Goal: Task Accomplishment & Management: Manage account settings

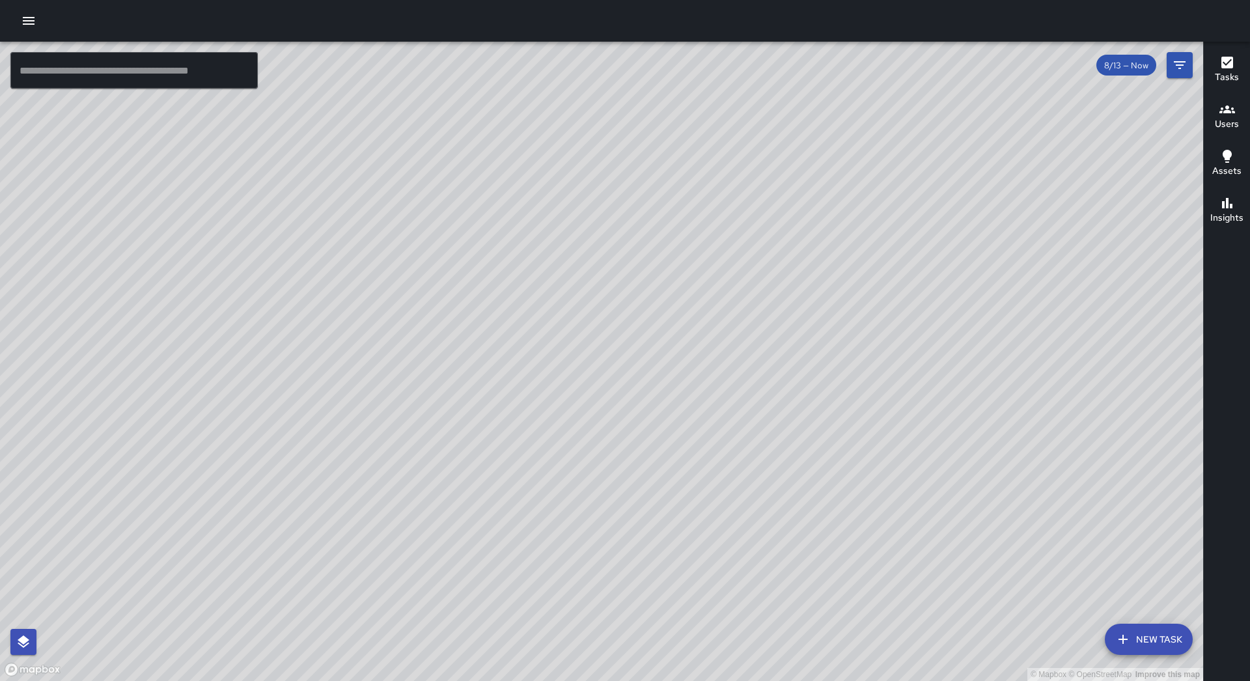
click at [30, 21] on icon "button" at bounding box center [29, 21] width 12 height 8
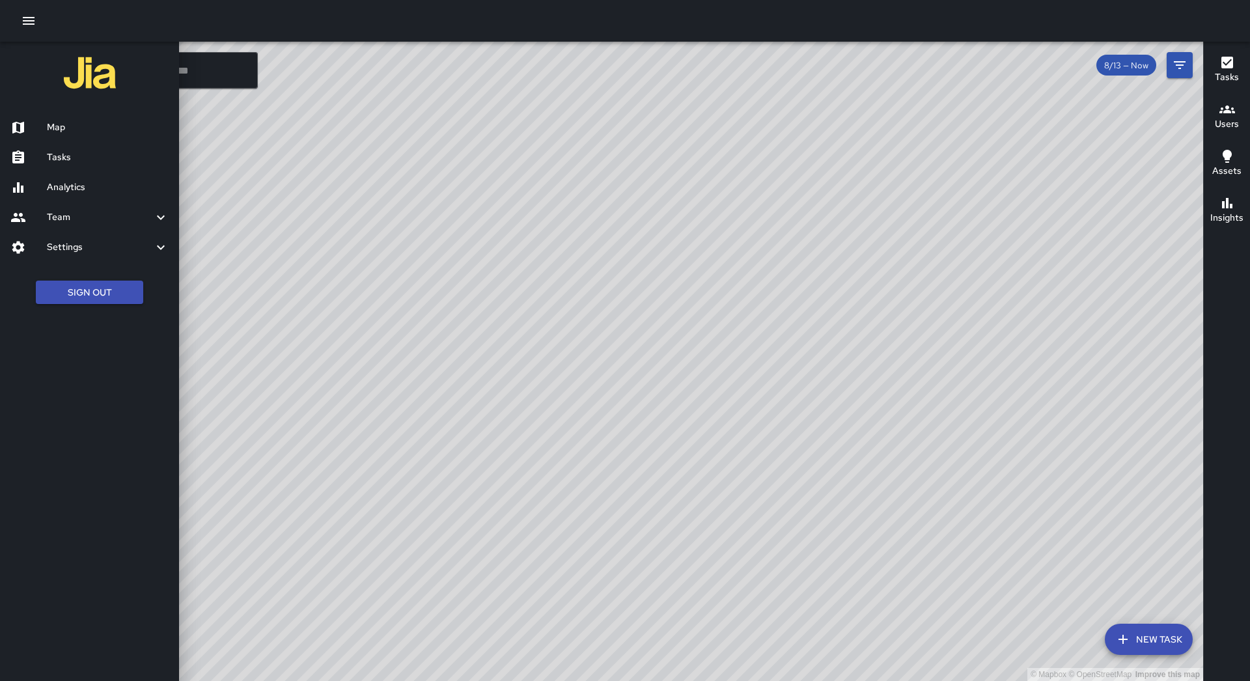
click at [116, 152] on h6 "Tasks" at bounding box center [108, 157] width 122 height 14
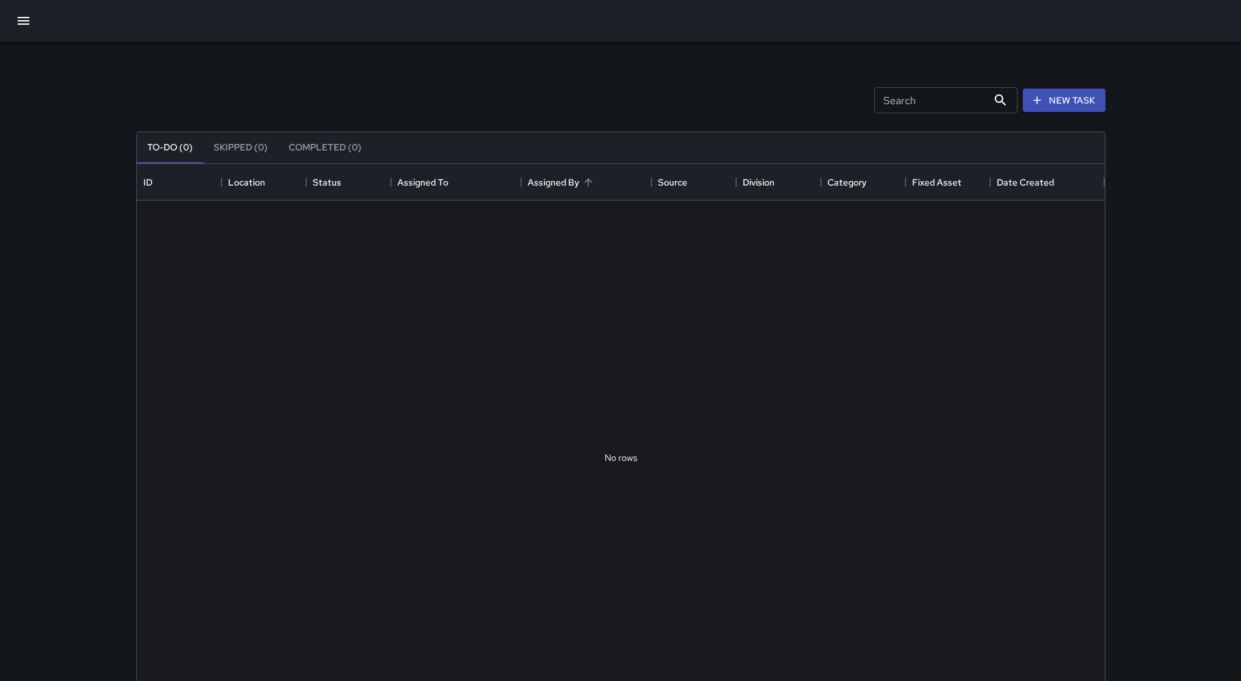
scroll to position [542, 958]
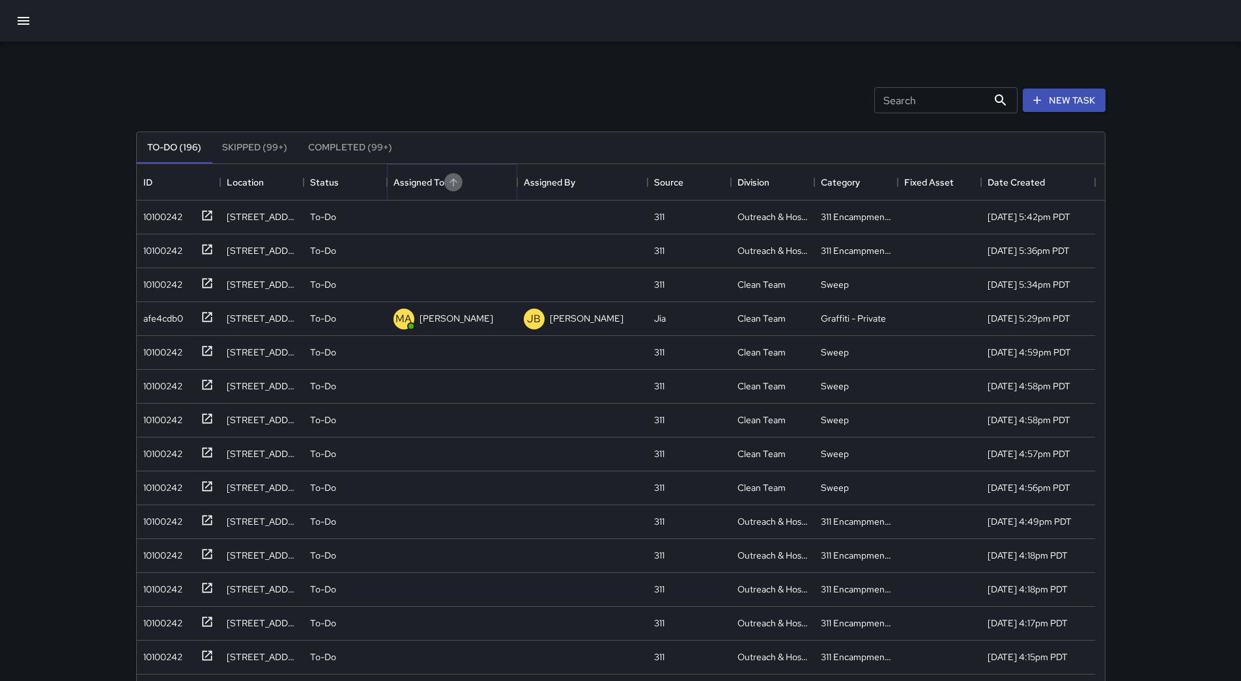
click at [456, 174] on button "Sort" at bounding box center [453, 182] width 18 height 18
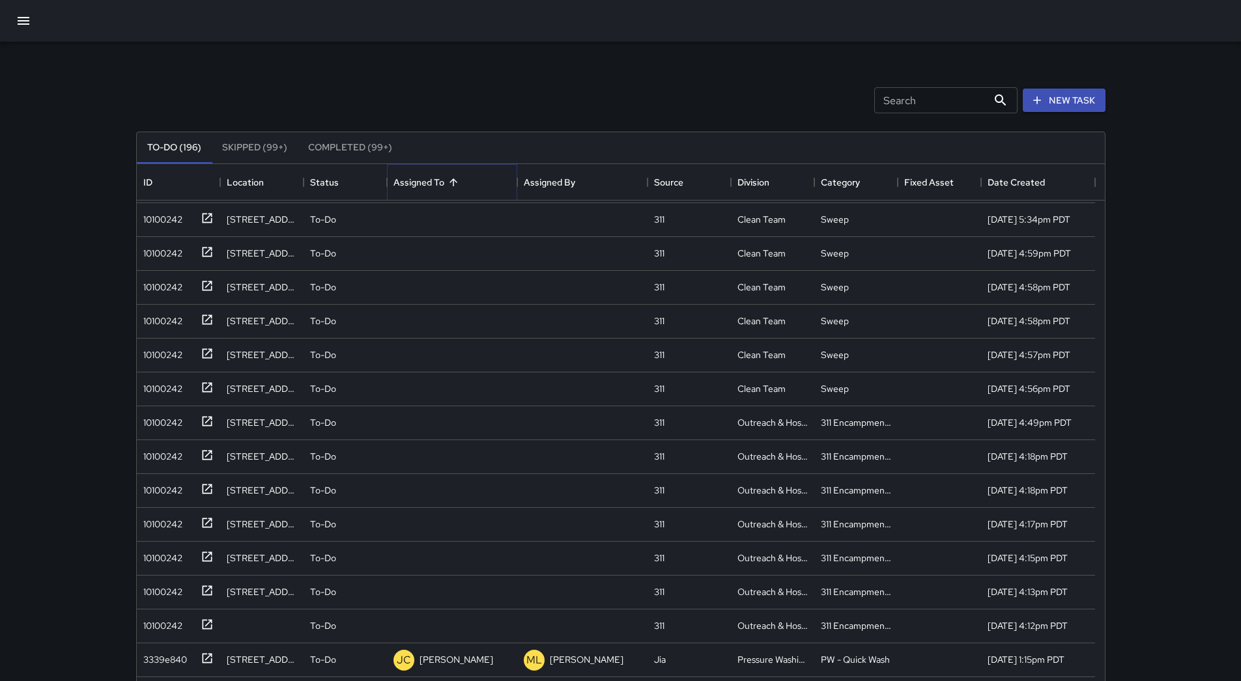
scroll to position [0, 0]
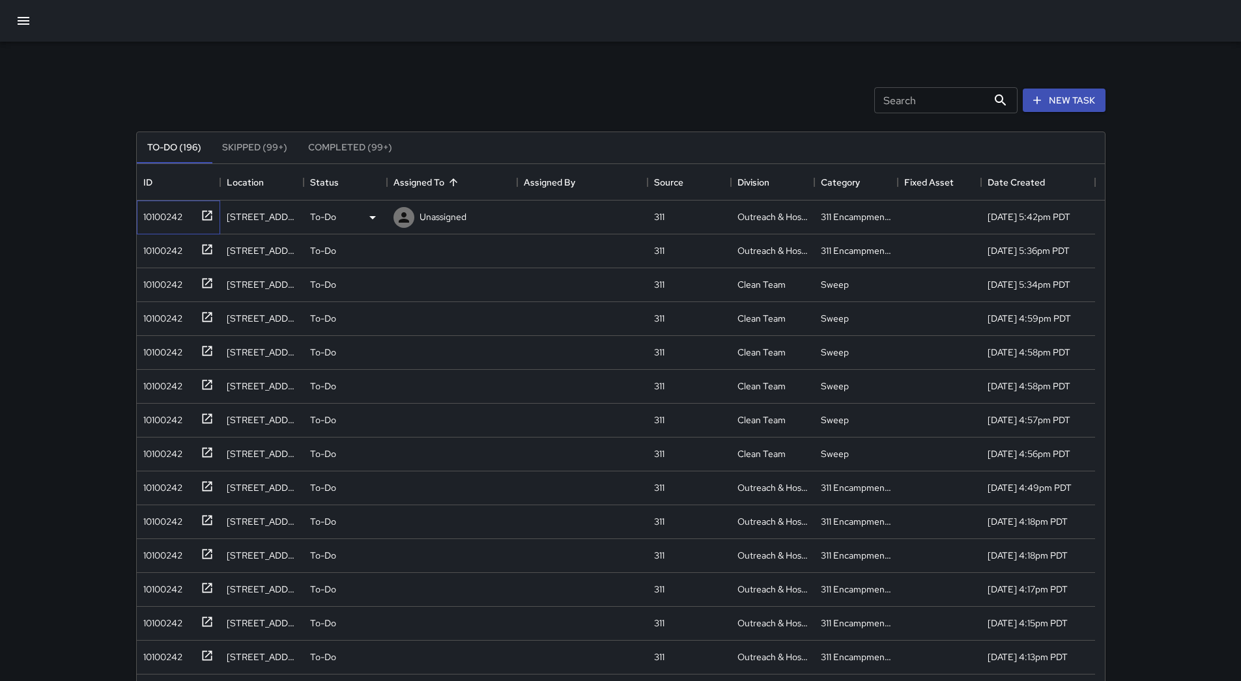
click at [154, 214] on div "10100242" at bounding box center [160, 214] width 44 height 18
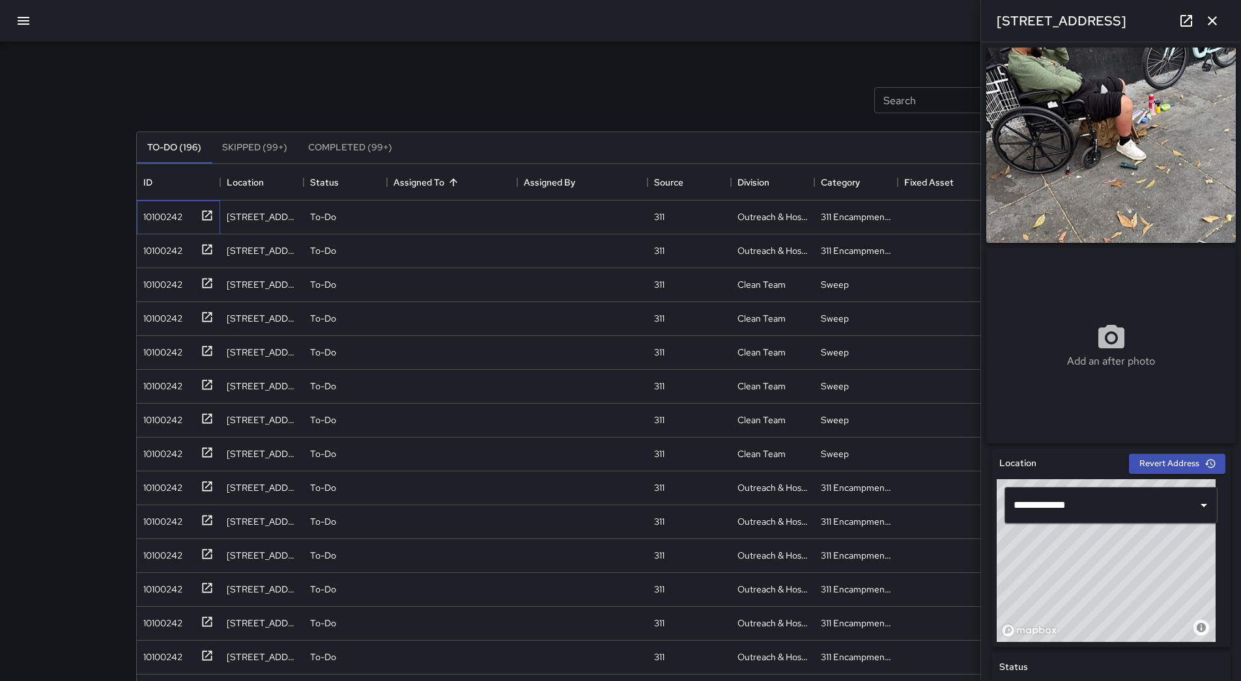
scroll to position [326, 0]
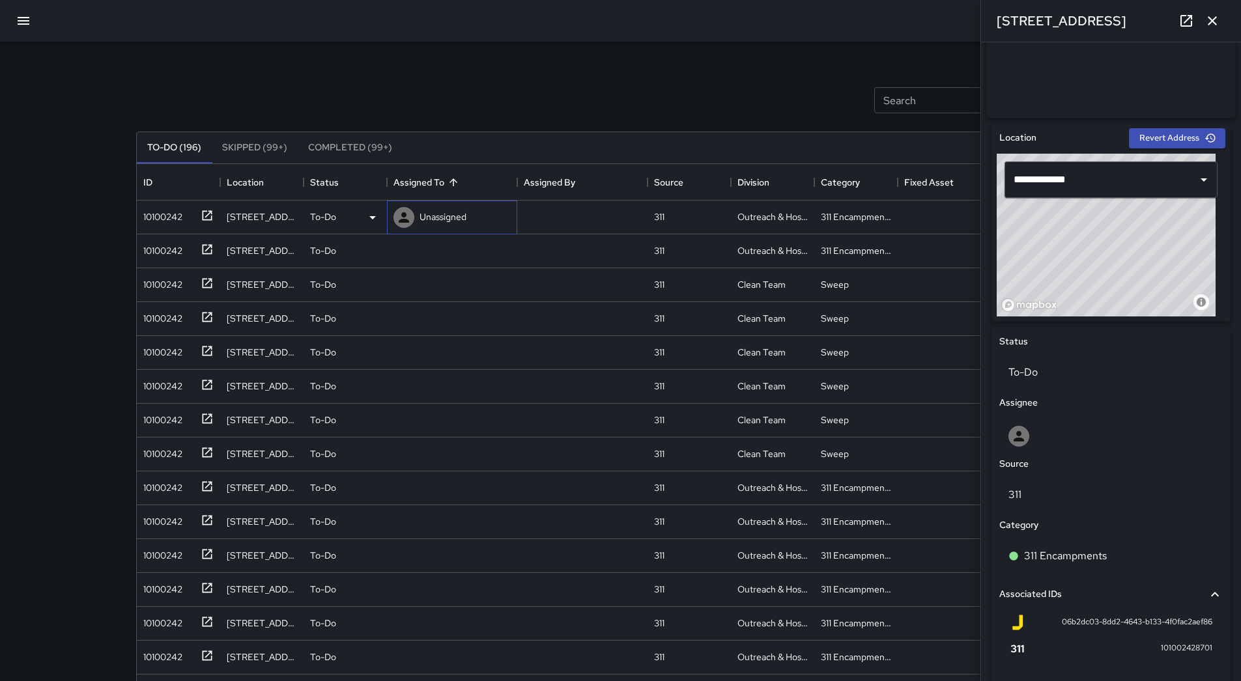
click at [459, 206] on div "Unassigned" at bounding box center [430, 217] width 78 height 26
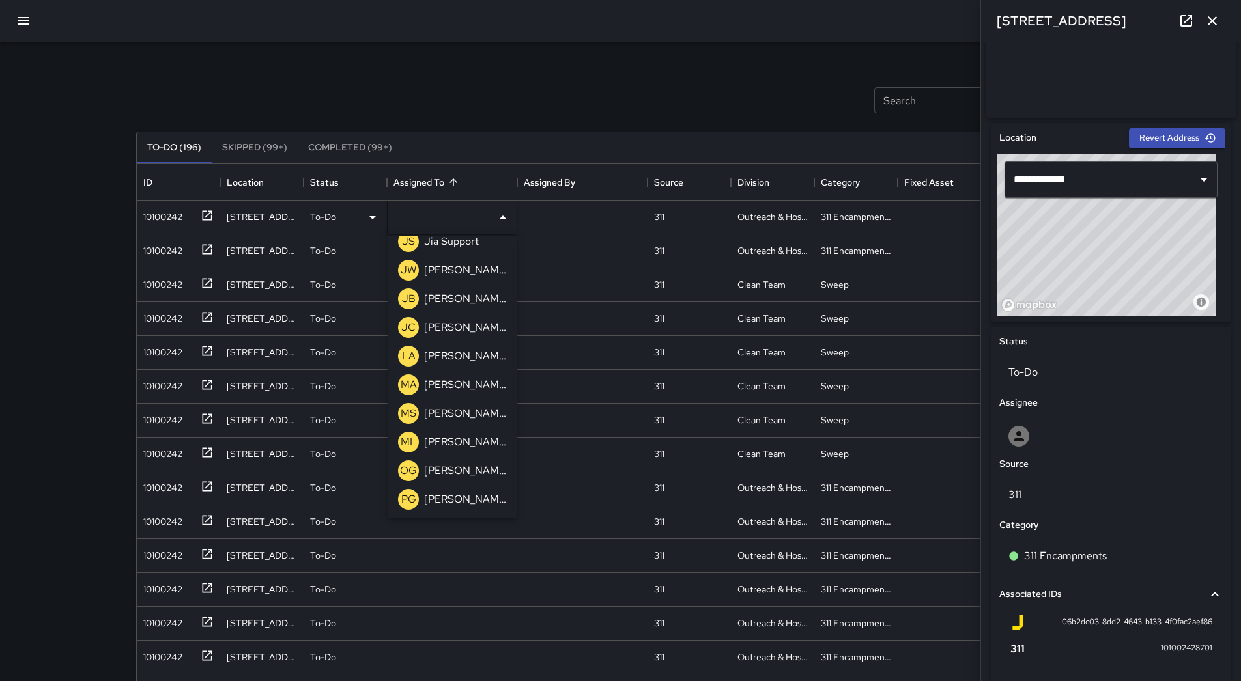
scroll to position [415, 0]
click at [478, 302] on p "[PERSON_NAME]" at bounding box center [465, 298] width 82 height 16
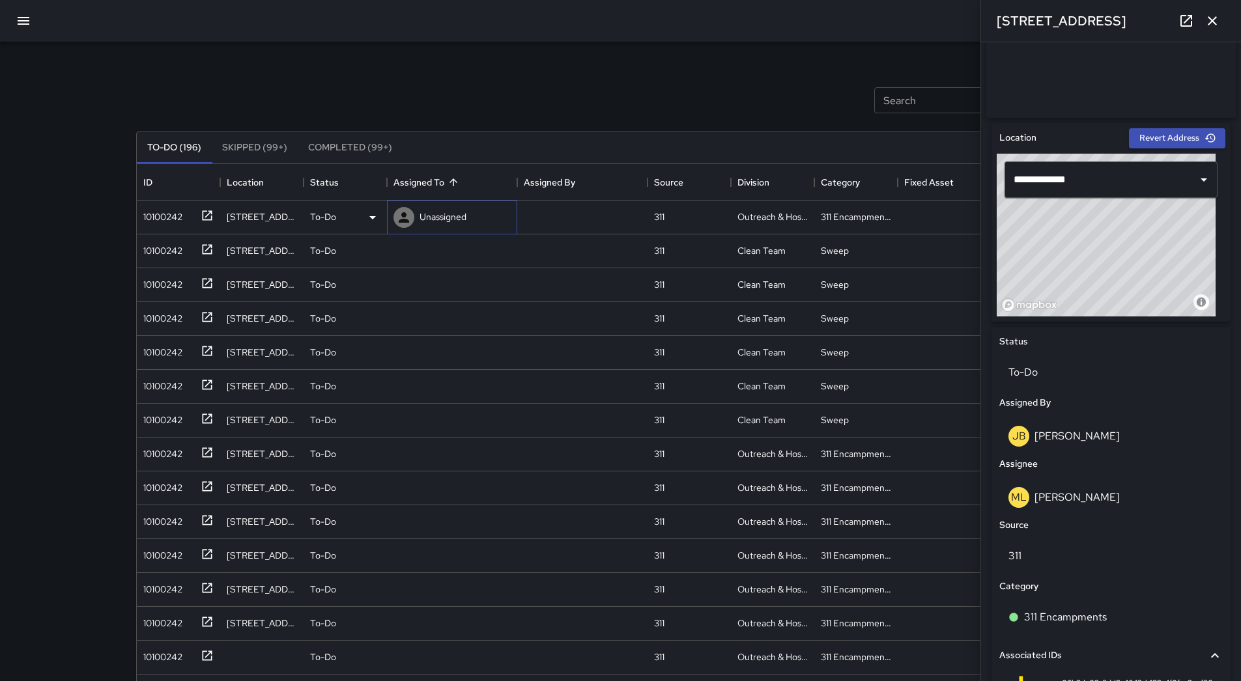
click at [454, 213] on p "Unassigned" at bounding box center [442, 216] width 47 height 13
click at [171, 225] on div "10100242" at bounding box center [176, 214] width 76 height 21
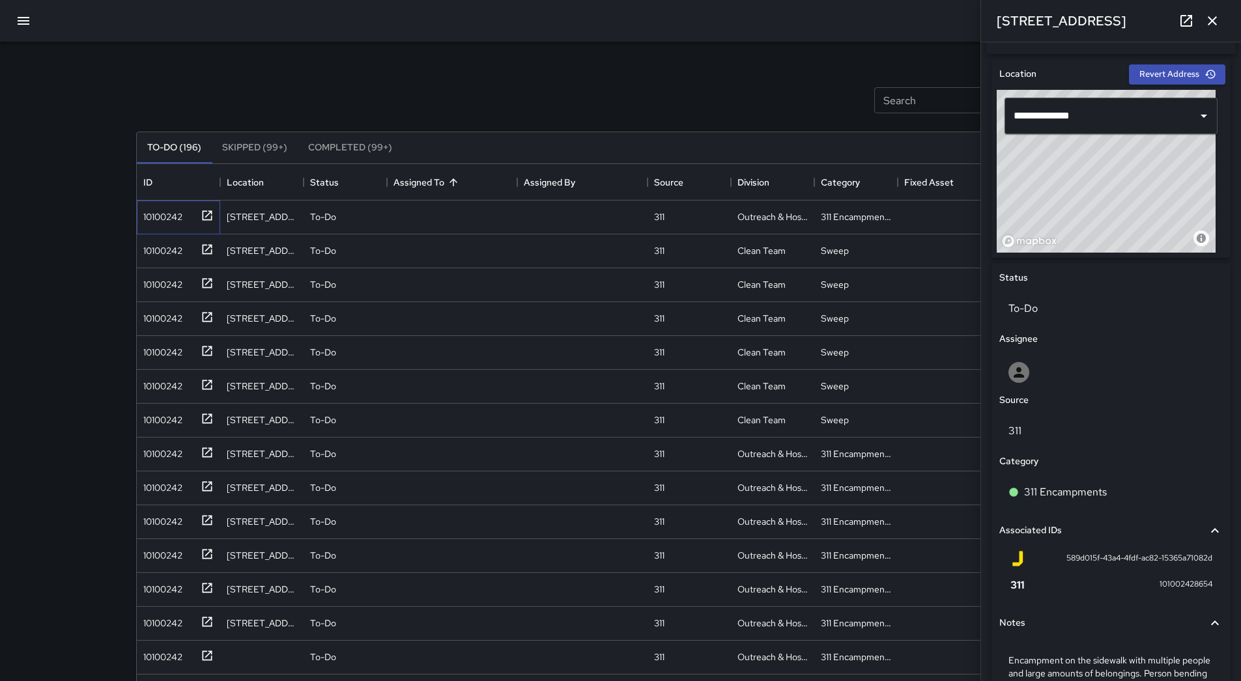
scroll to position [500, 0]
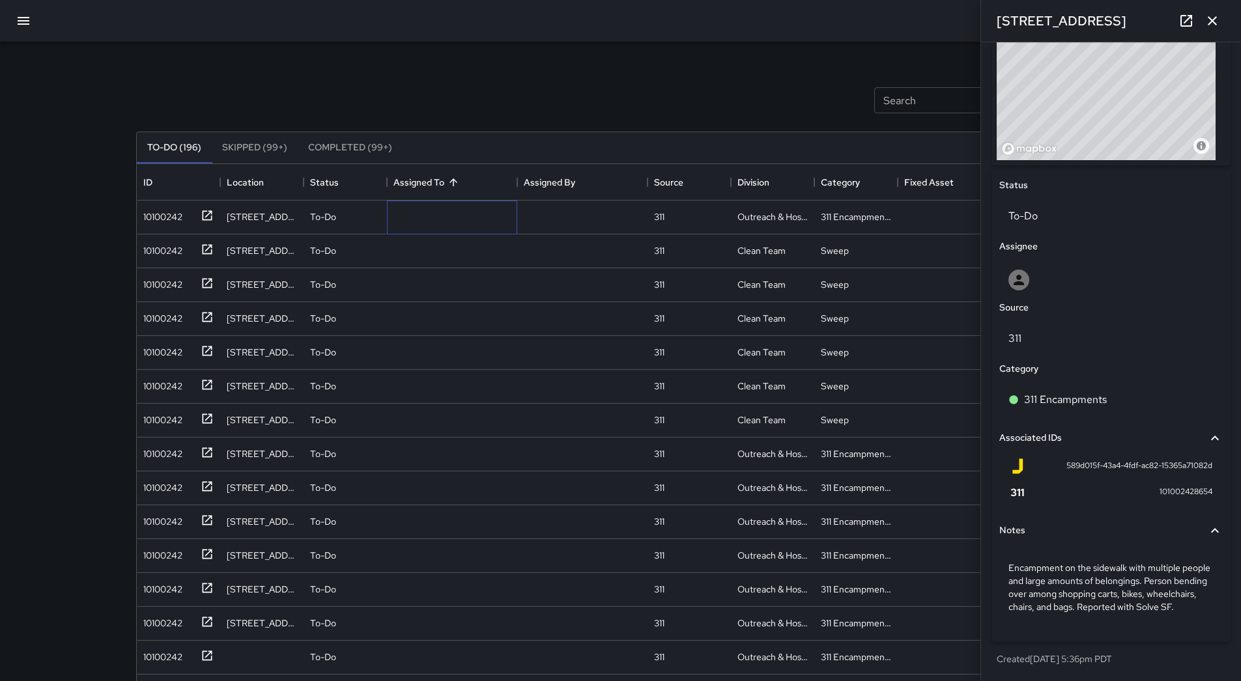
click at [0, 0] on p "Unassigned" at bounding box center [0, 0] width 0 height 0
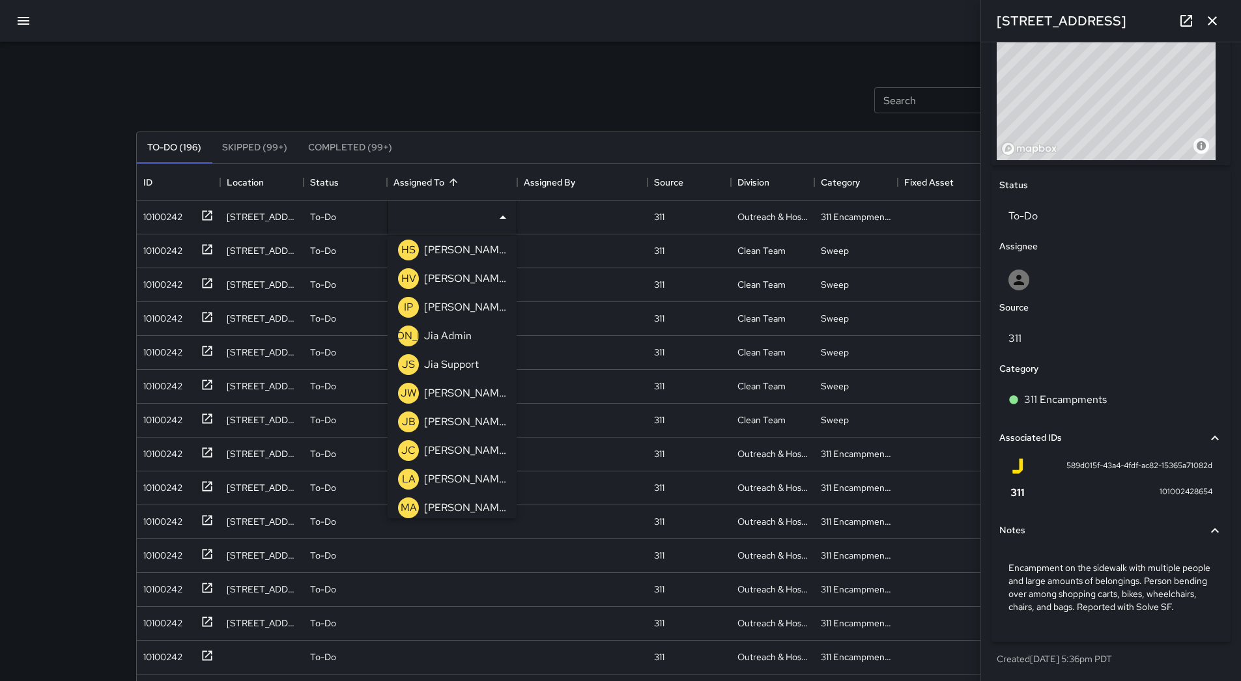
scroll to position [415, 0]
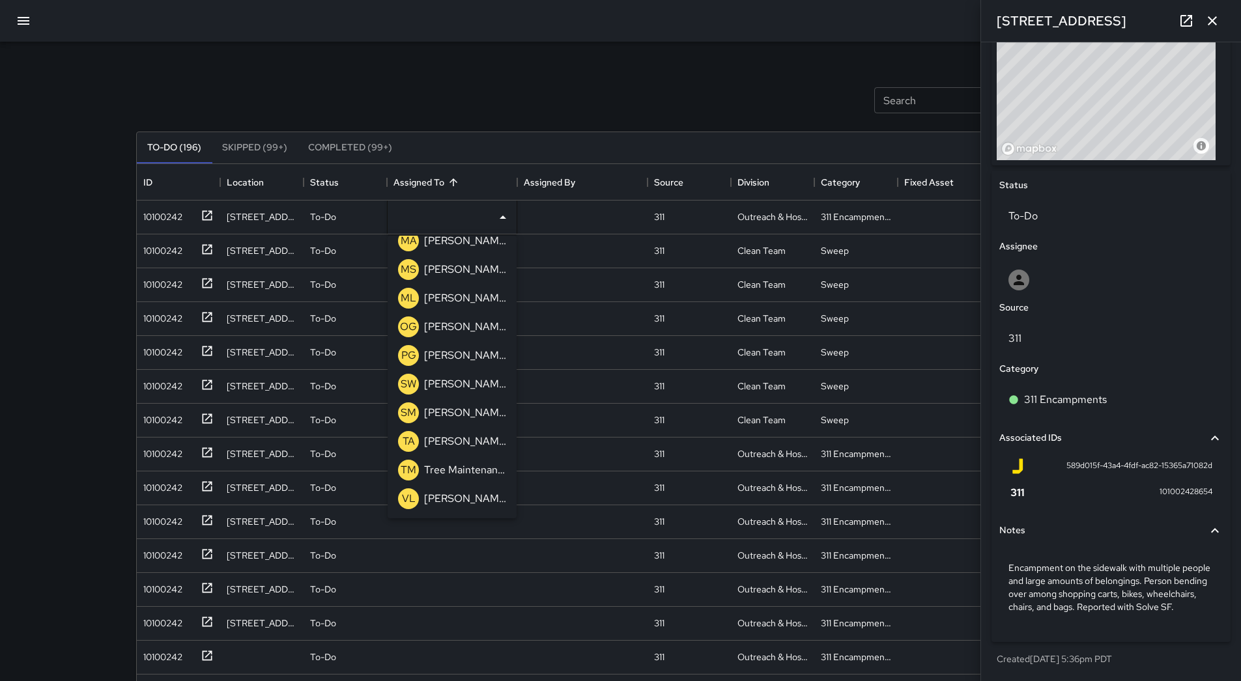
click at [466, 300] on p "[PERSON_NAME]" at bounding box center [465, 298] width 82 height 16
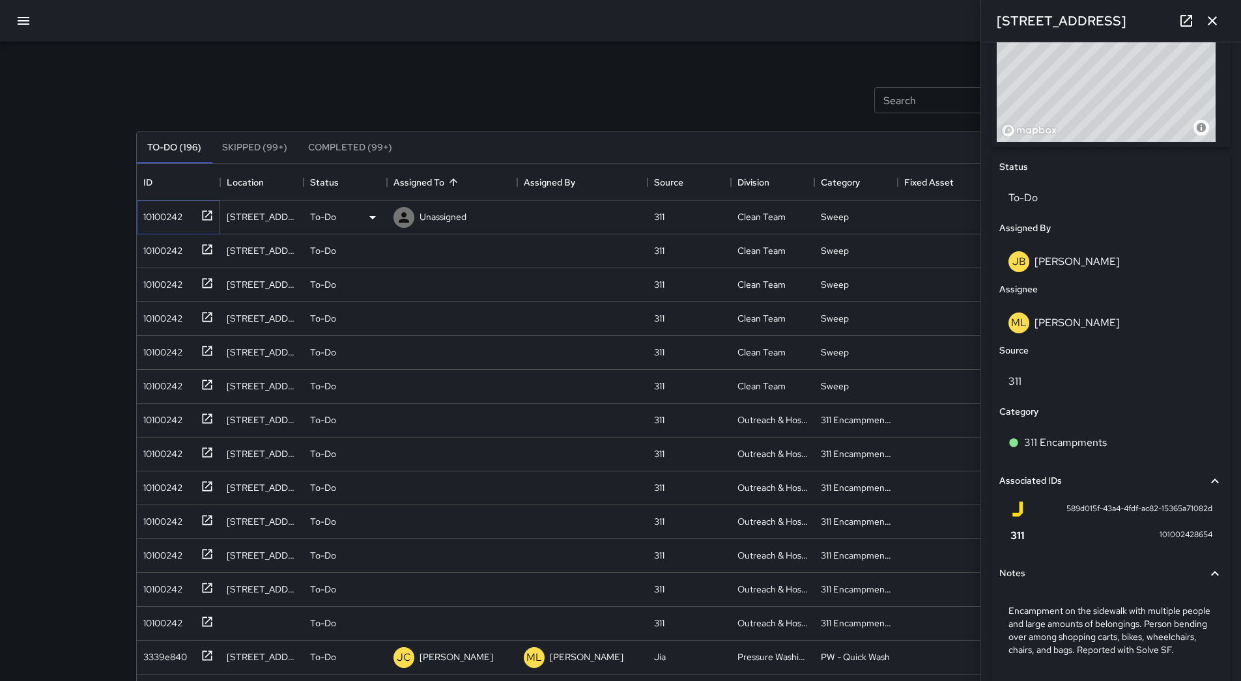
click at [185, 216] on div "10100242" at bounding box center [176, 214] width 76 height 21
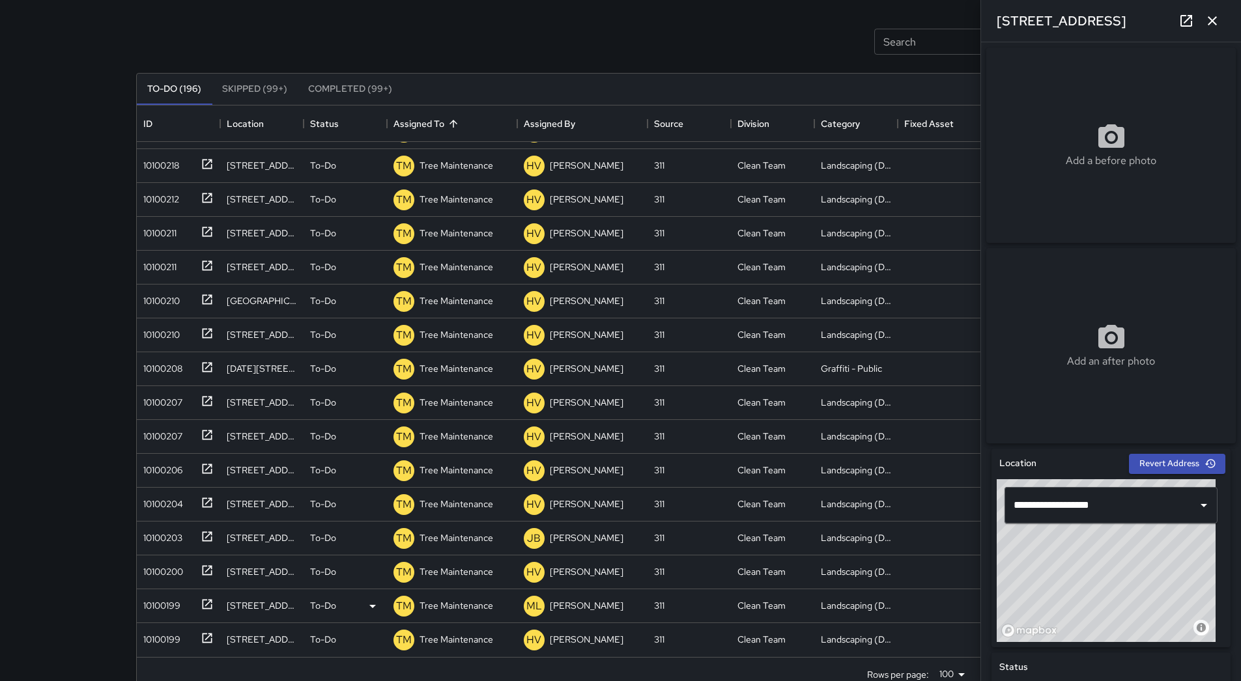
scroll to position [88, 0]
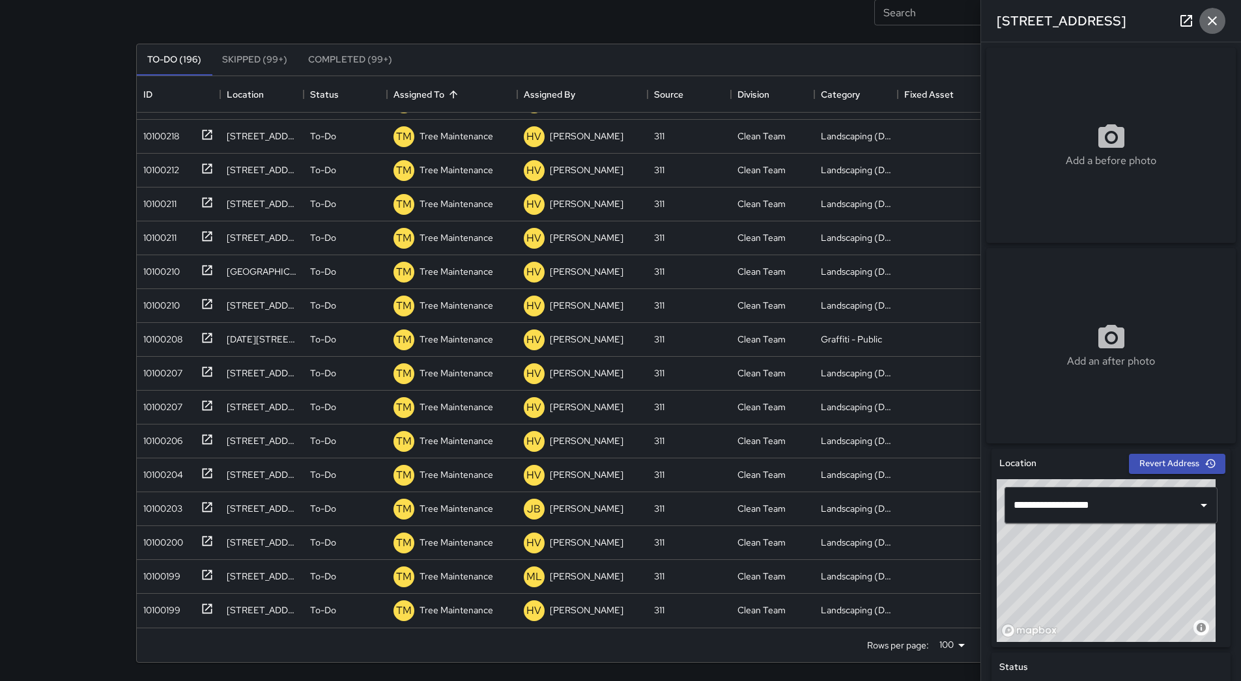
drag, startPoint x: 1206, startPoint y: 10, endPoint x: 1202, endPoint y: 18, distance: 8.7
click at [1206, 14] on button "button" at bounding box center [1212, 21] width 26 height 26
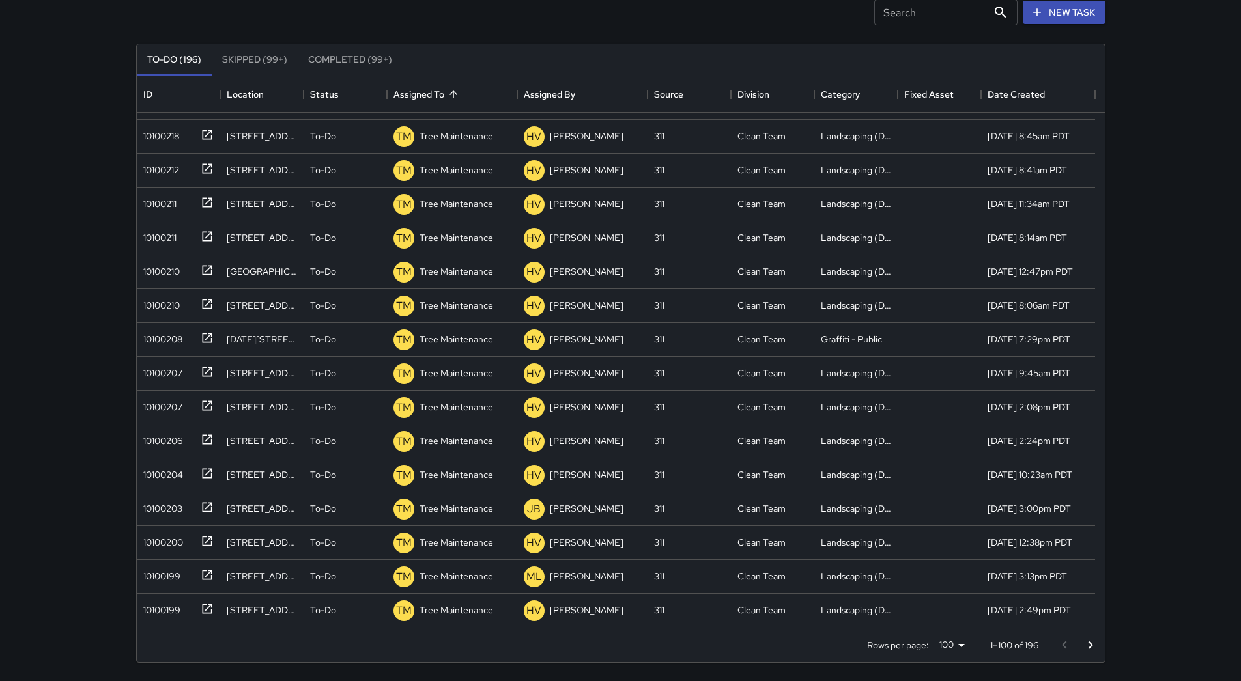
click at [1091, 637] on button "Go to next page" at bounding box center [1090, 645] width 26 height 26
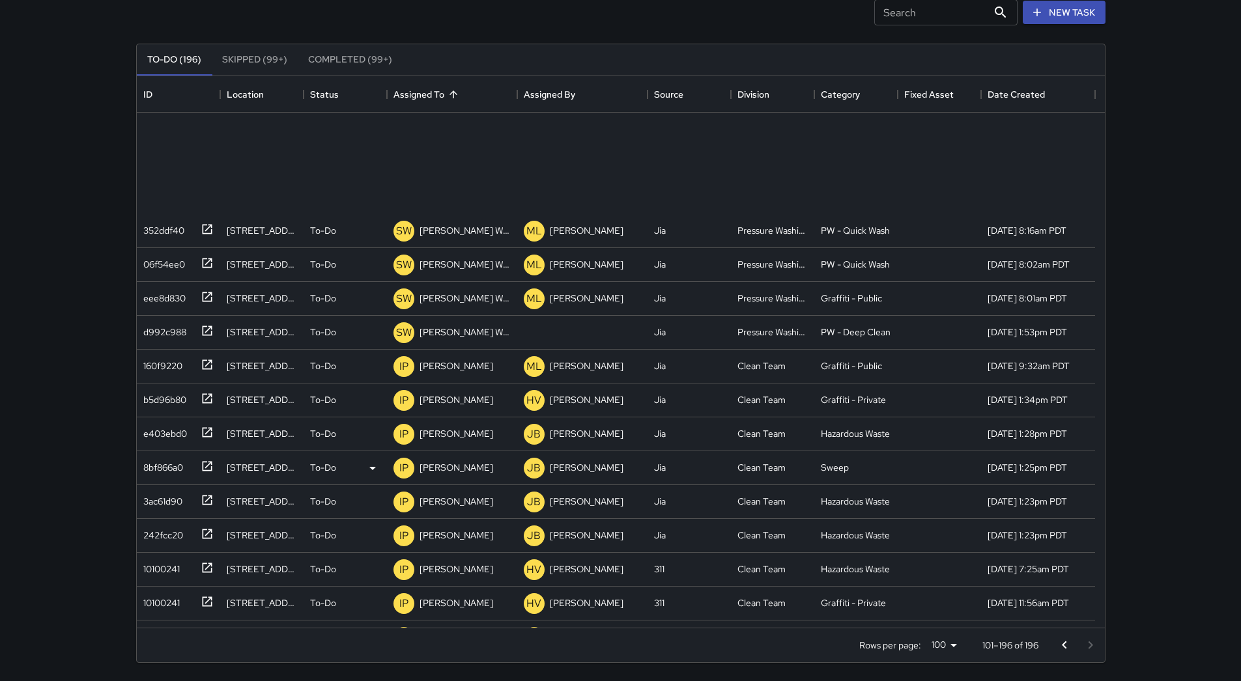
scroll to position [2736, 0]
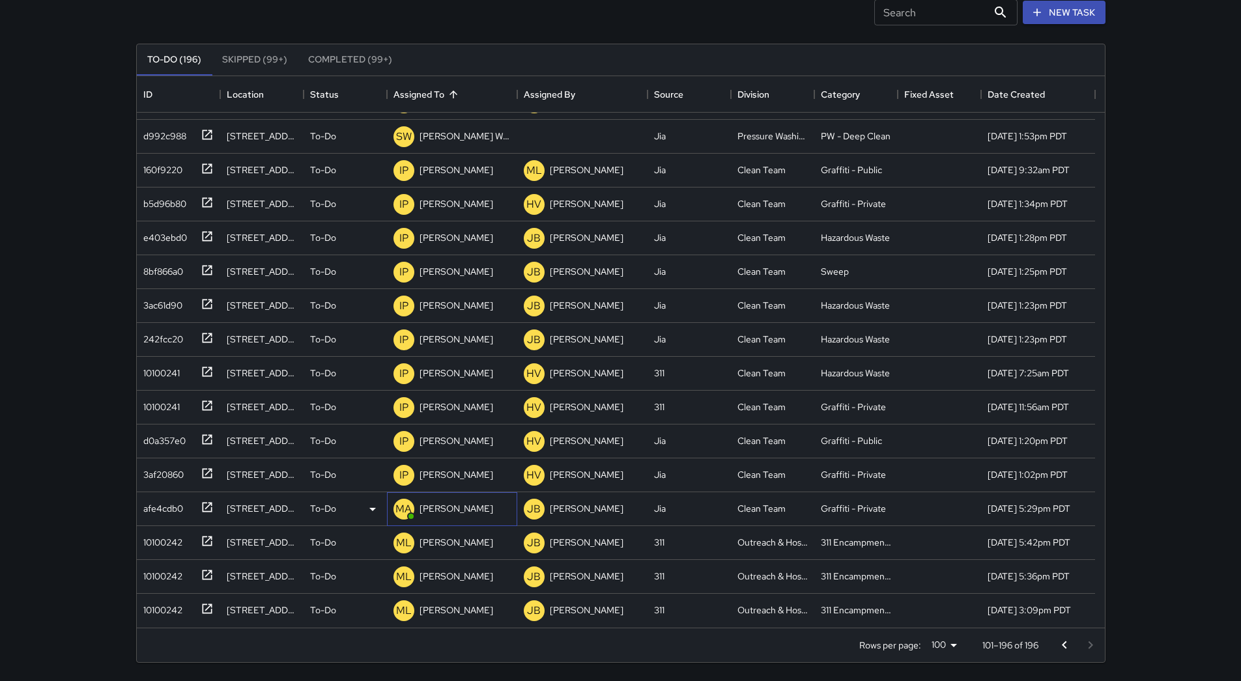
click at [419, 513] on p "[PERSON_NAME]" at bounding box center [456, 508] width 74 height 13
click at [372, 515] on icon at bounding box center [373, 509] width 16 height 16
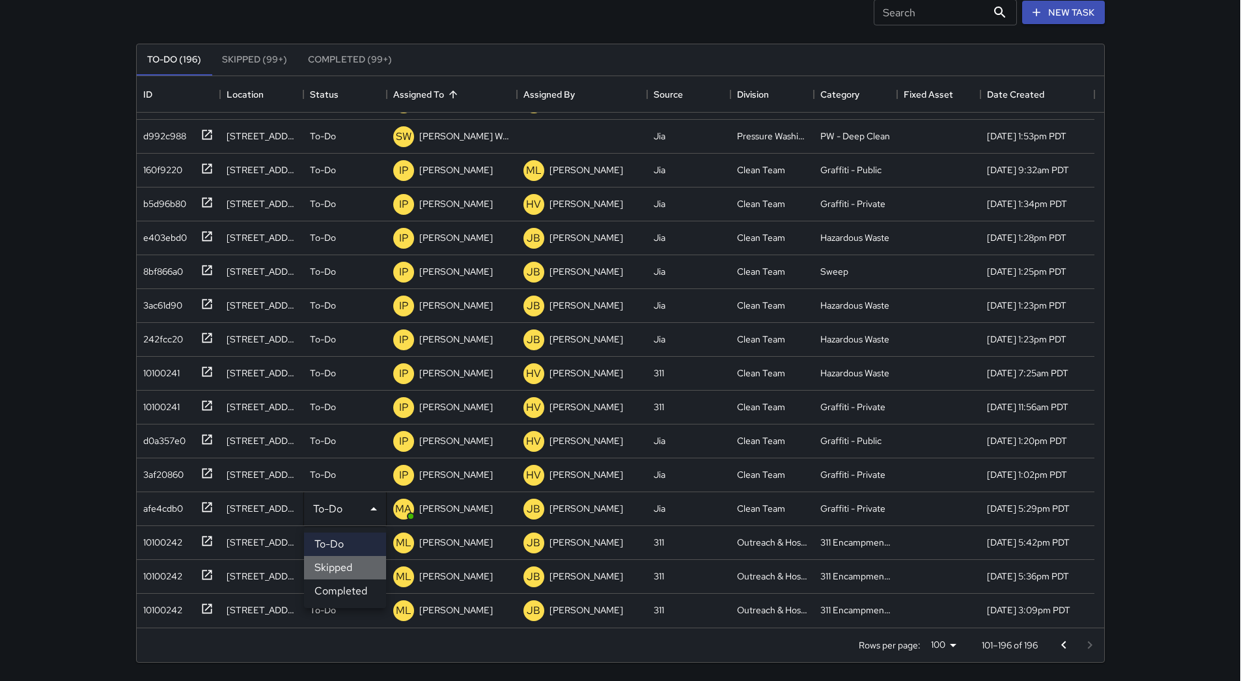
click at [375, 568] on li "Skipped" at bounding box center [345, 567] width 82 height 23
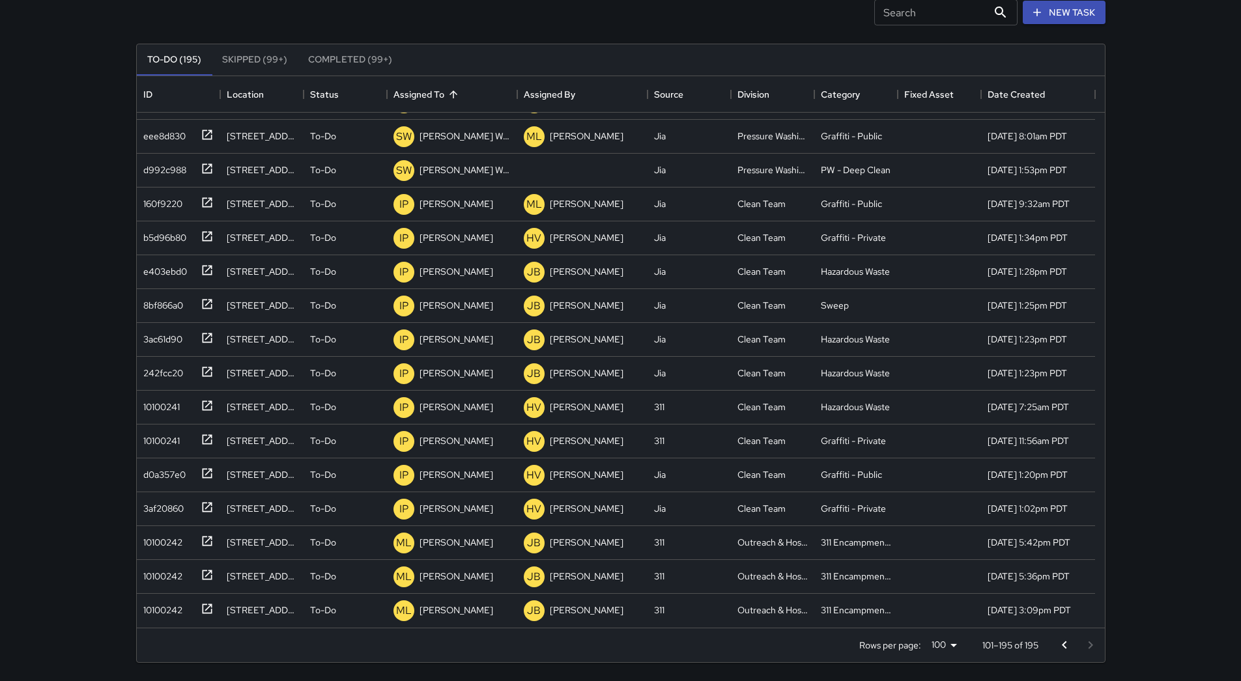
scroll to position [2702, 0]
click at [1060, 647] on icon "Go to previous page" at bounding box center [1064, 646] width 16 height 16
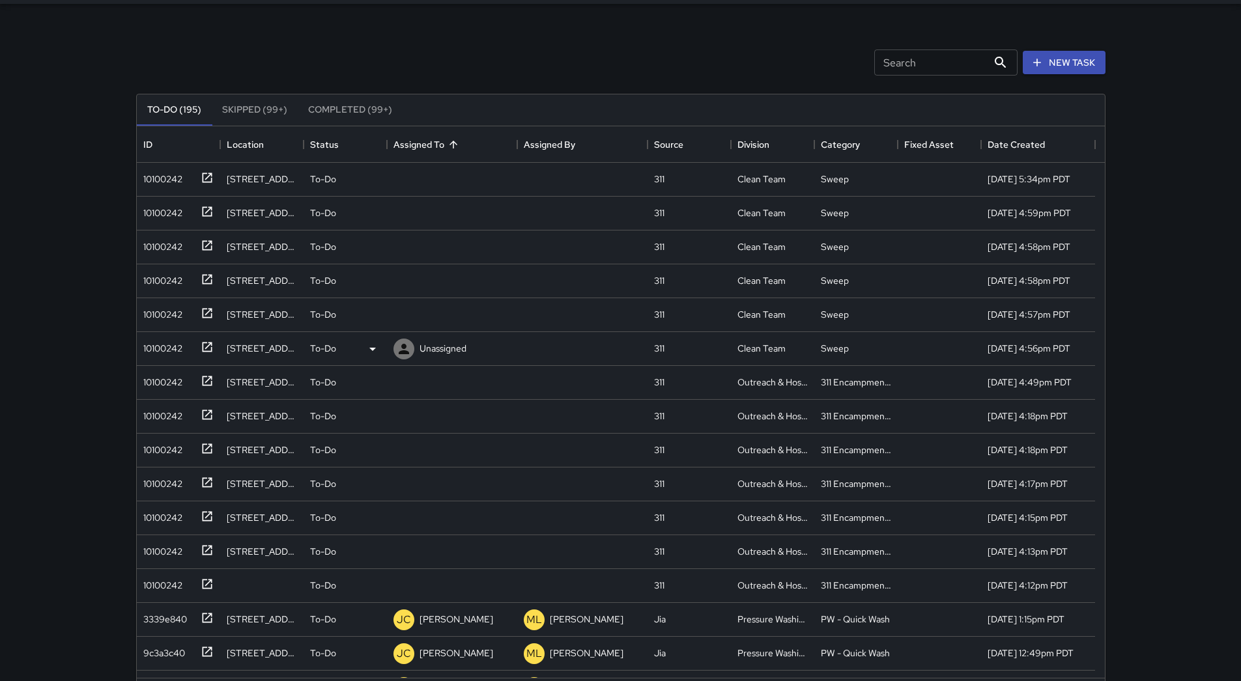
scroll to position [0, 0]
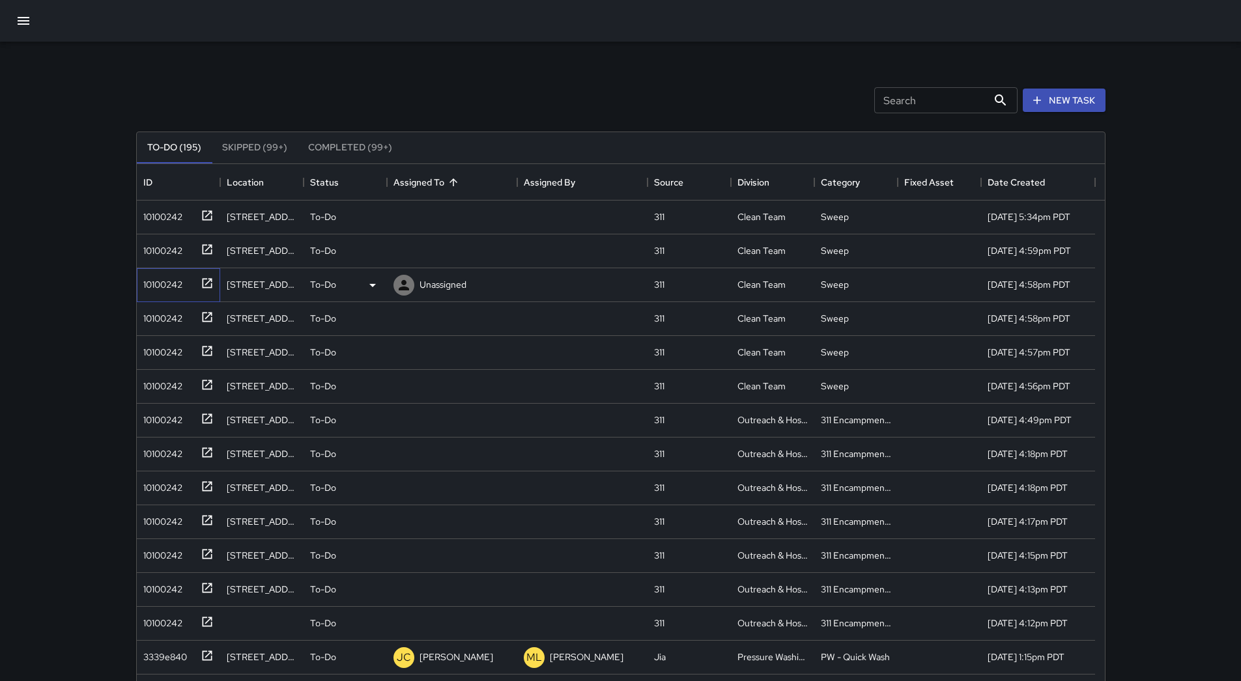
click at [152, 288] on div "10100242" at bounding box center [160, 282] width 44 height 18
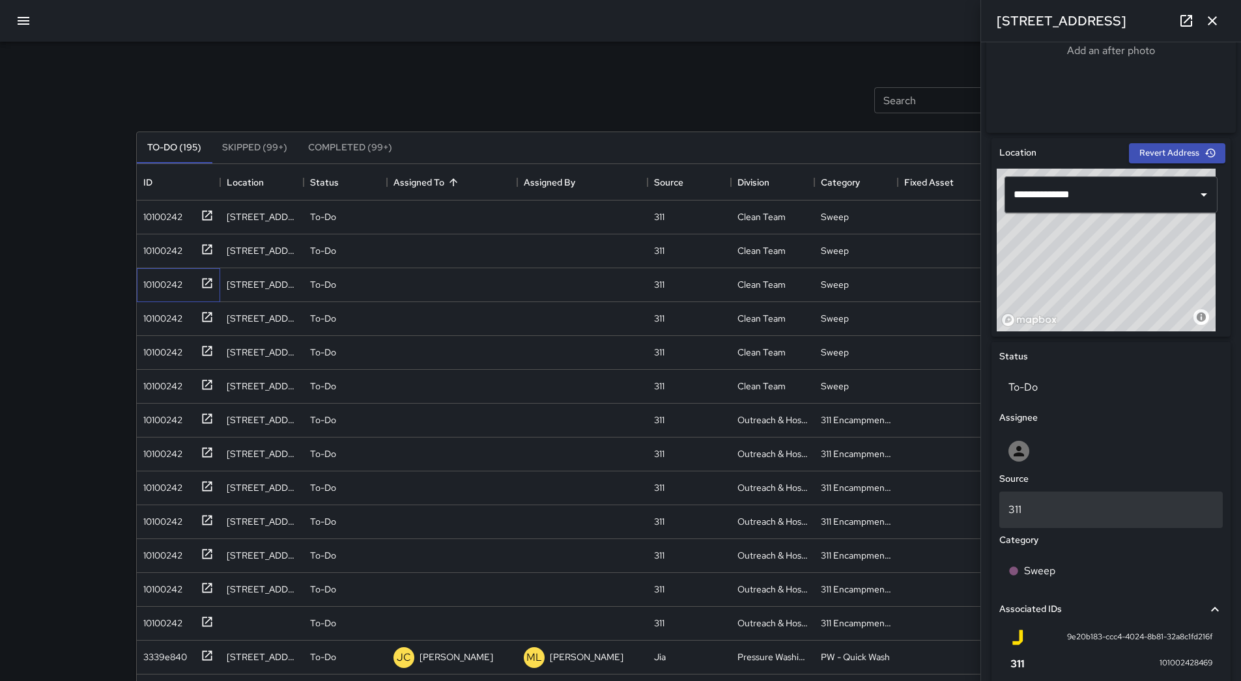
scroll to position [456, 0]
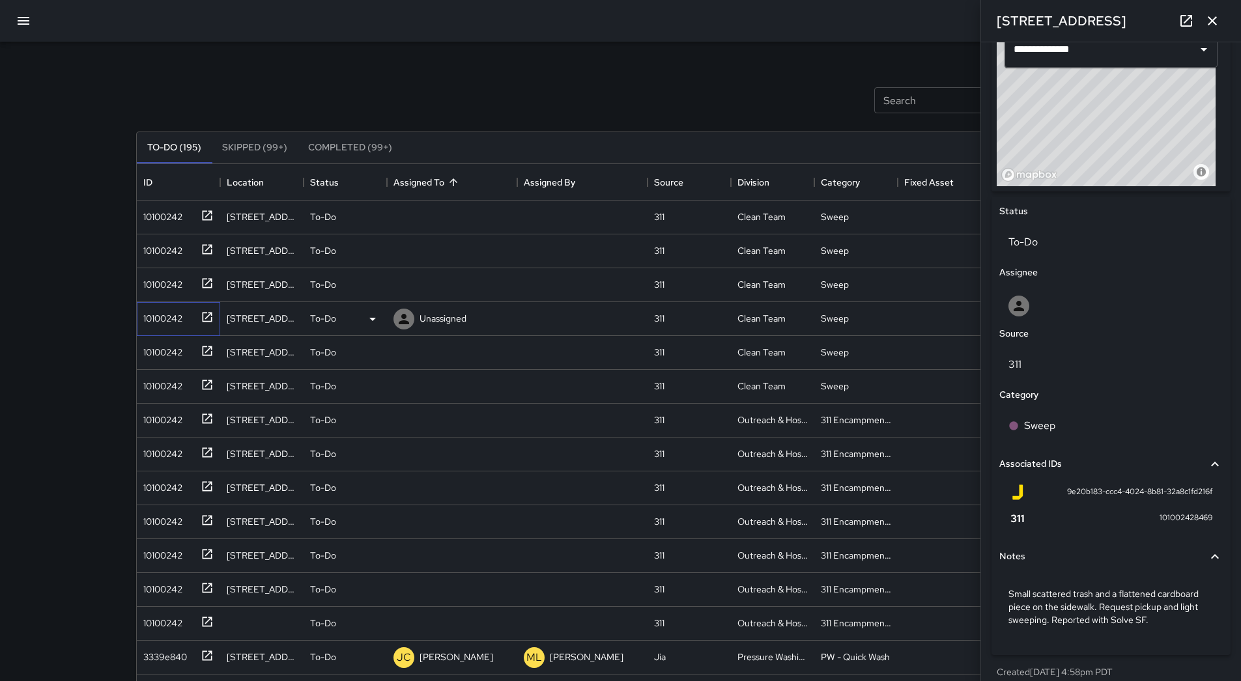
click at [189, 306] on div "10100242" at bounding box center [176, 315] width 76 height 21
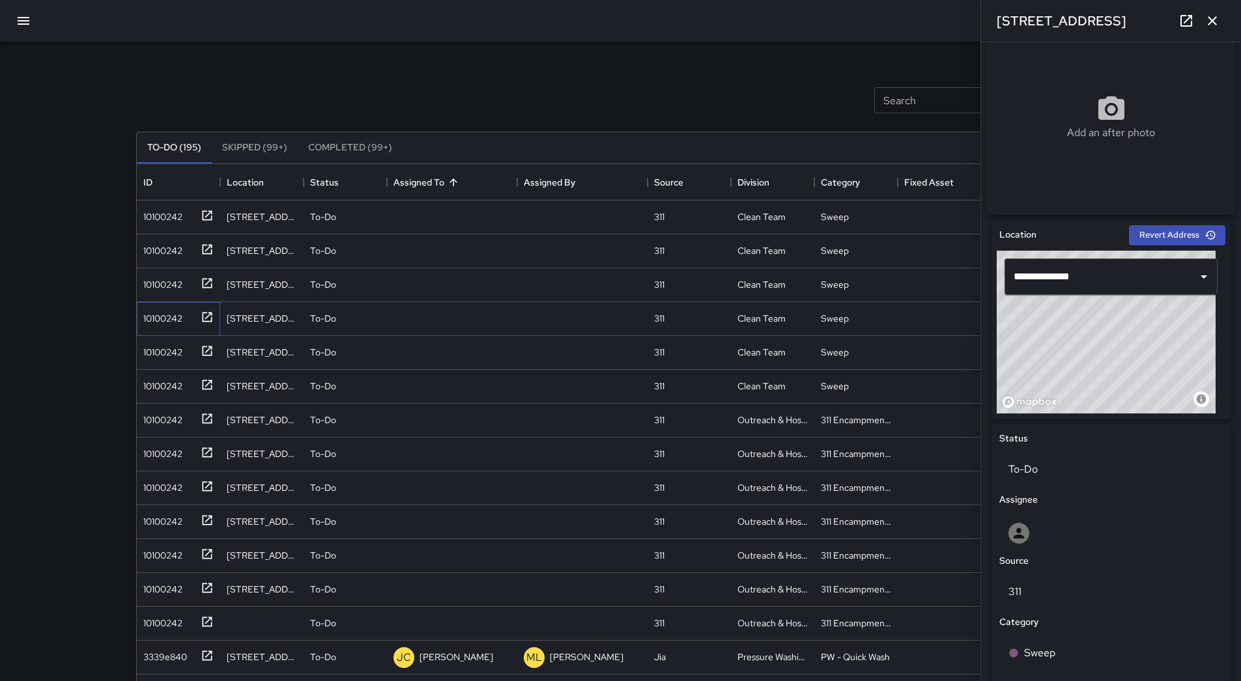
scroll to position [474, 0]
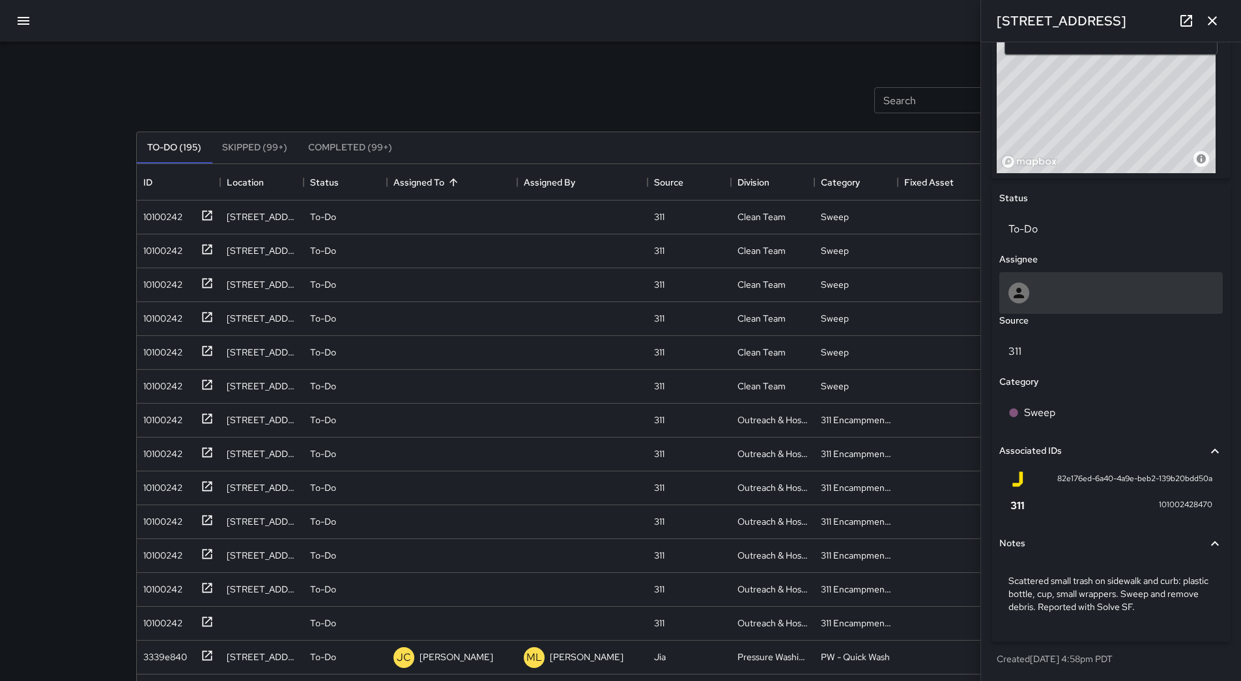
click at [1061, 290] on div at bounding box center [1110, 293] width 205 height 21
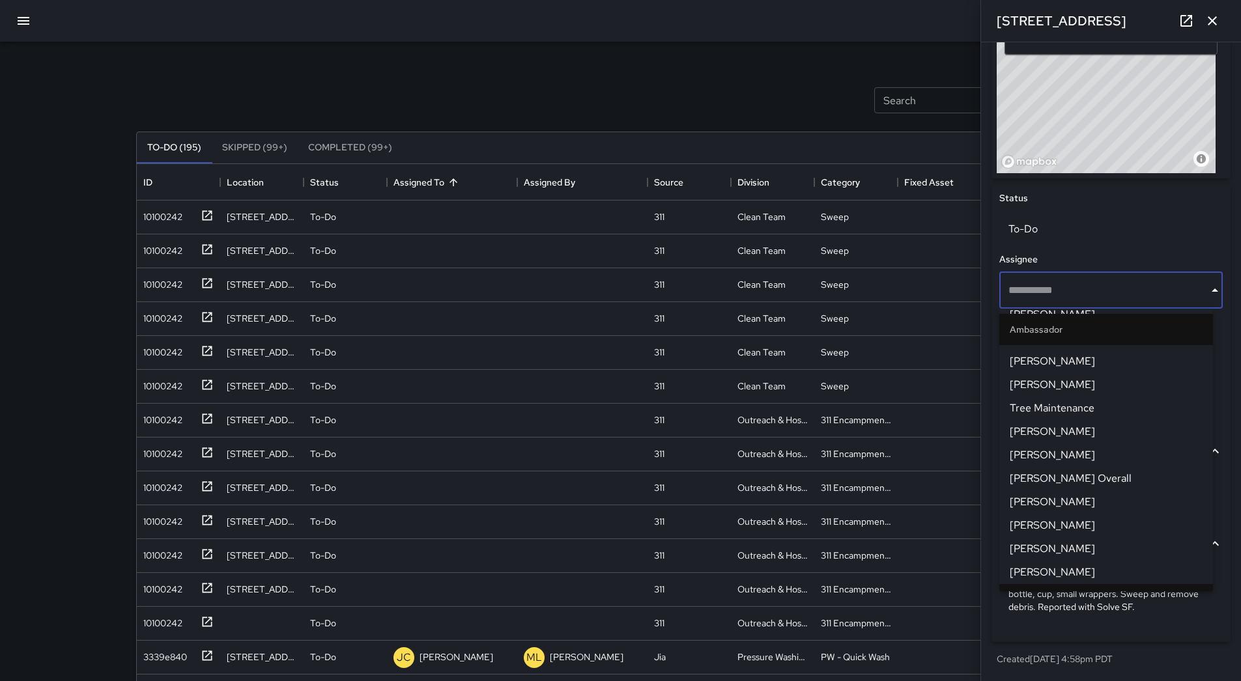
scroll to position [65, 0]
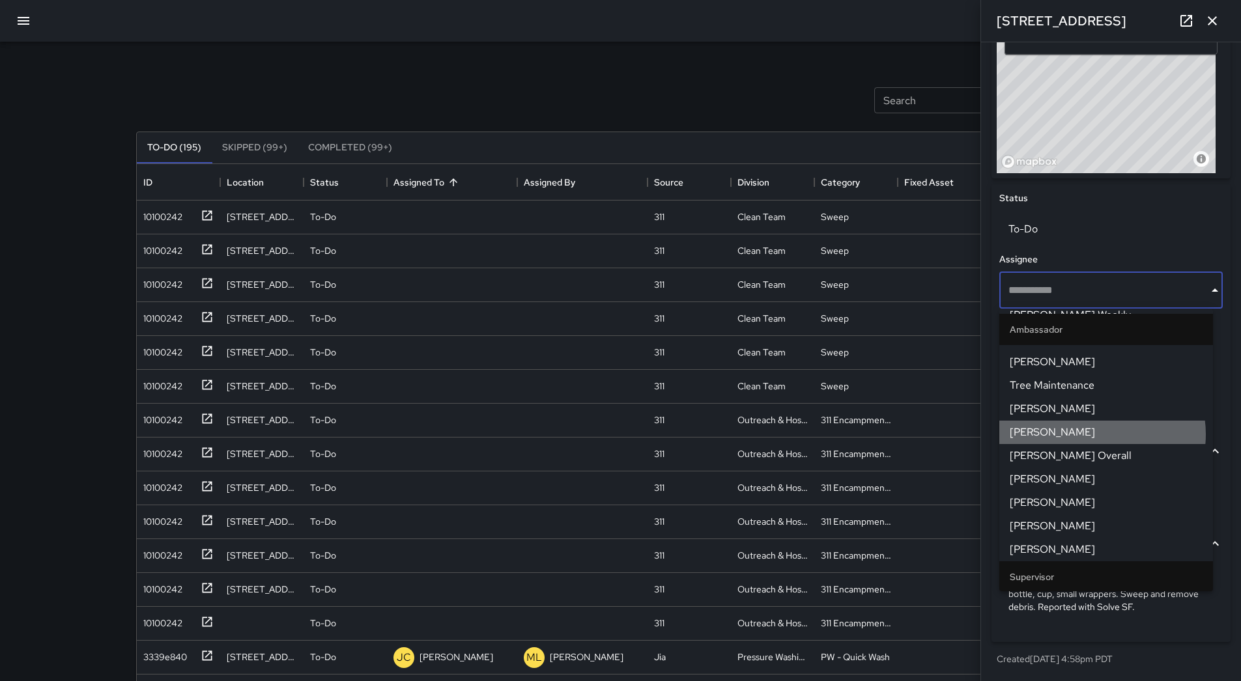
click at [1102, 434] on span "[PERSON_NAME]" at bounding box center [1105, 433] width 193 height 16
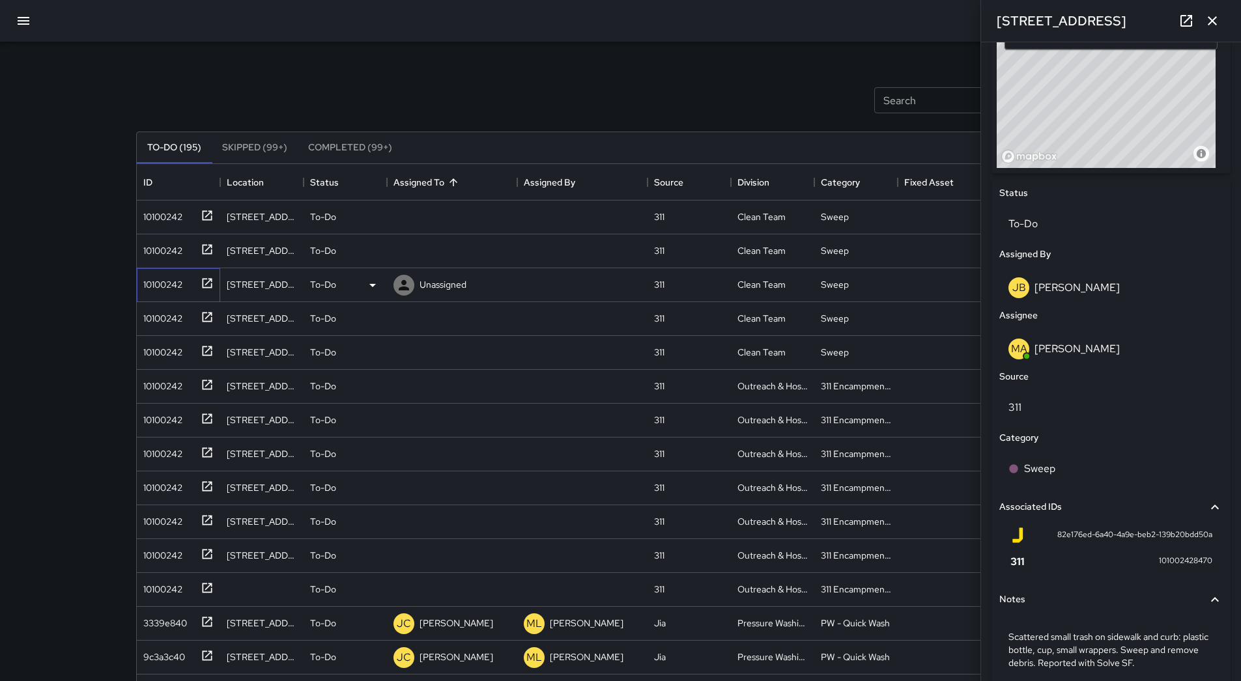
click at [190, 290] on div "10100242" at bounding box center [176, 282] width 76 height 21
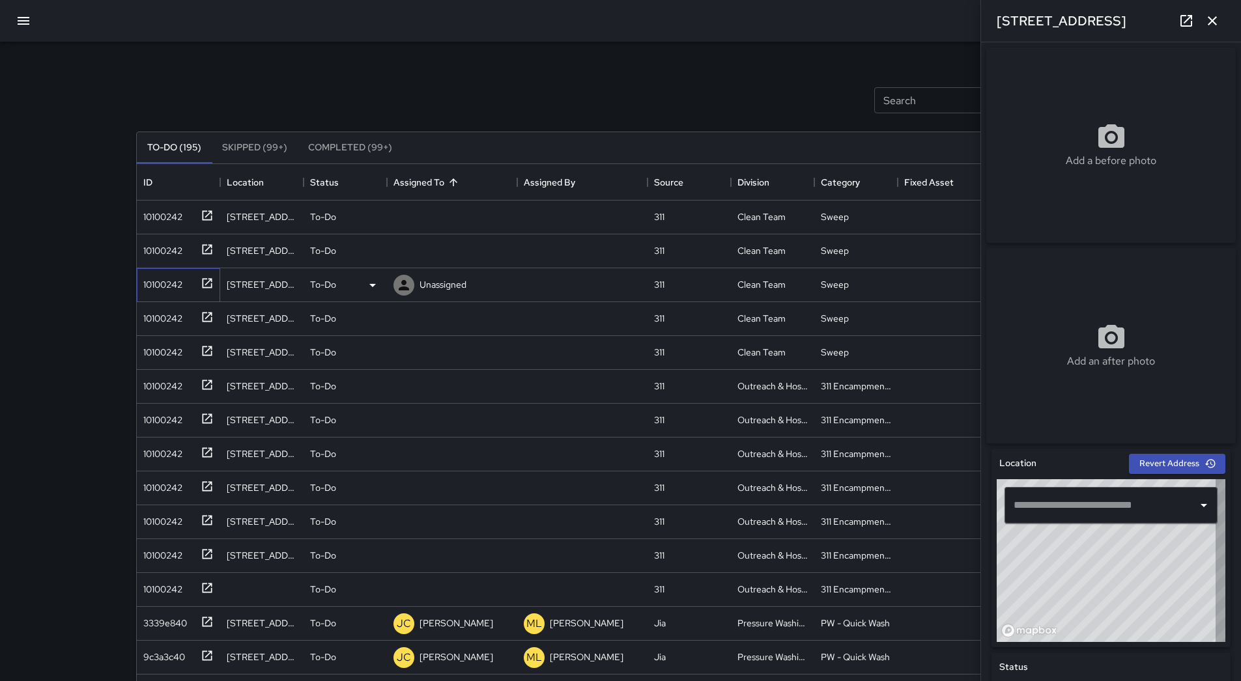
type input "**********"
click at [351, 285] on div "To-Do" at bounding box center [345, 285] width 70 height 16
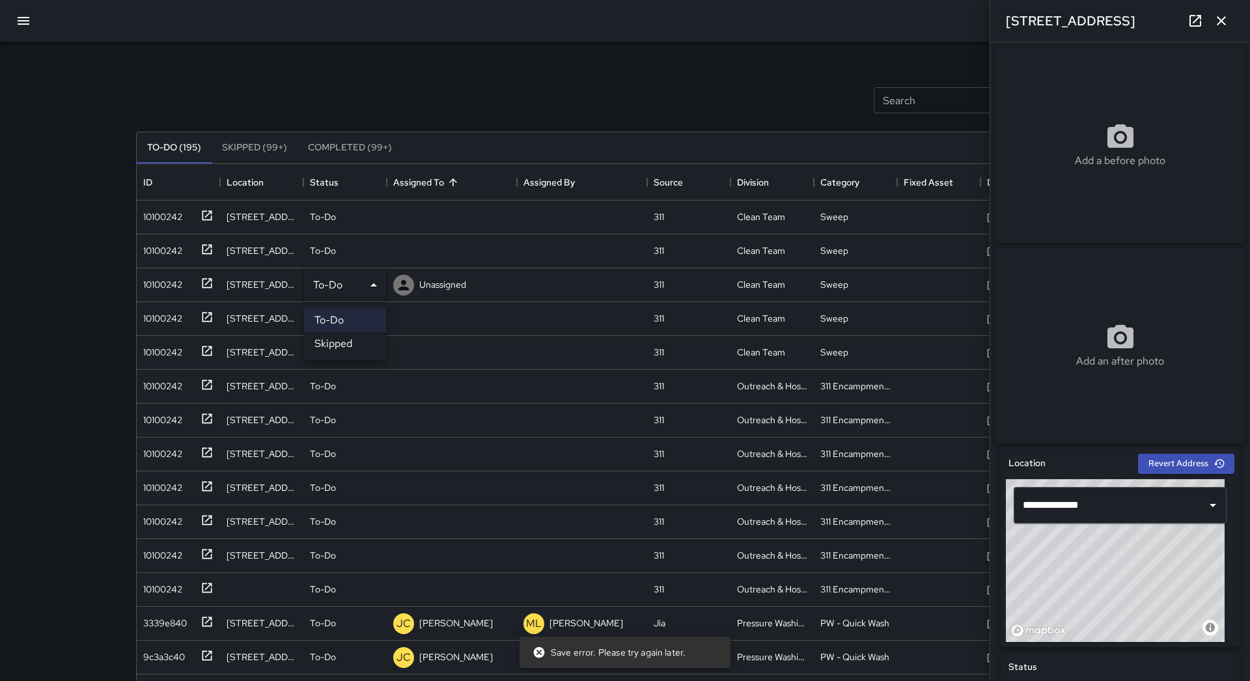
click at [363, 344] on li "Skipped" at bounding box center [345, 343] width 82 height 23
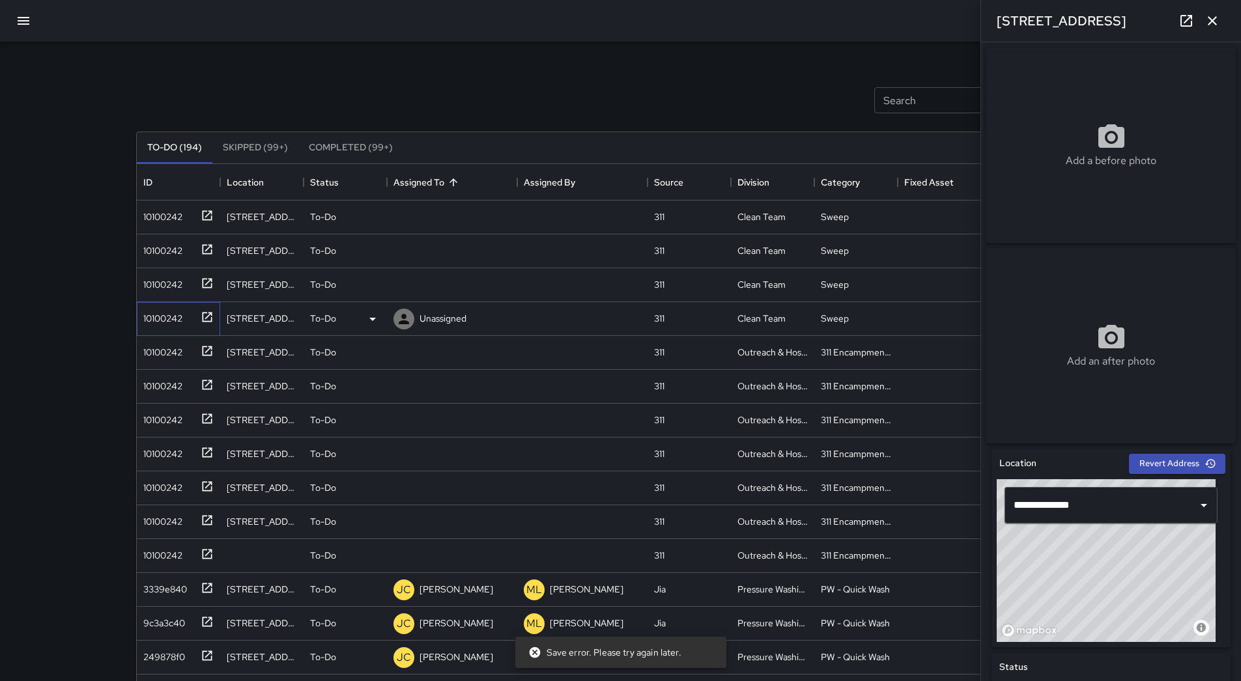
click at [167, 316] on div "10100242" at bounding box center [160, 316] width 44 height 18
click at [178, 359] on div "10100242" at bounding box center [176, 349] width 76 height 21
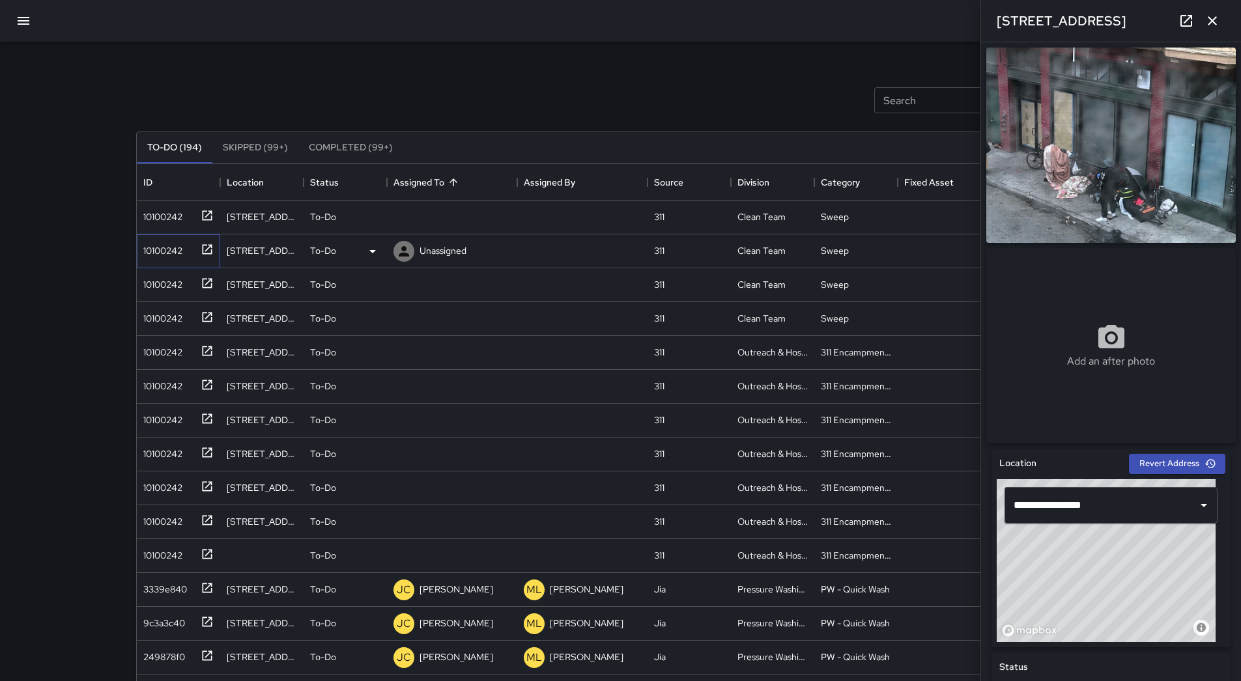
click at [175, 247] on div "10100242" at bounding box center [160, 248] width 44 height 18
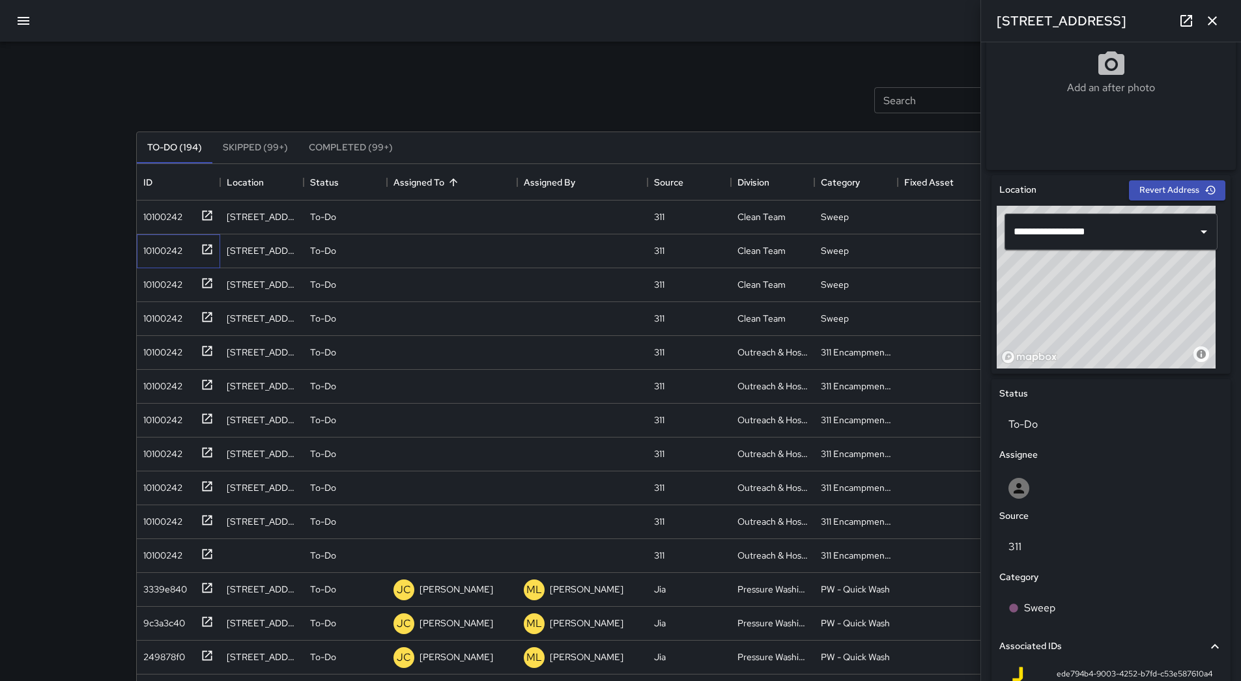
scroll to position [487, 0]
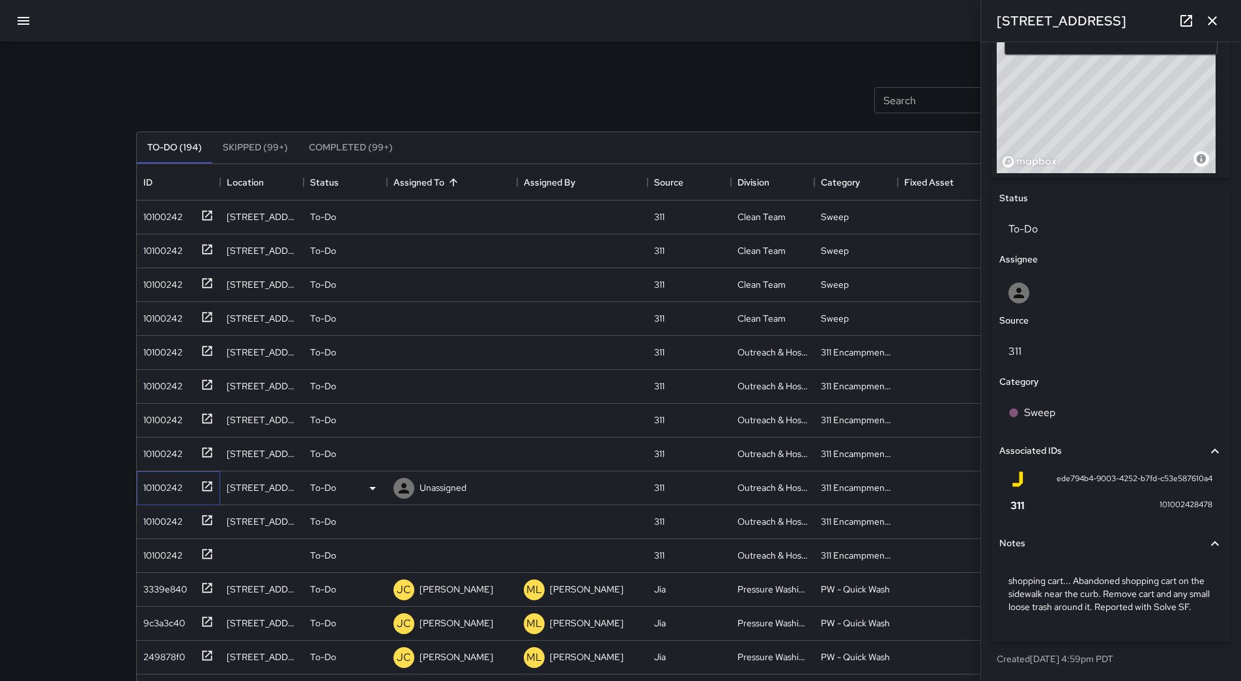
click at [173, 476] on div "10100242" at bounding box center [160, 485] width 44 height 18
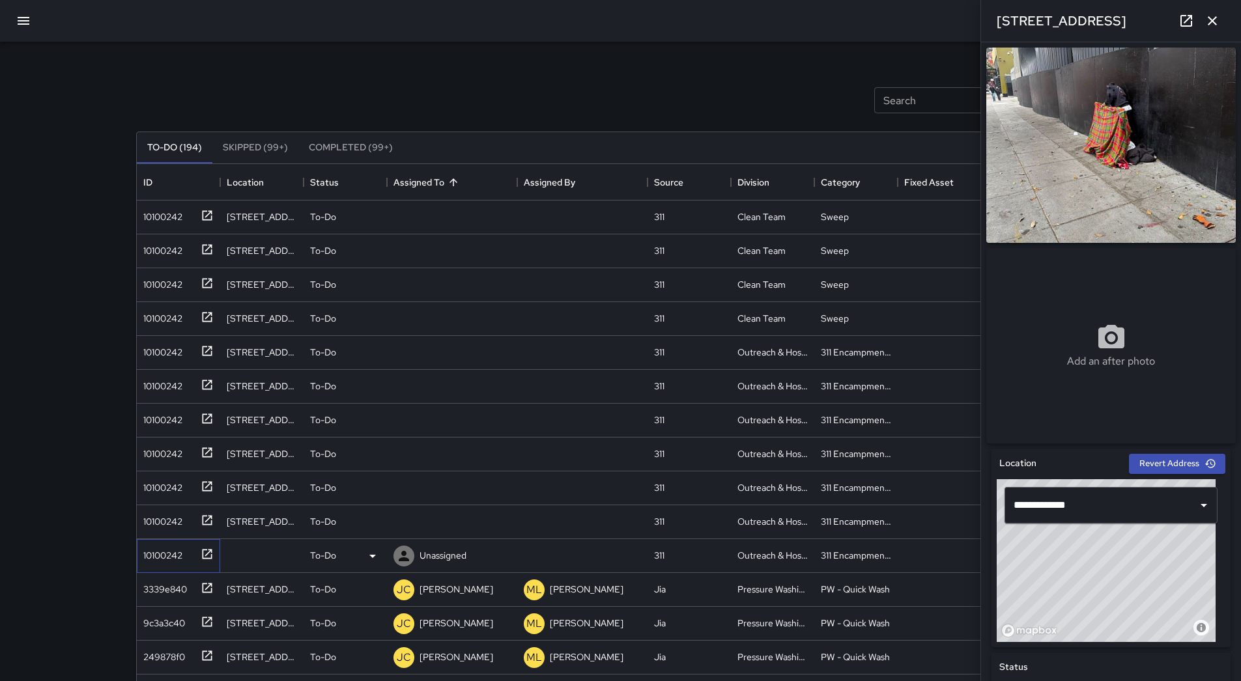
click at [175, 561] on div "10100242" at bounding box center [160, 553] width 44 height 18
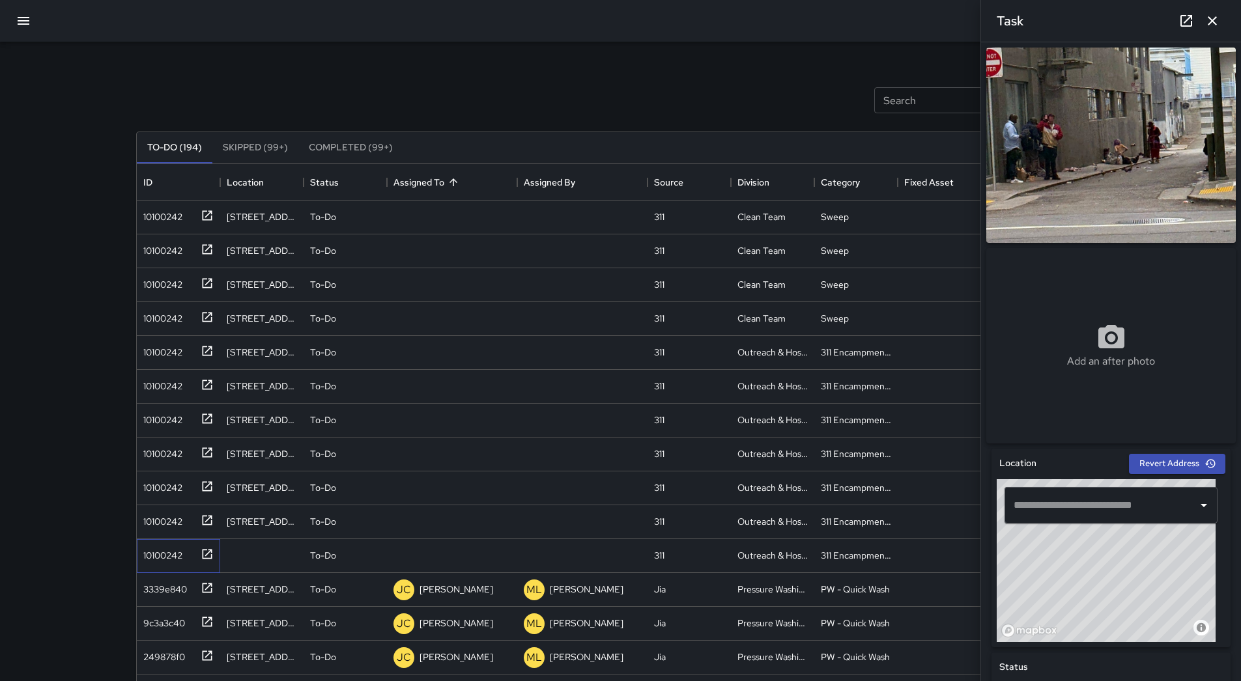
scroll to position [448, 0]
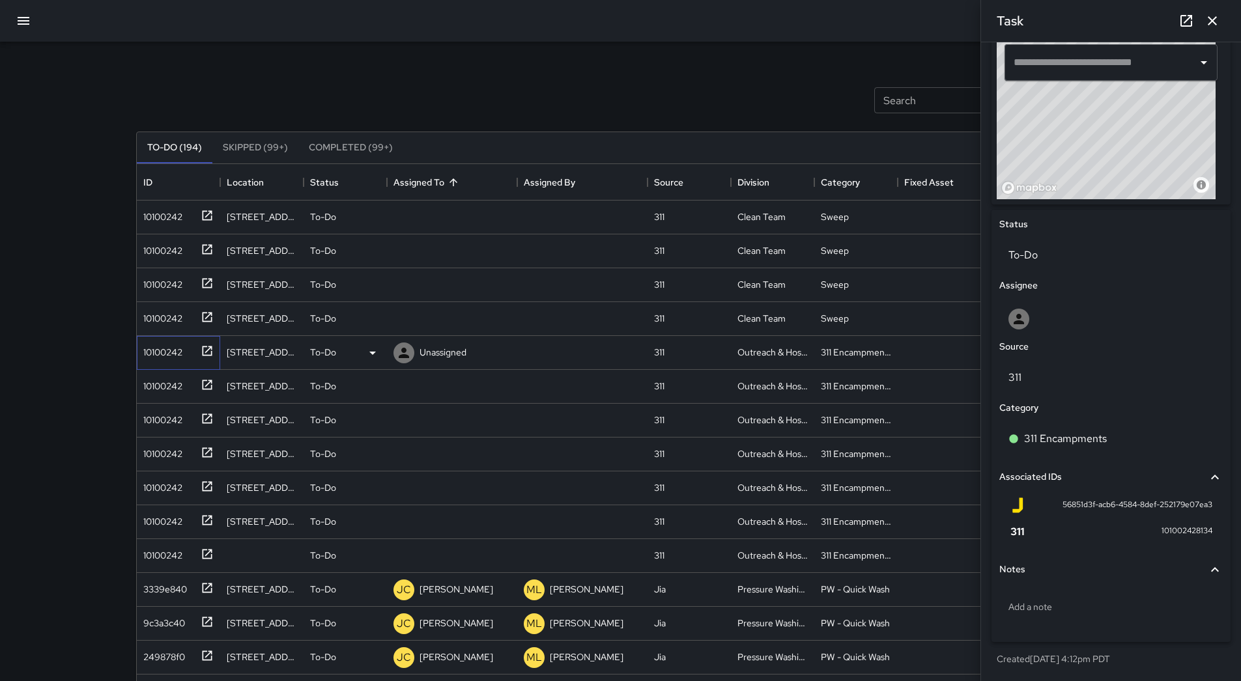
click at [173, 360] on div "10100242" at bounding box center [176, 349] width 76 height 21
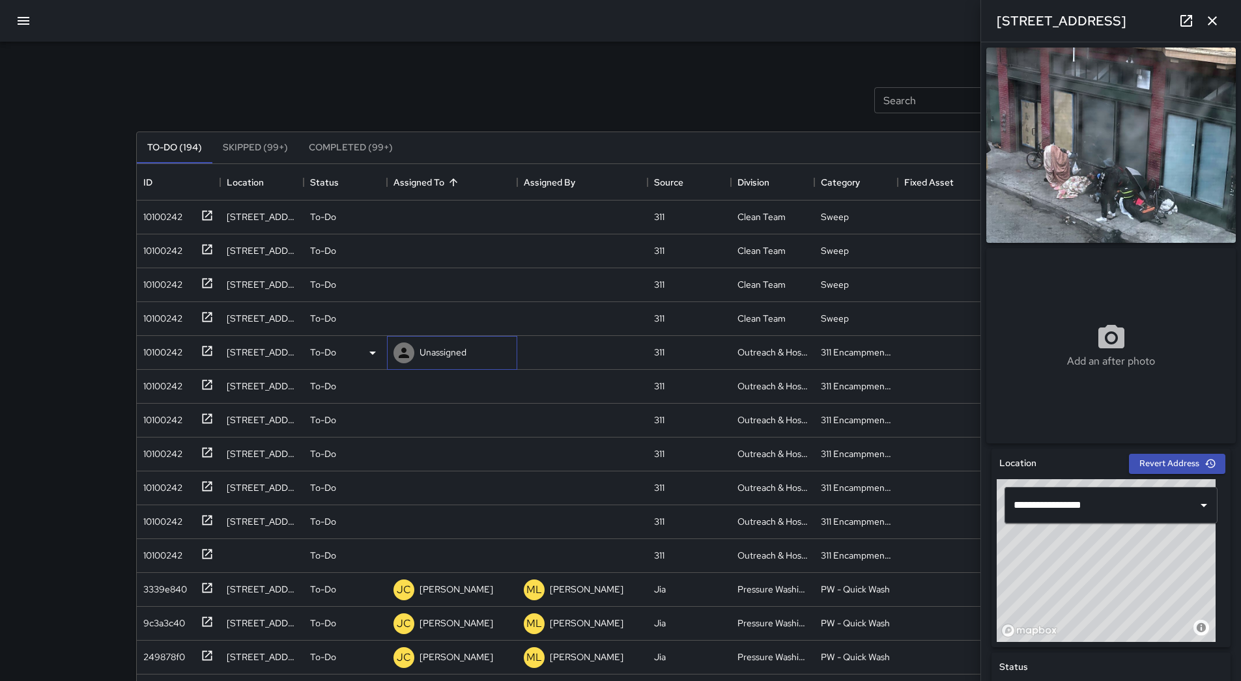
click at [471, 360] on div "Unassigned" at bounding box center [452, 353] width 130 height 34
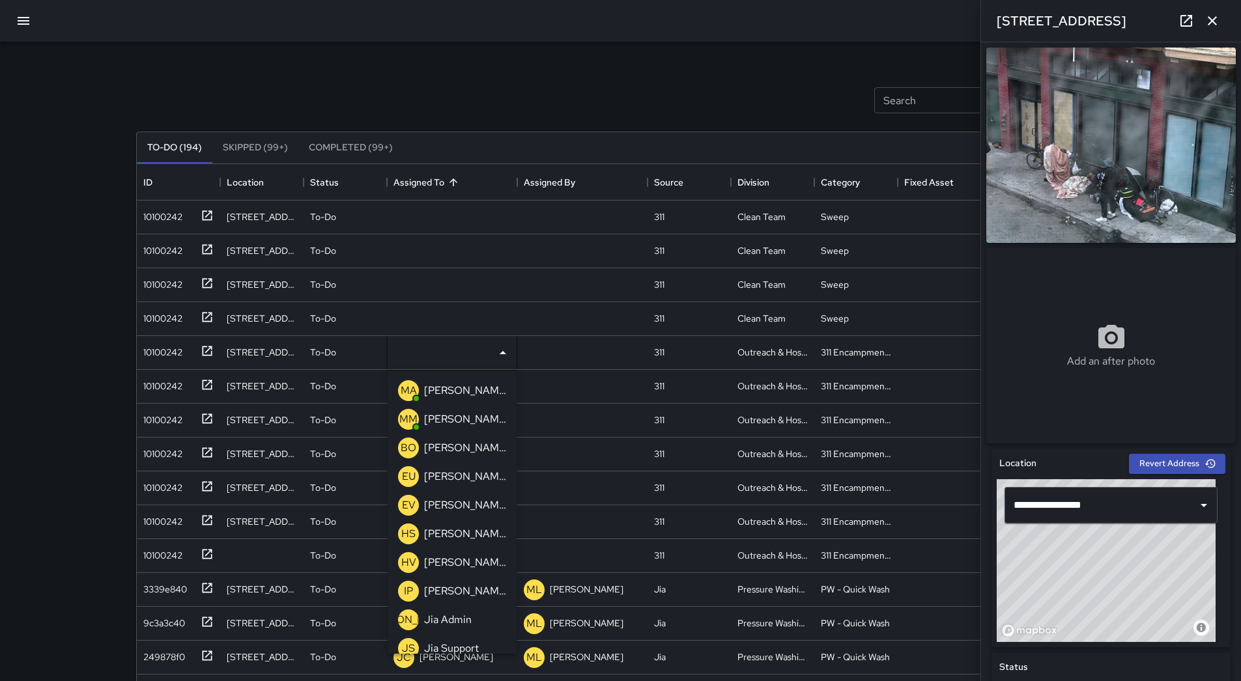
scroll to position [415, 0]
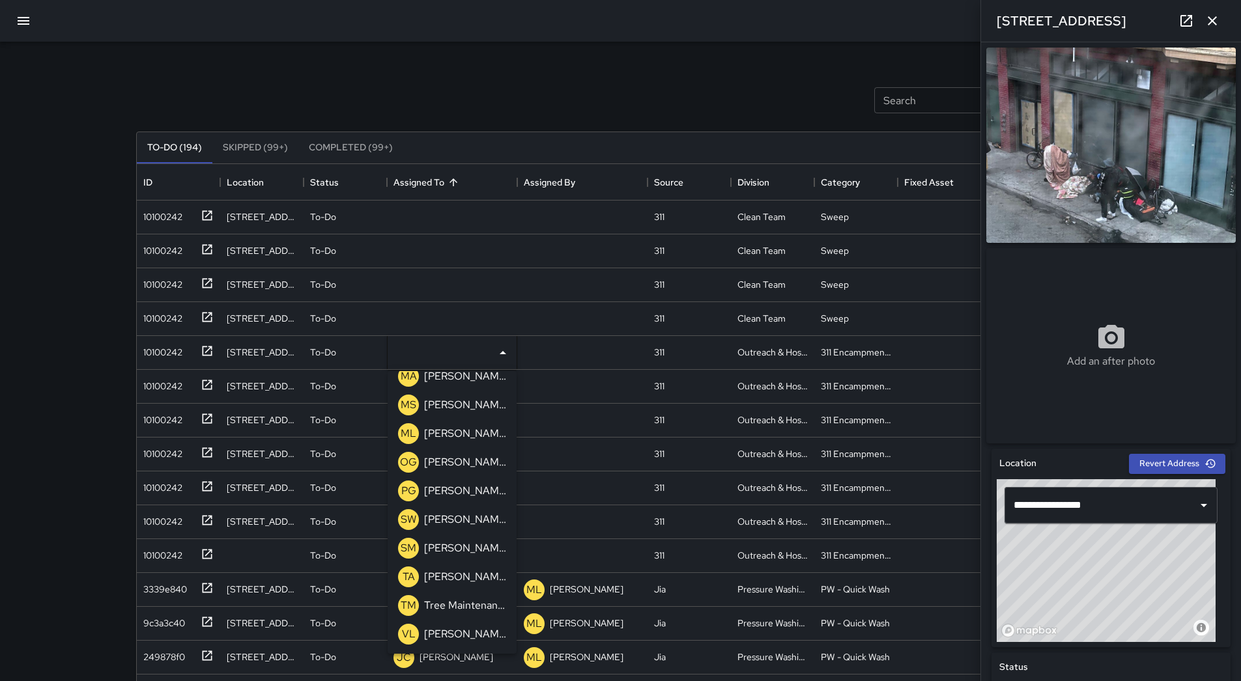
click at [471, 446] on div "ML [PERSON_NAME]" at bounding box center [451, 434] width 113 height 26
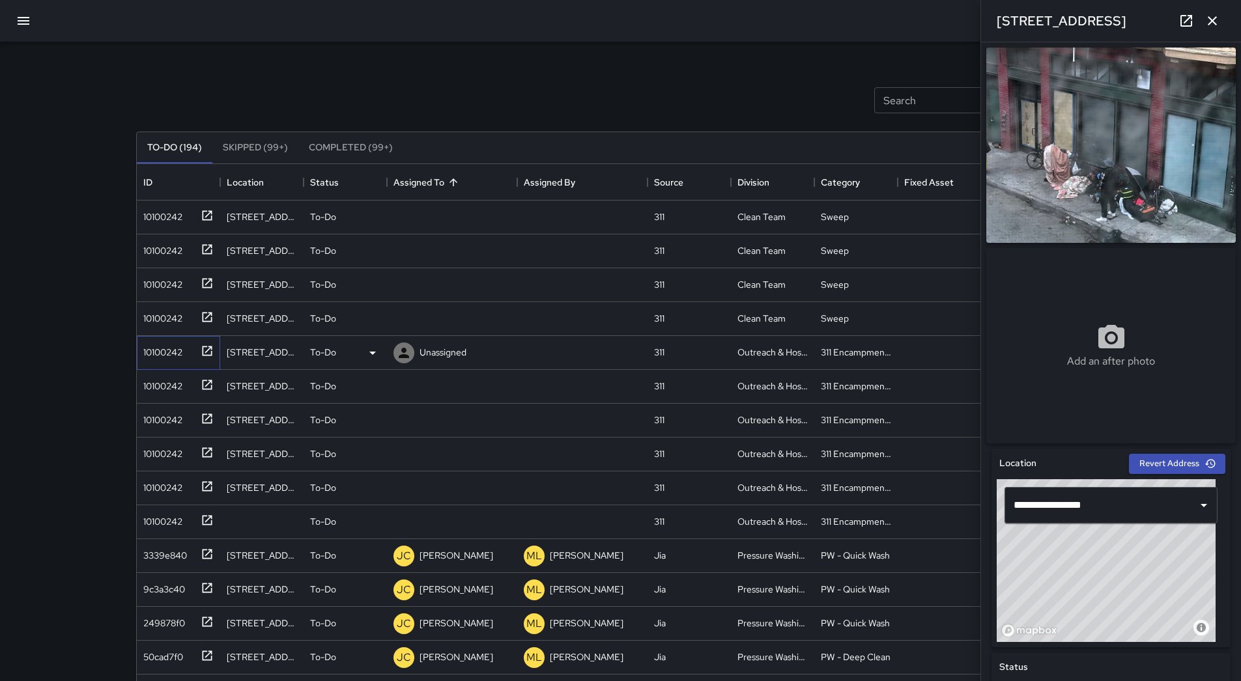
click at [189, 364] on div "10100242" at bounding box center [178, 353] width 83 height 34
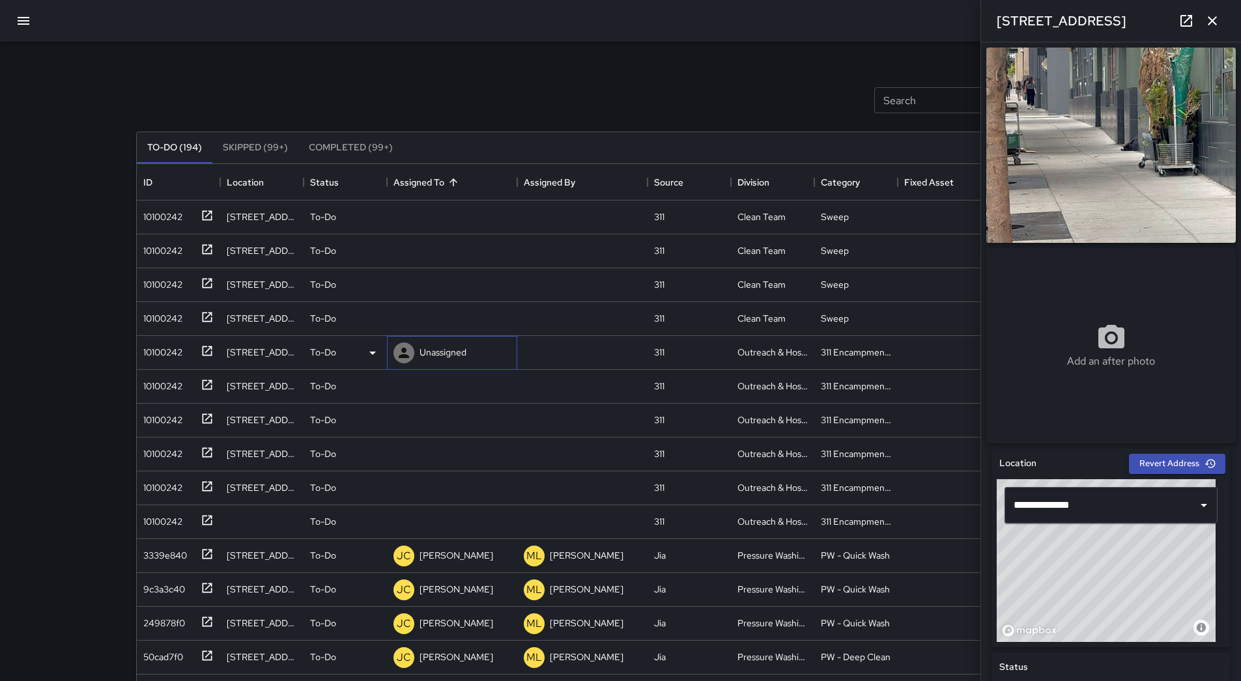
click at [432, 346] on p "Unassigned" at bounding box center [442, 352] width 47 height 13
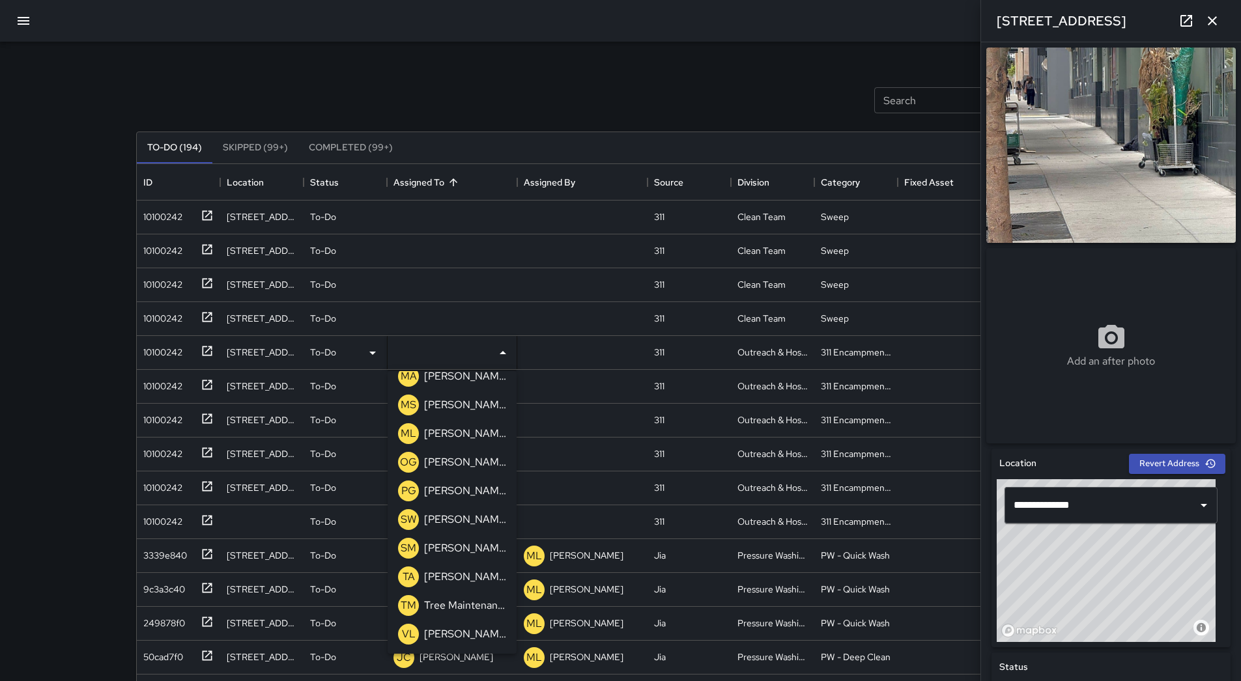
click at [473, 435] on p "[PERSON_NAME]" at bounding box center [465, 434] width 82 height 16
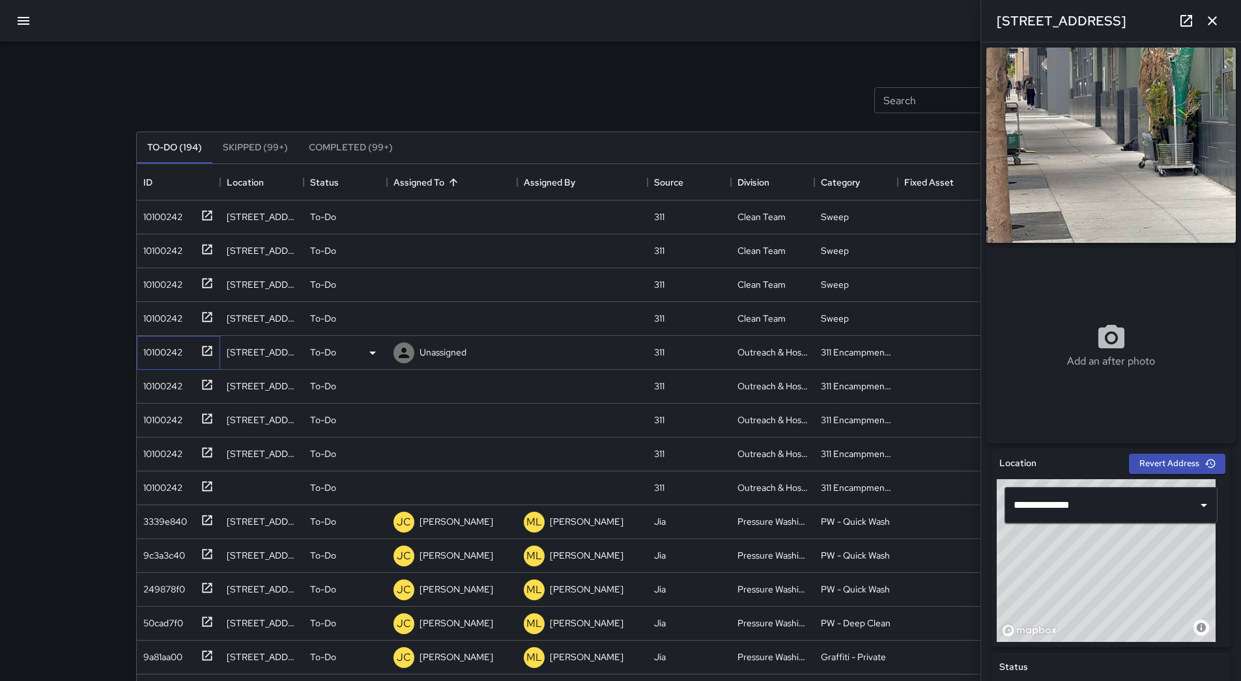
click at [161, 341] on div "10100242" at bounding box center [160, 350] width 44 height 18
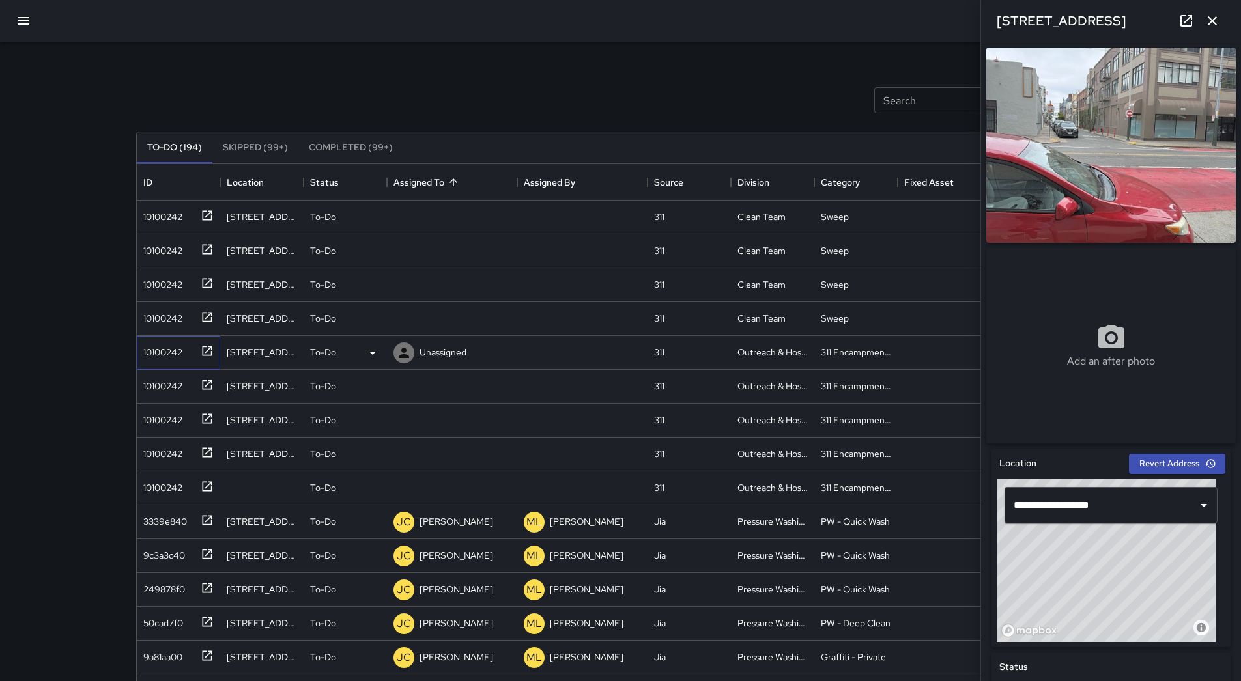
click at [158, 362] on div "10100242" at bounding box center [178, 353] width 83 height 34
click at [456, 359] on div "Unassigned" at bounding box center [443, 352] width 52 height 18
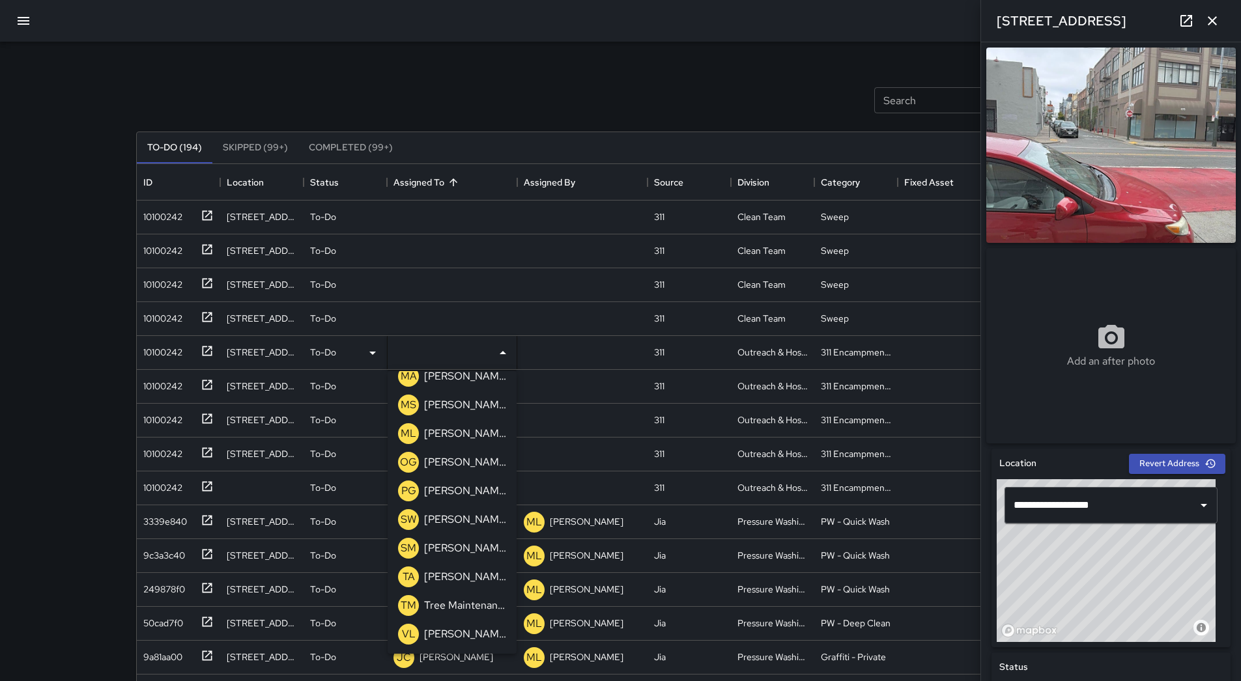
click at [468, 434] on p "[PERSON_NAME]" at bounding box center [465, 434] width 82 height 16
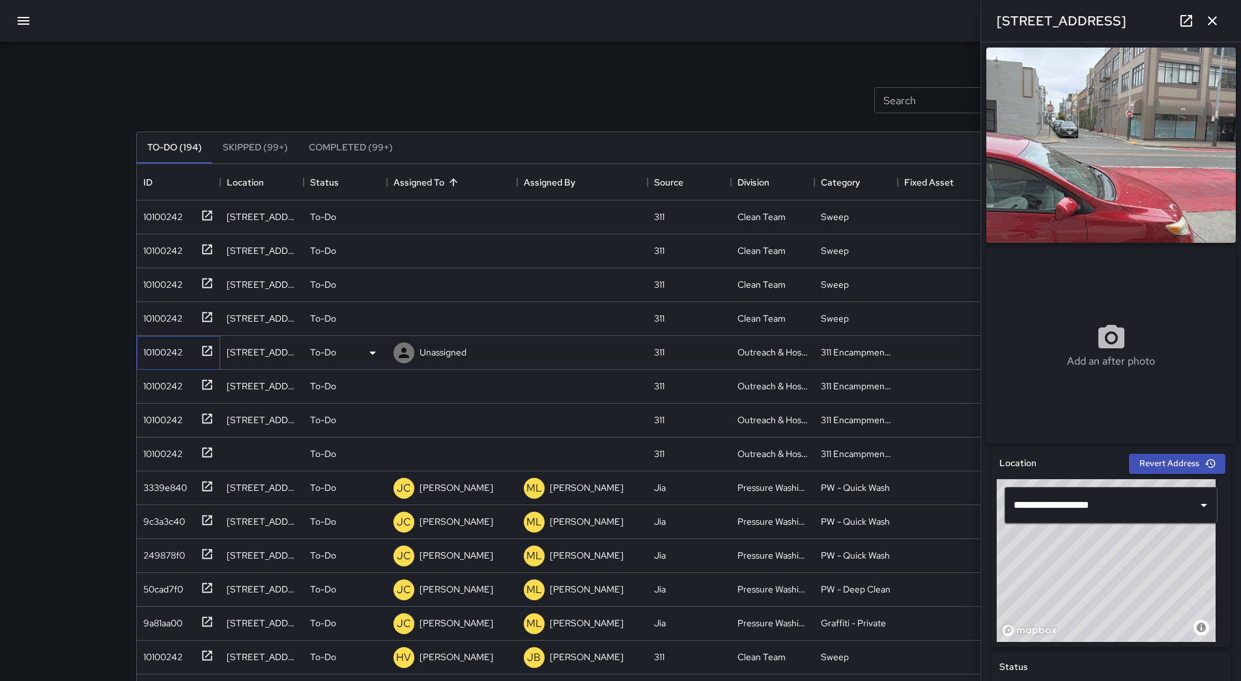
click at [167, 356] on div "10100242" at bounding box center [160, 350] width 44 height 18
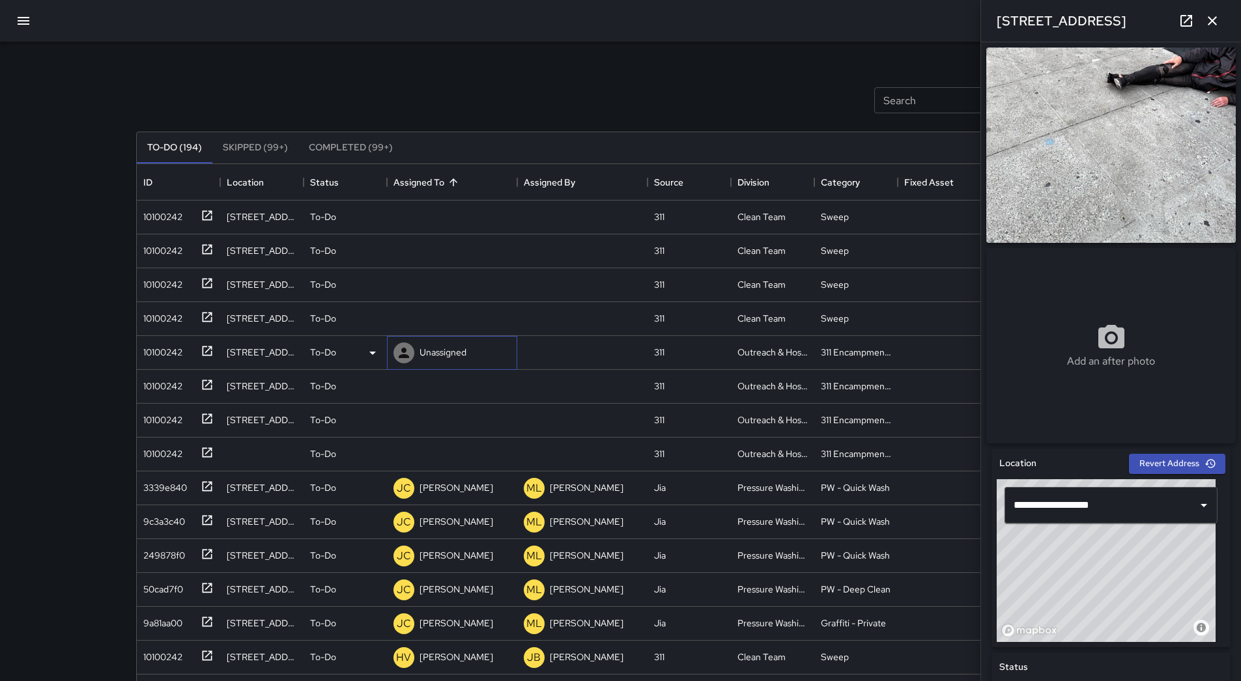
click at [436, 354] on p "Unassigned" at bounding box center [442, 352] width 47 height 13
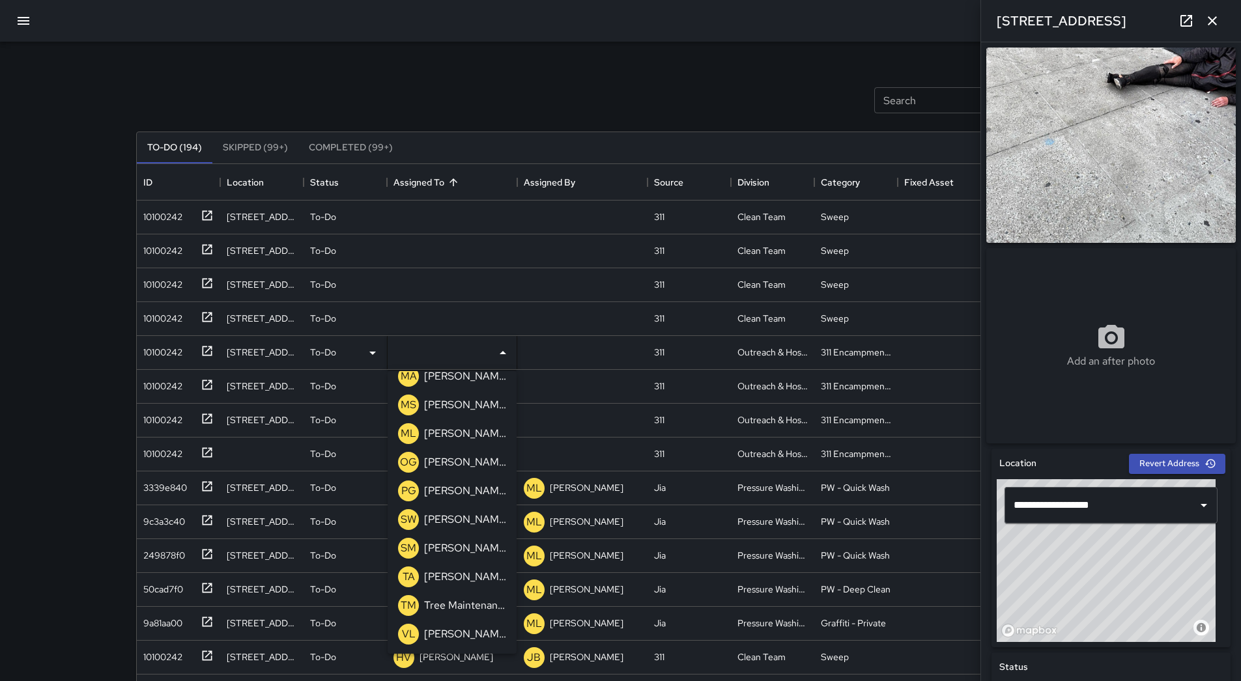
click at [451, 435] on p "[PERSON_NAME]" at bounding box center [465, 434] width 82 height 16
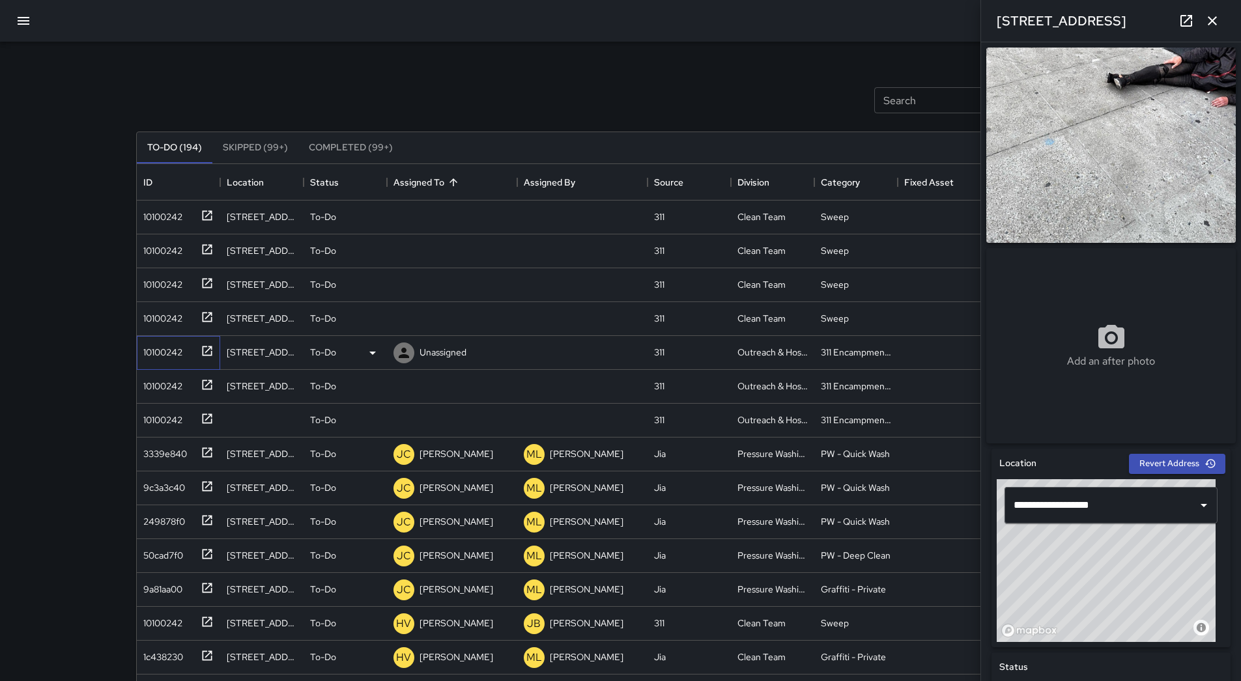
click at [187, 362] on div "10100242" at bounding box center [178, 353] width 83 height 34
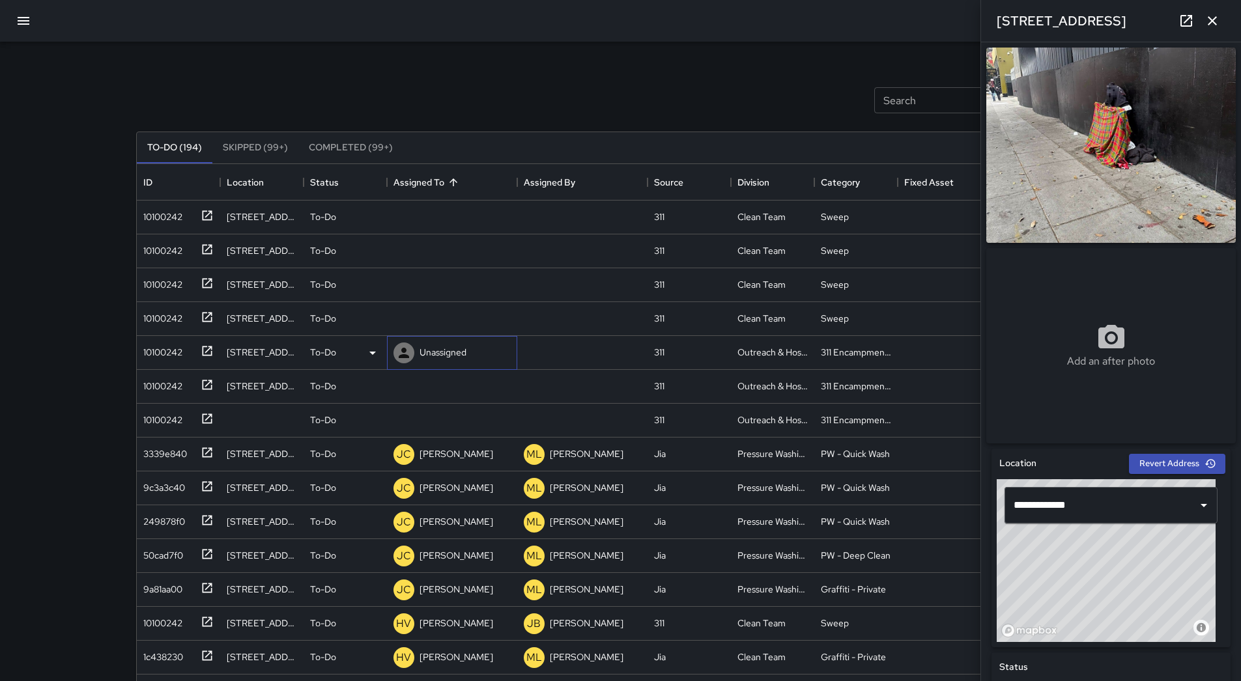
click at [475, 357] on div "Unassigned" at bounding box center [452, 353] width 130 height 34
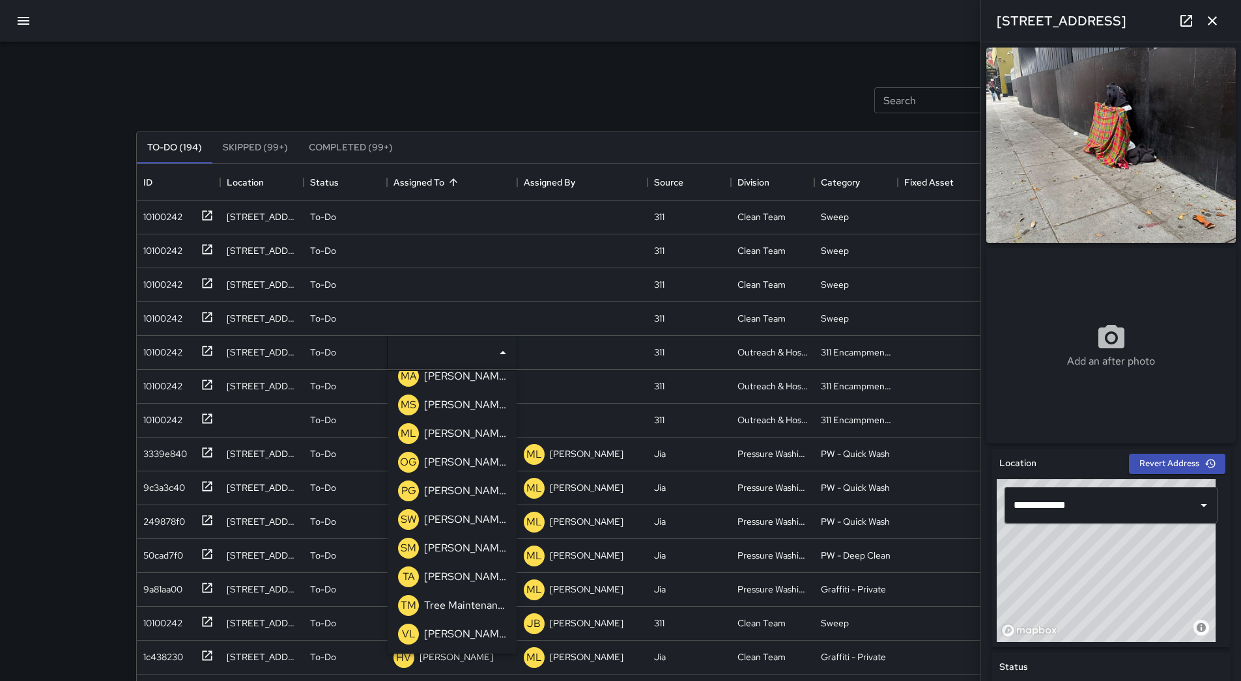
click at [470, 438] on p "[PERSON_NAME]" at bounding box center [465, 434] width 82 height 16
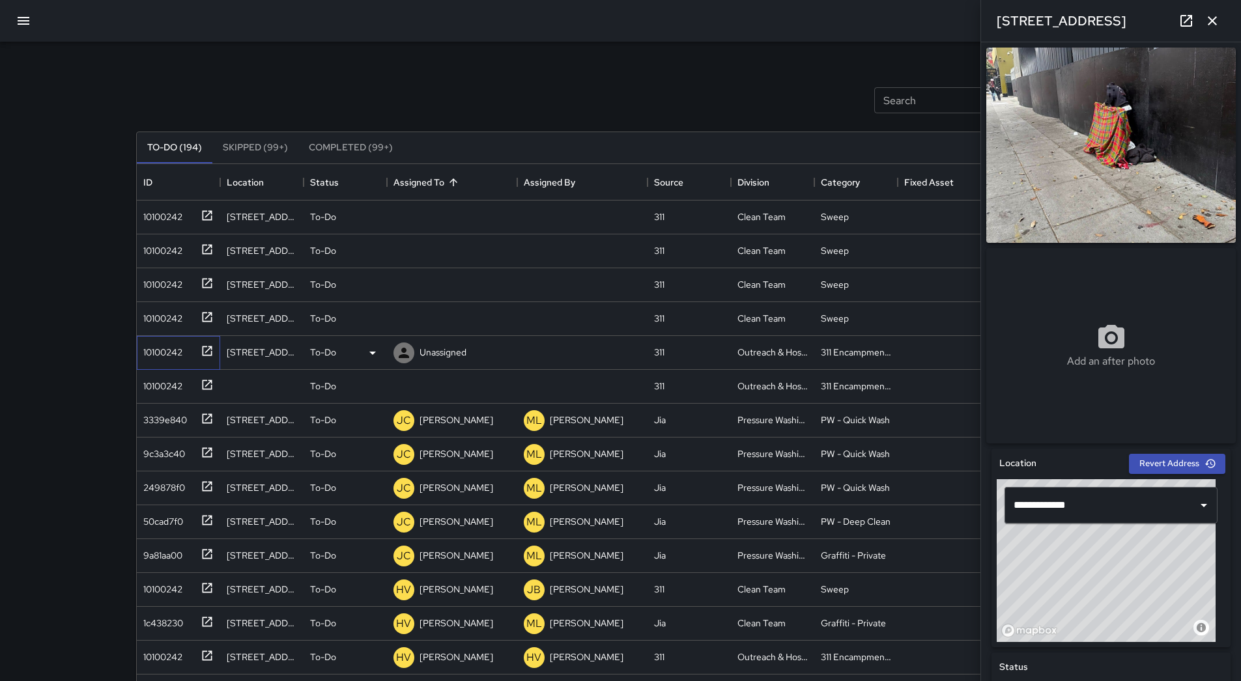
click at [165, 360] on div "10100242" at bounding box center [176, 349] width 76 height 21
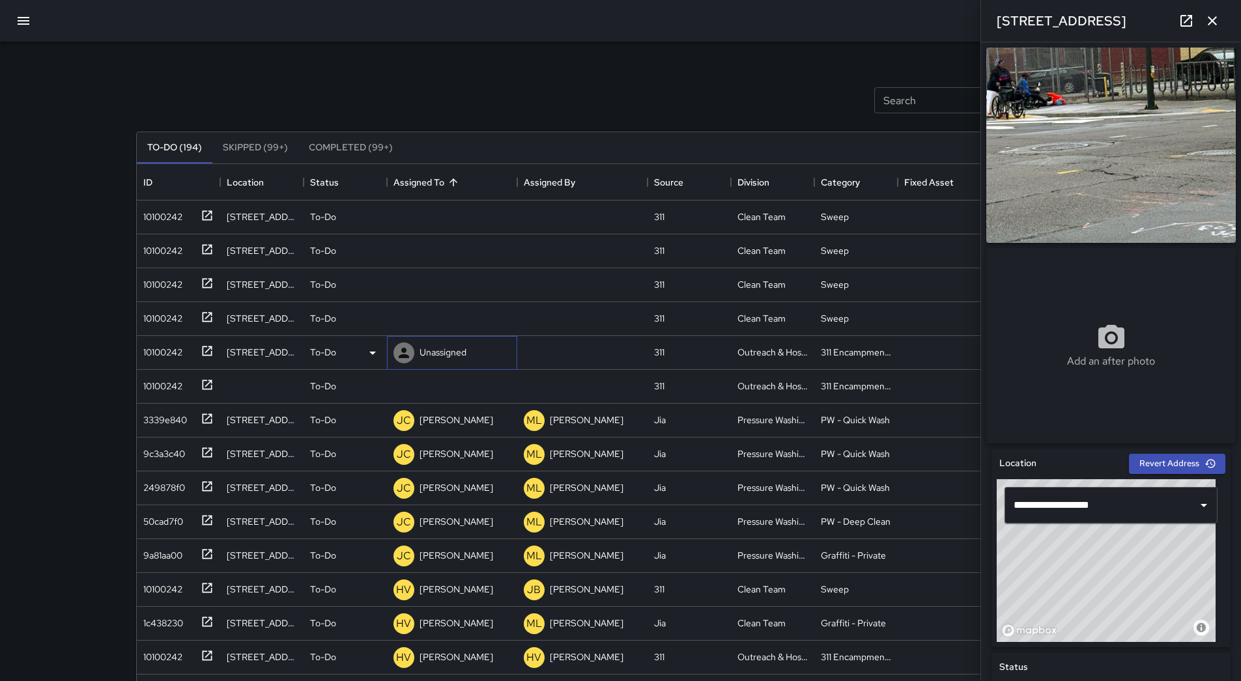
click at [439, 344] on div "Unassigned" at bounding box center [443, 352] width 52 height 18
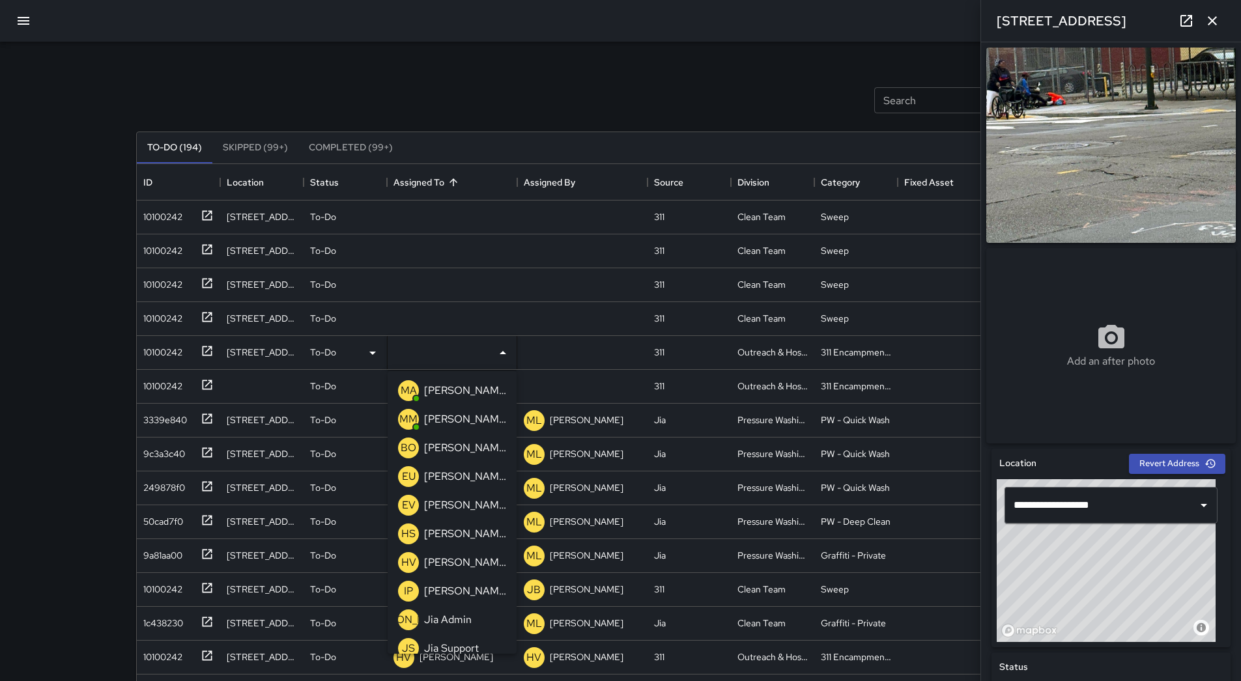
click at [507, 59] on div "Search Search New Task To-Do (194) Skipped (99+) Completed (99+) ID Location St…" at bounding box center [620, 405] width 1000 height 727
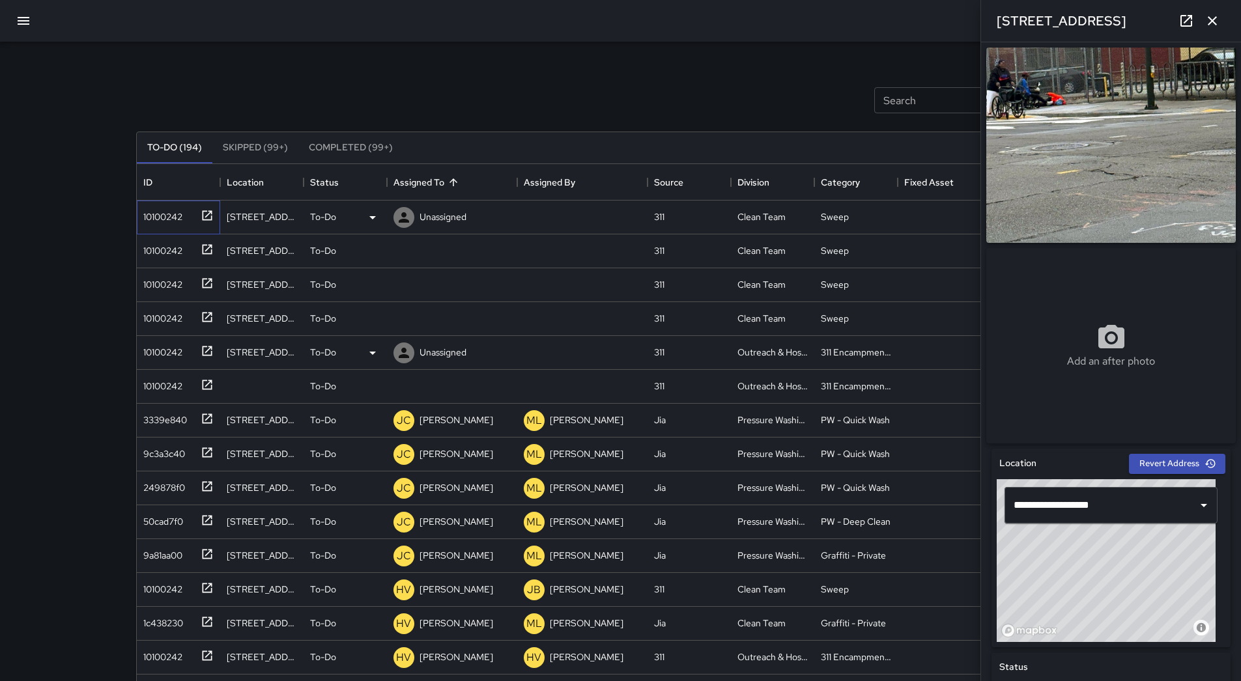
click at [191, 216] on div "10100242" at bounding box center [176, 214] width 76 height 21
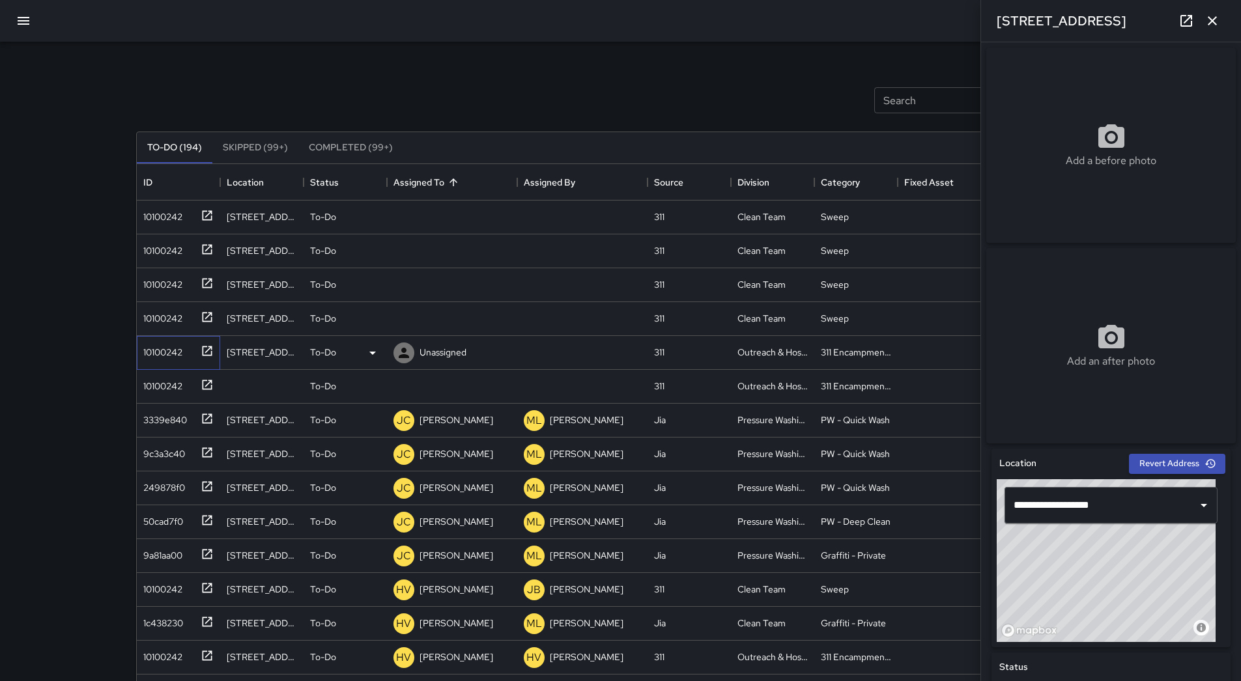
click at [161, 348] on div "10100242" at bounding box center [160, 350] width 44 height 18
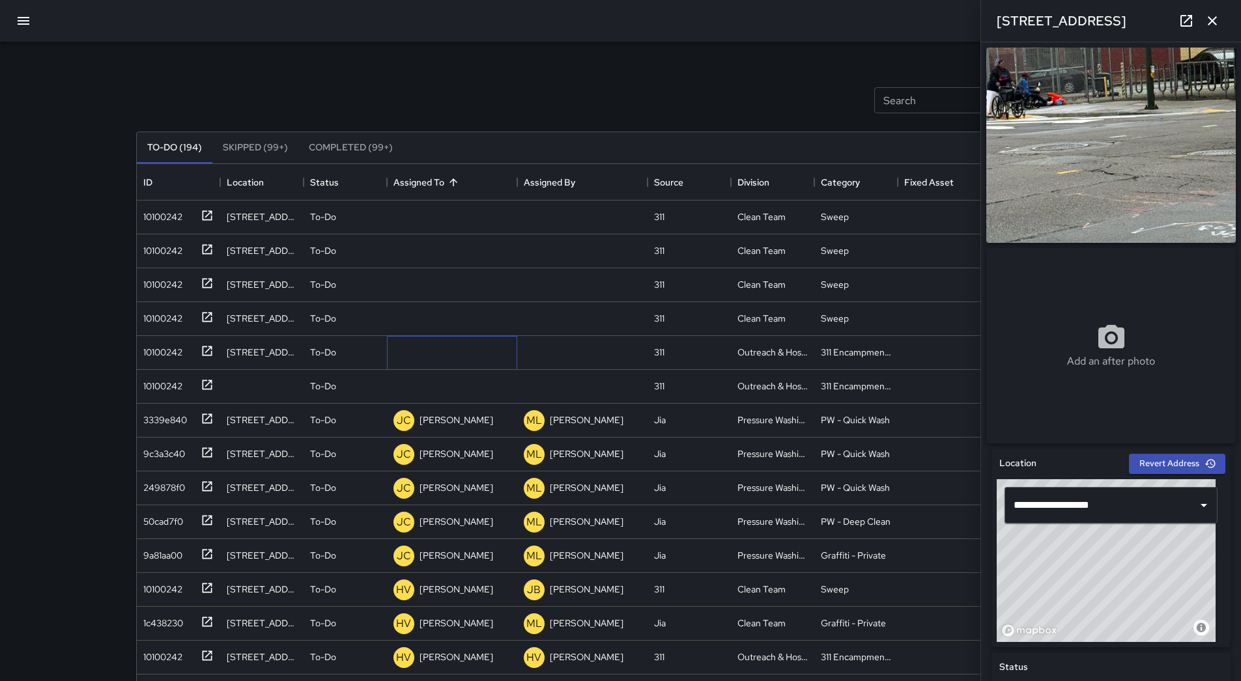
click at [473, 346] on div "Unassigned" at bounding box center [452, 353] width 130 height 34
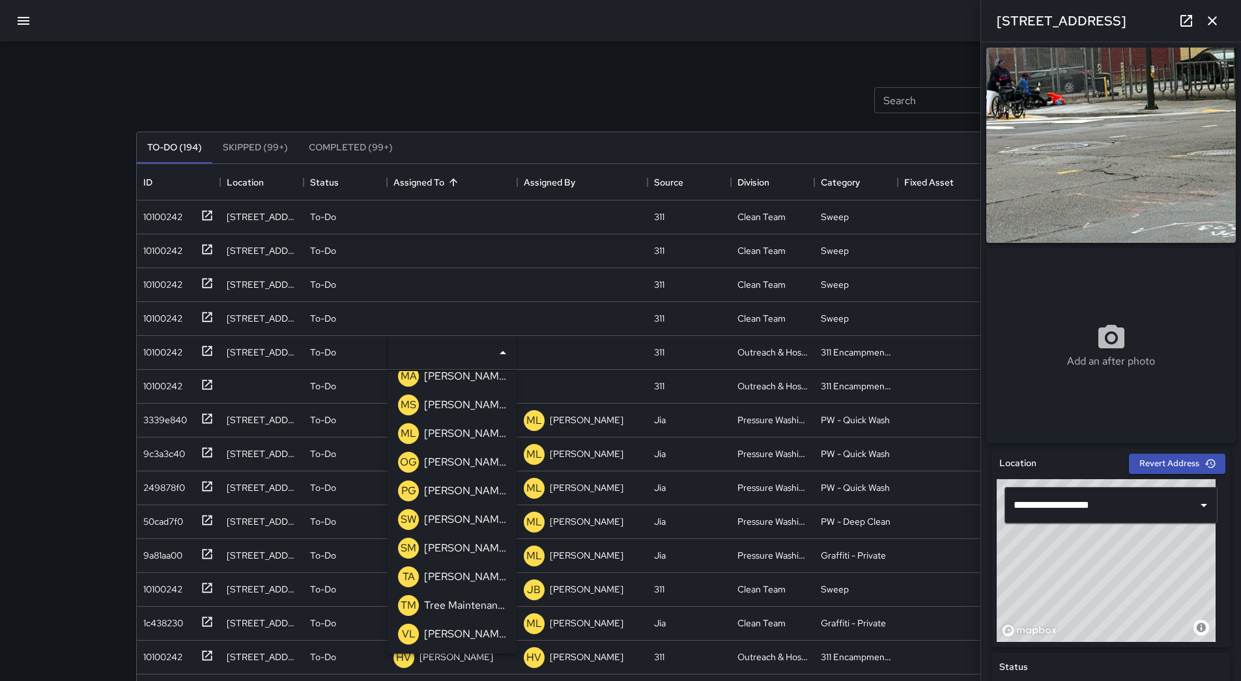
click at [467, 432] on p "[PERSON_NAME]" at bounding box center [465, 434] width 82 height 16
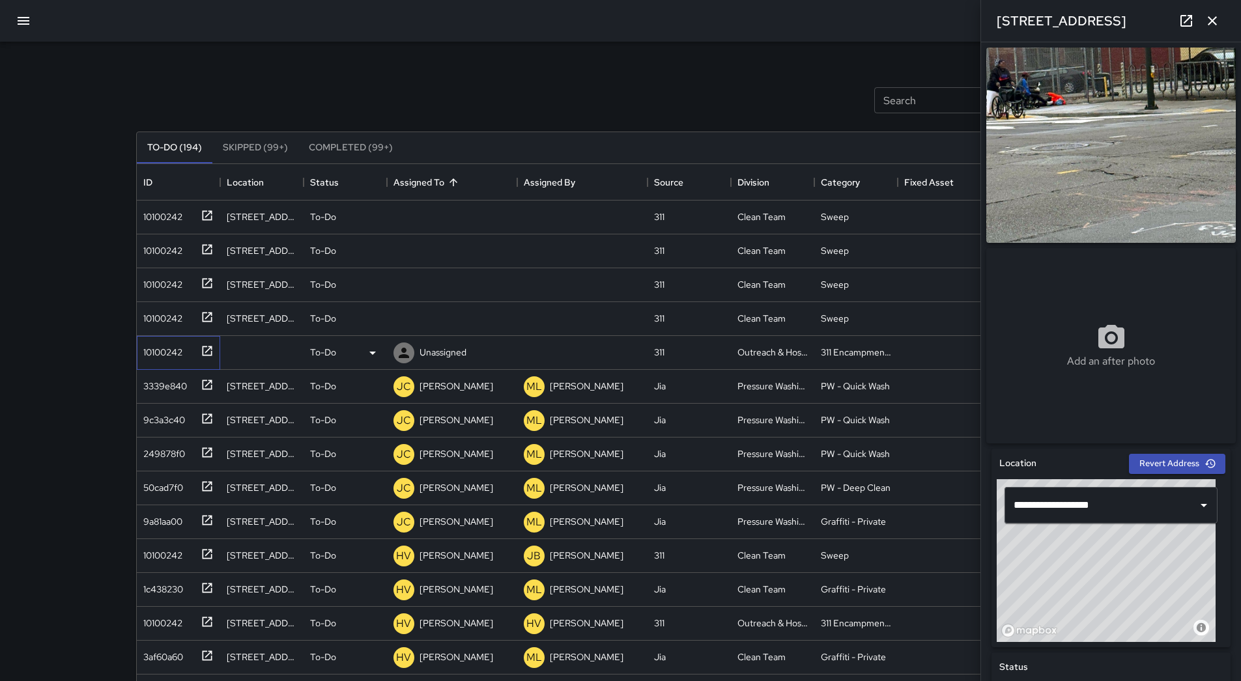
click at [149, 343] on div "10100242" at bounding box center [160, 350] width 44 height 18
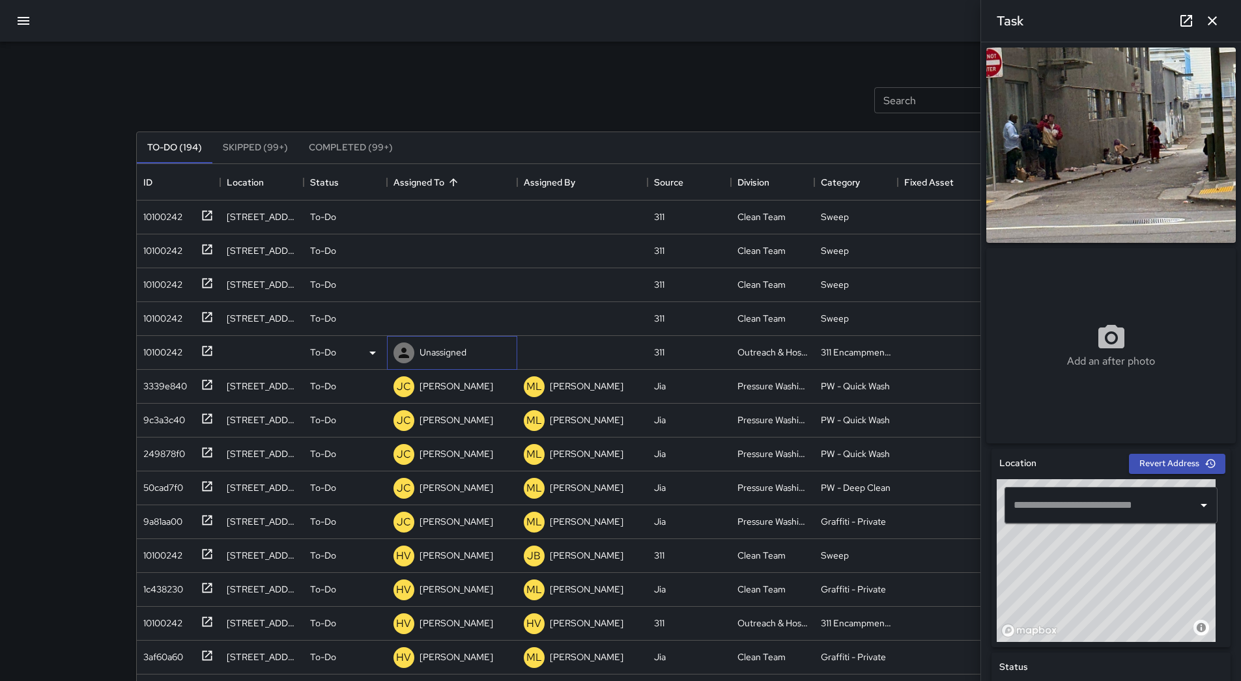
click at [435, 355] on p "Unassigned" at bounding box center [442, 352] width 47 height 13
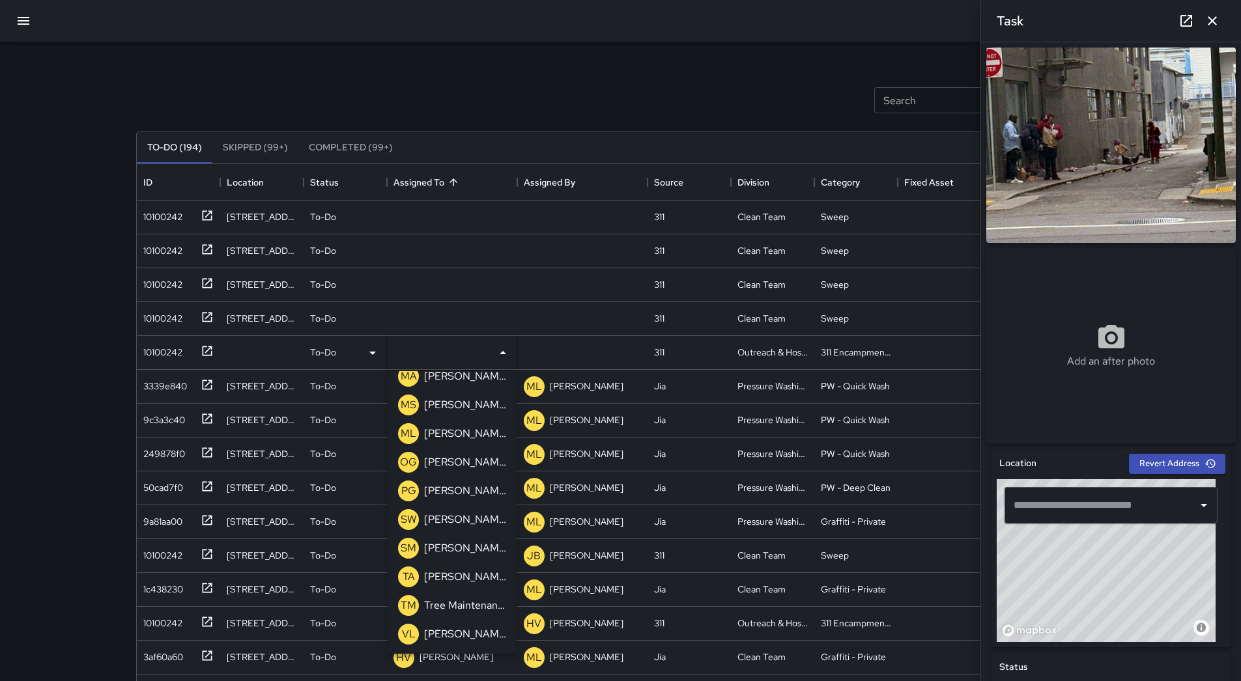
click at [453, 438] on p "[PERSON_NAME]" at bounding box center [465, 434] width 82 height 16
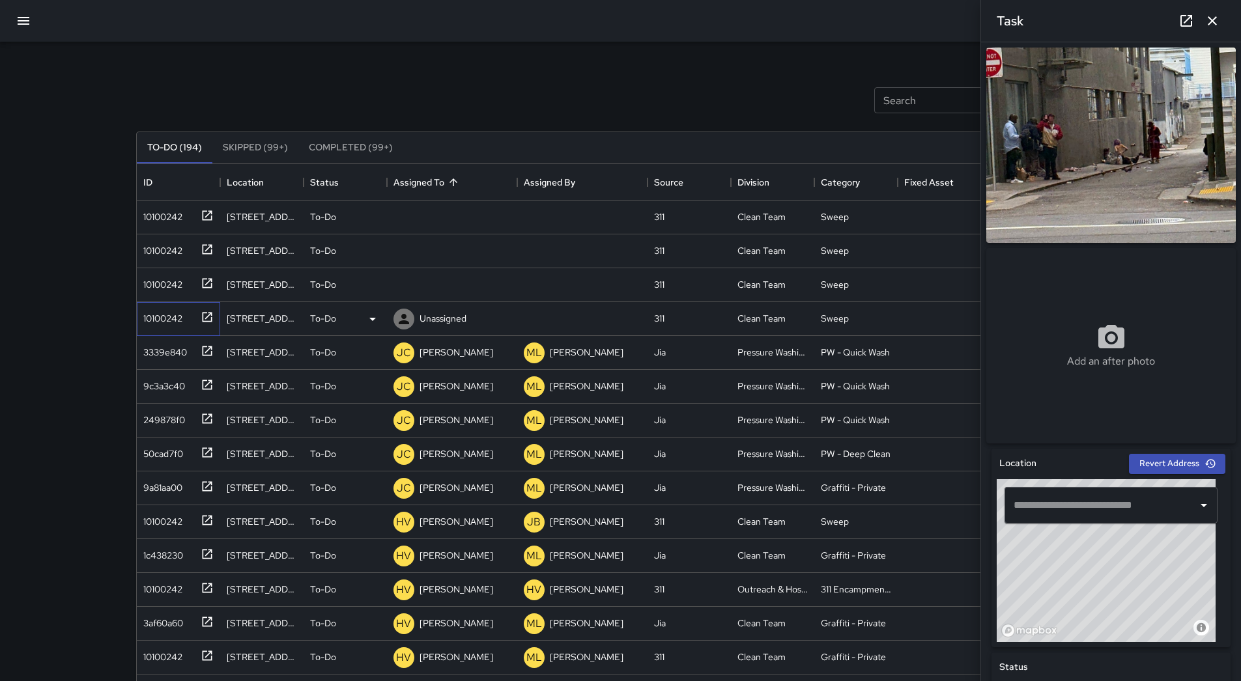
click at [149, 307] on div "10100242" at bounding box center [160, 316] width 44 height 18
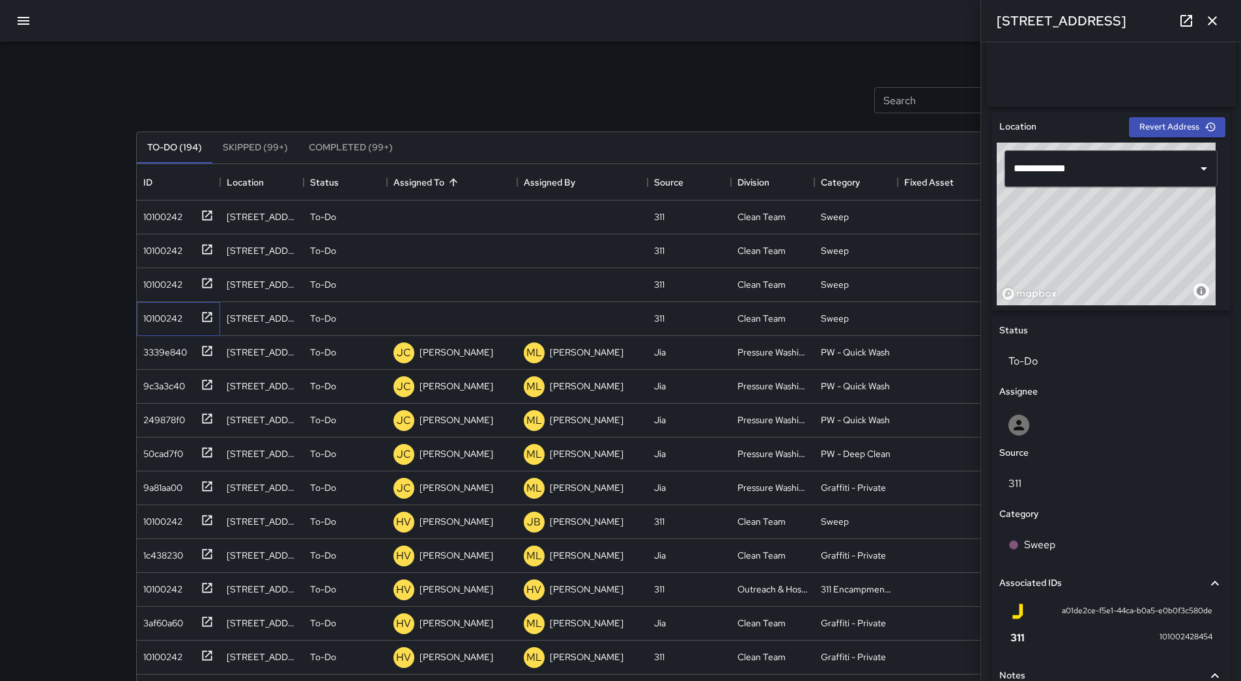
scroll to position [474, 0]
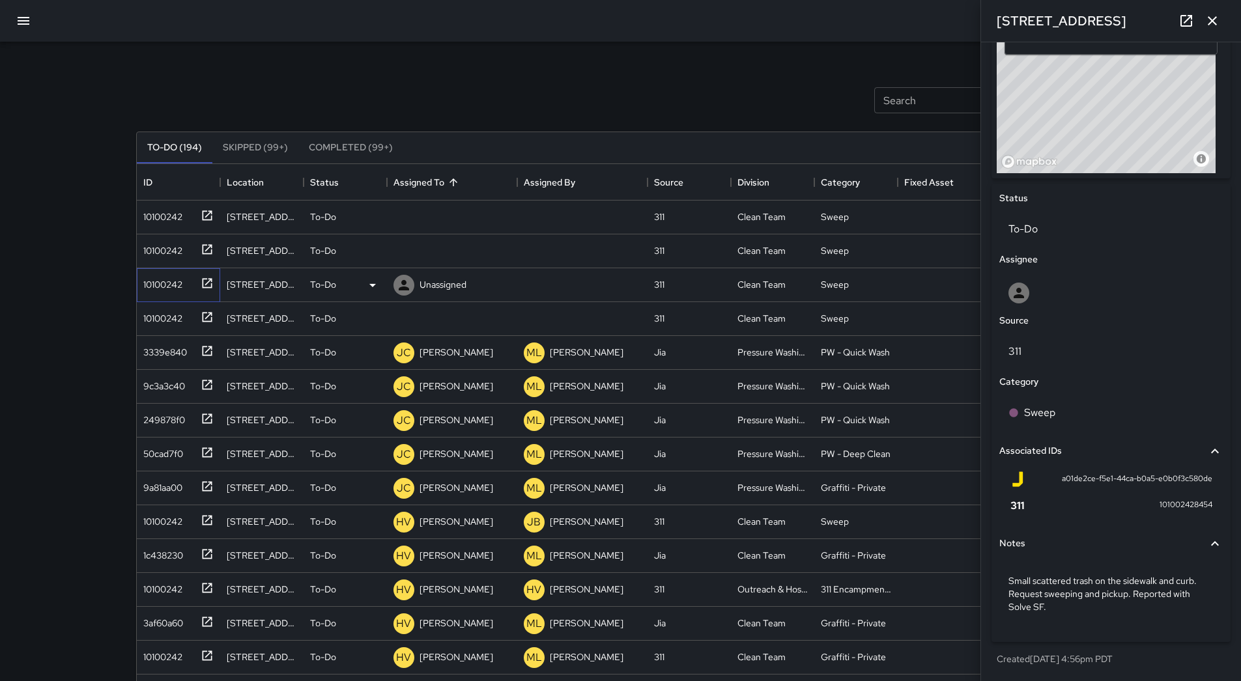
click at [170, 280] on div "10100242" at bounding box center [160, 282] width 44 height 18
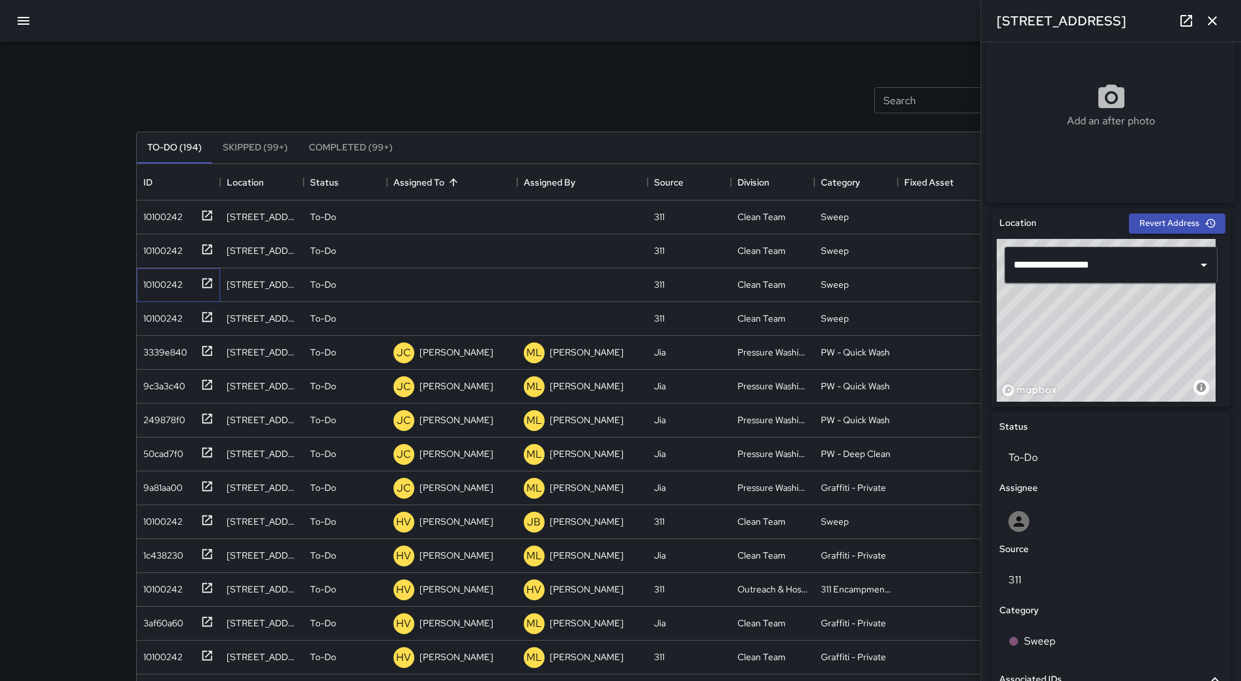
scroll to position [487, 0]
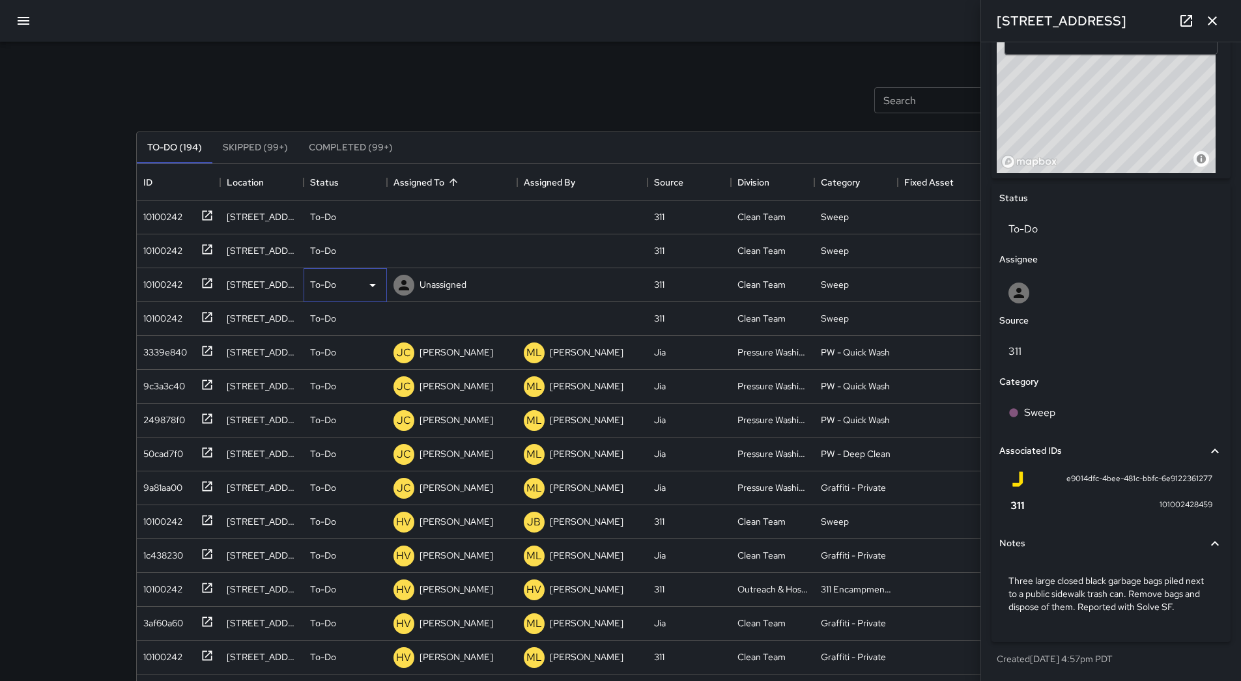
click at [354, 281] on div "To-Do" at bounding box center [345, 285] width 70 height 16
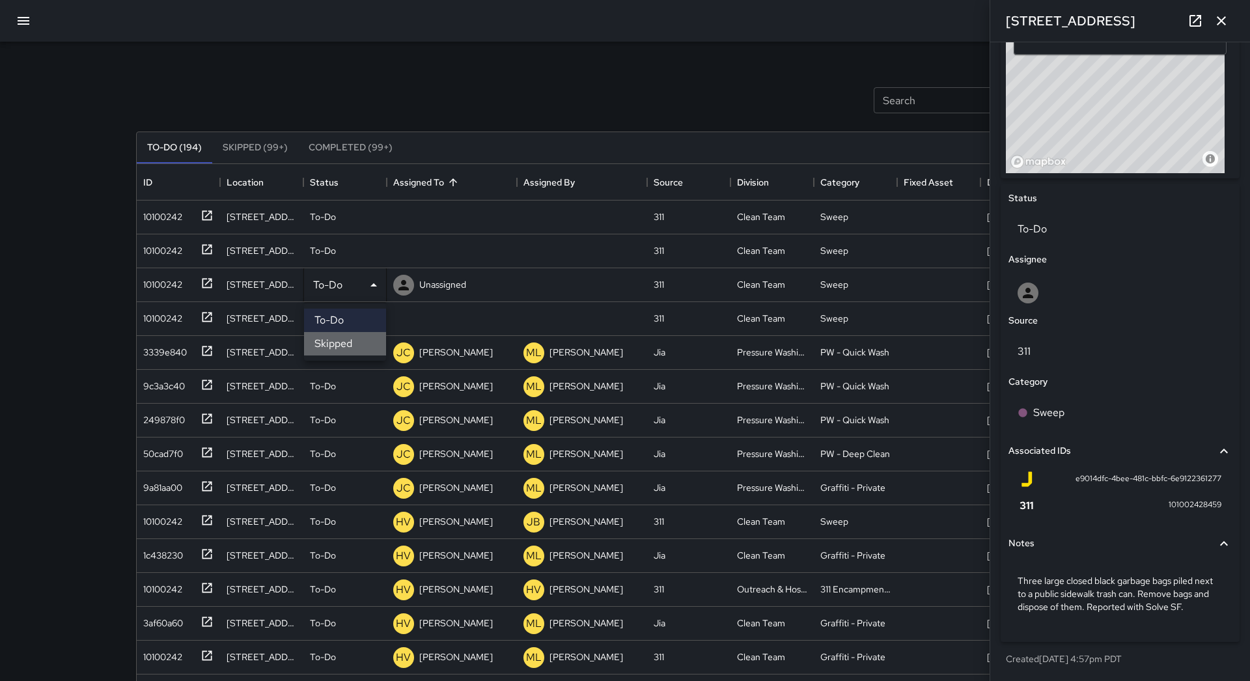
click at [344, 339] on li "Skipped" at bounding box center [345, 343] width 82 height 23
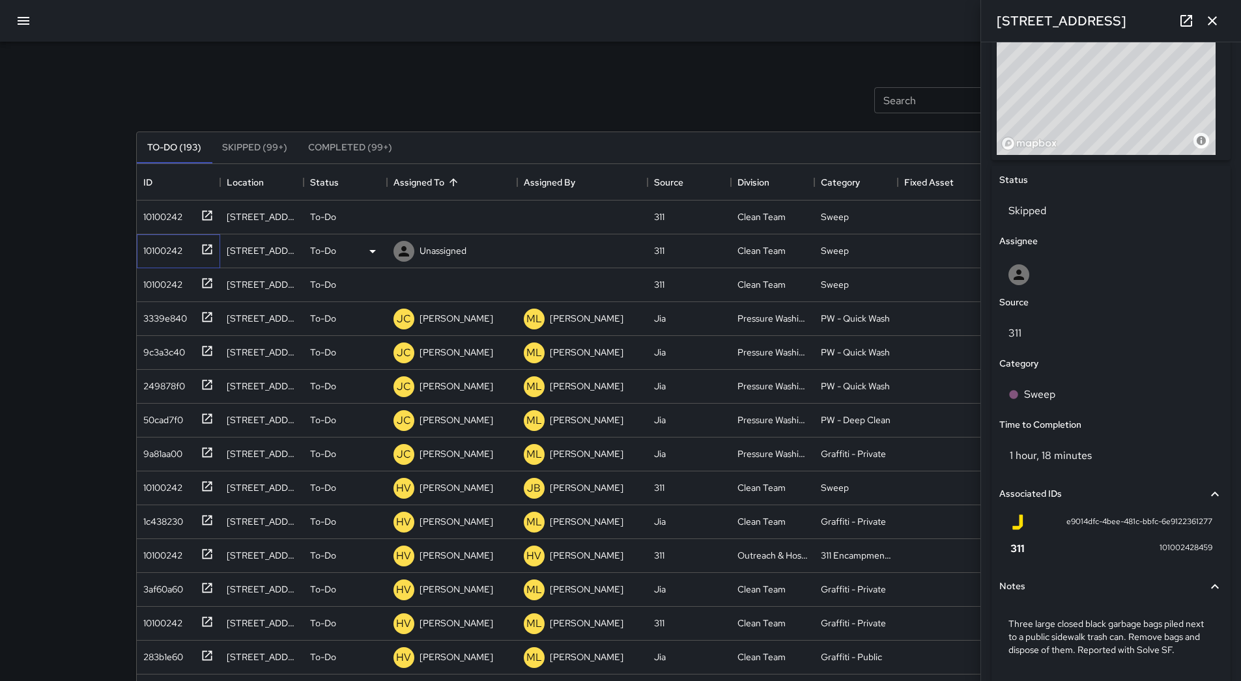
click at [158, 247] on div "10100242" at bounding box center [160, 248] width 44 height 18
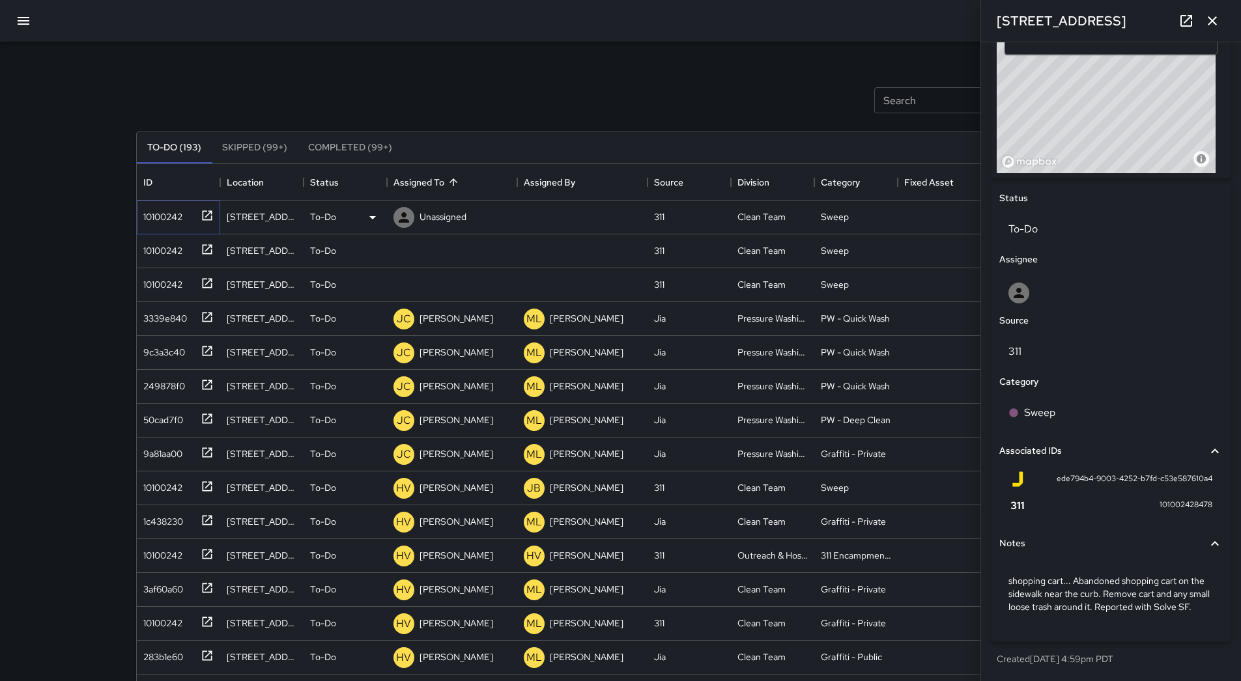
click at [186, 214] on div "10100242" at bounding box center [176, 214] width 76 height 21
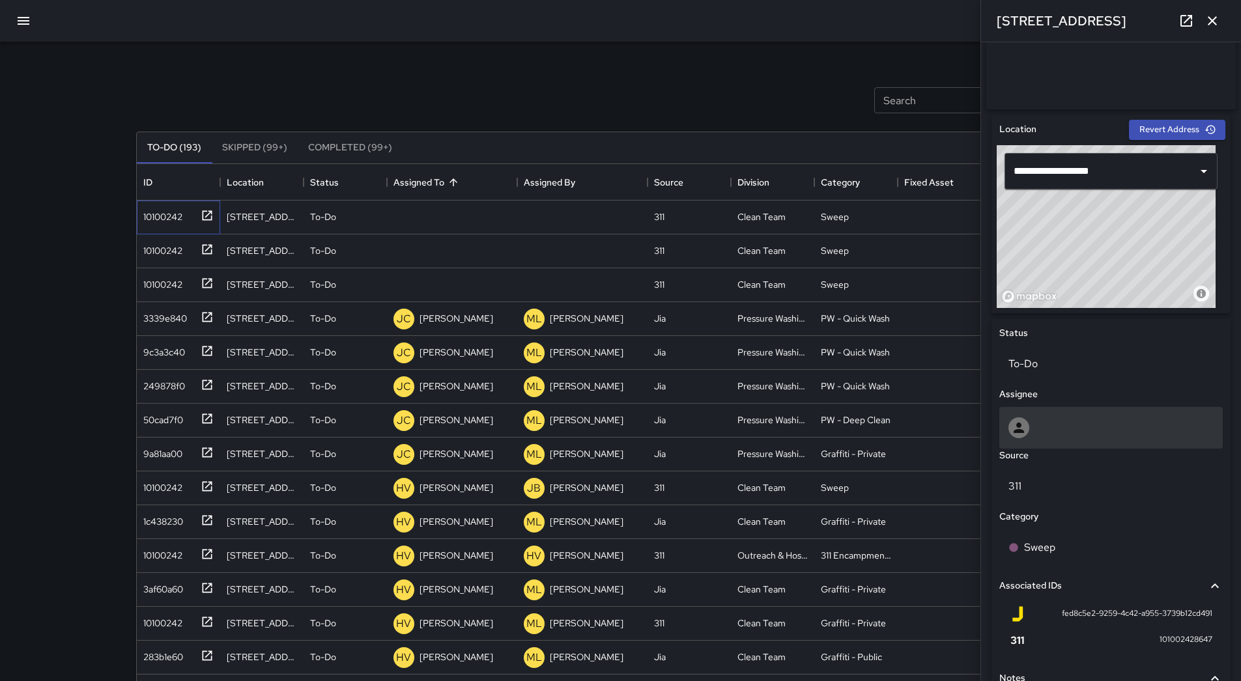
scroll to position [344, 0]
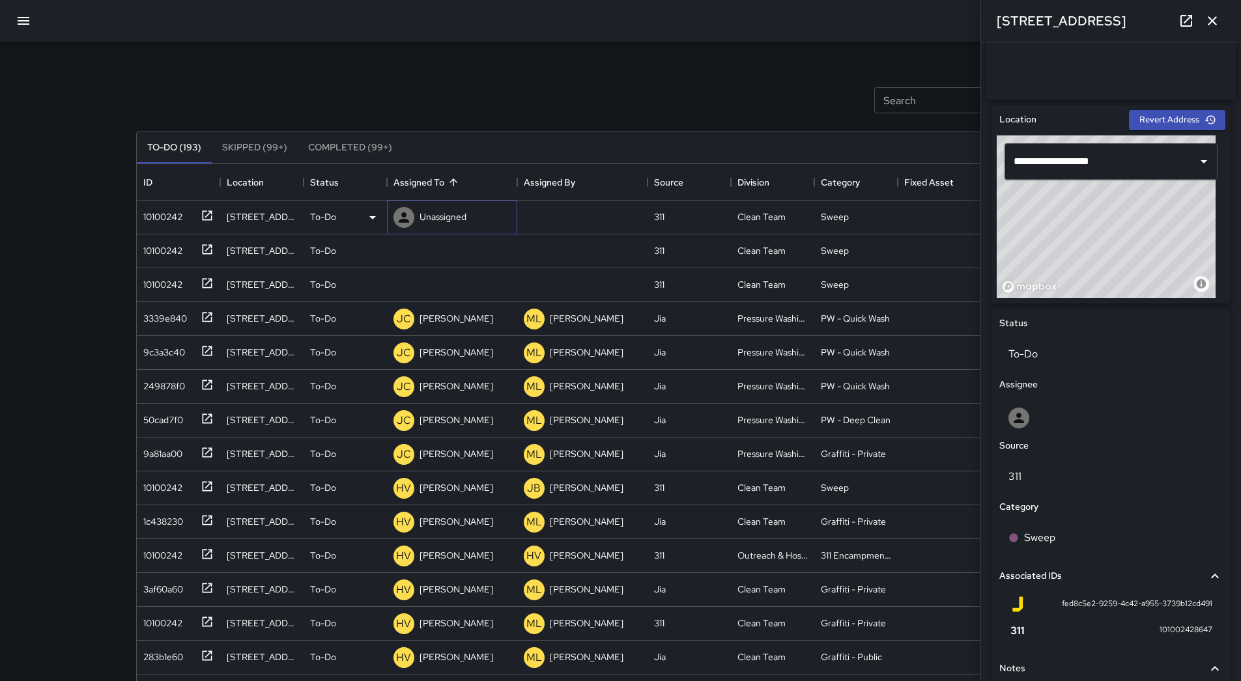
click at [449, 228] on div "Unassigned" at bounding box center [430, 217] width 78 height 26
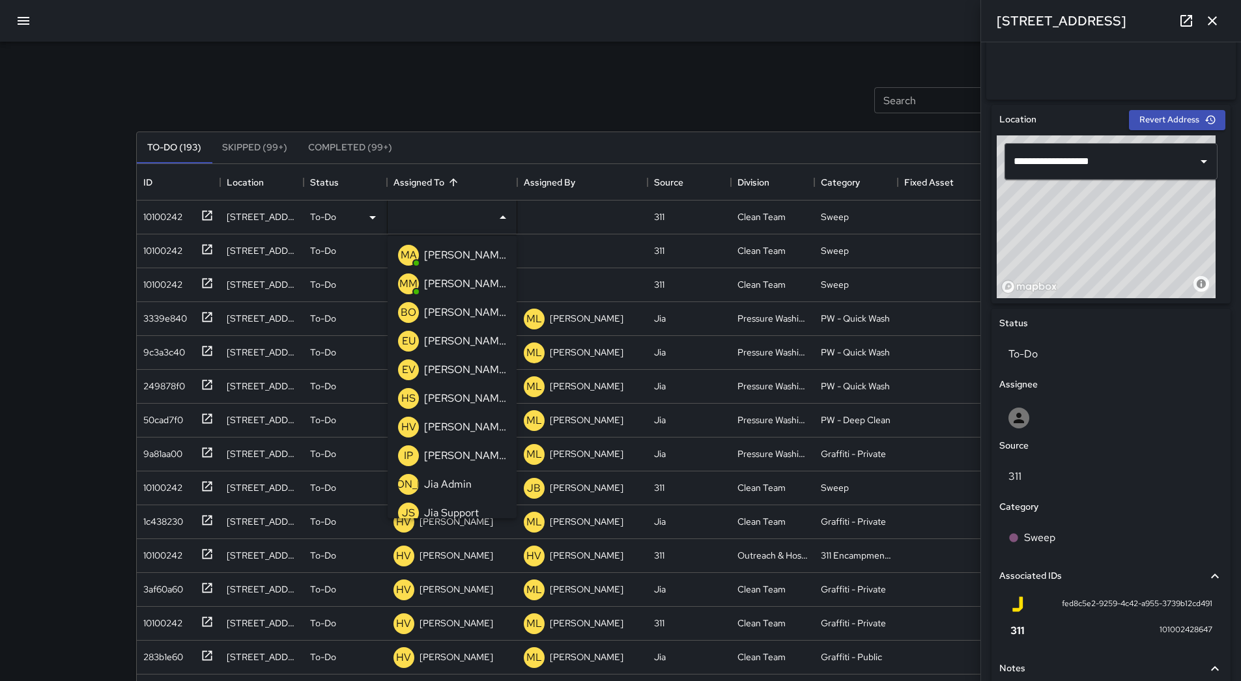
click at [456, 257] on p "[PERSON_NAME]" at bounding box center [465, 255] width 82 height 16
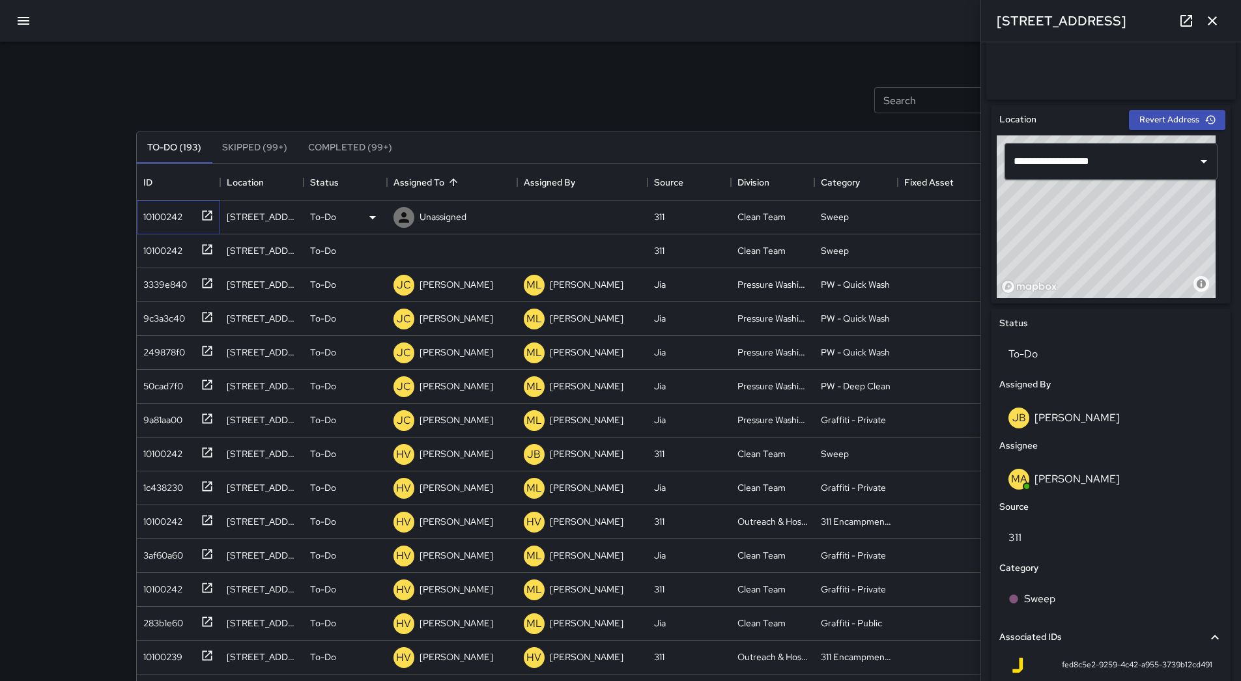
drag, startPoint x: 156, startPoint y: 220, endPoint x: 165, endPoint y: 225, distance: 10.8
click at [157, 219] on div "10100242" at bounding box center [160, 214] width 44 height 18
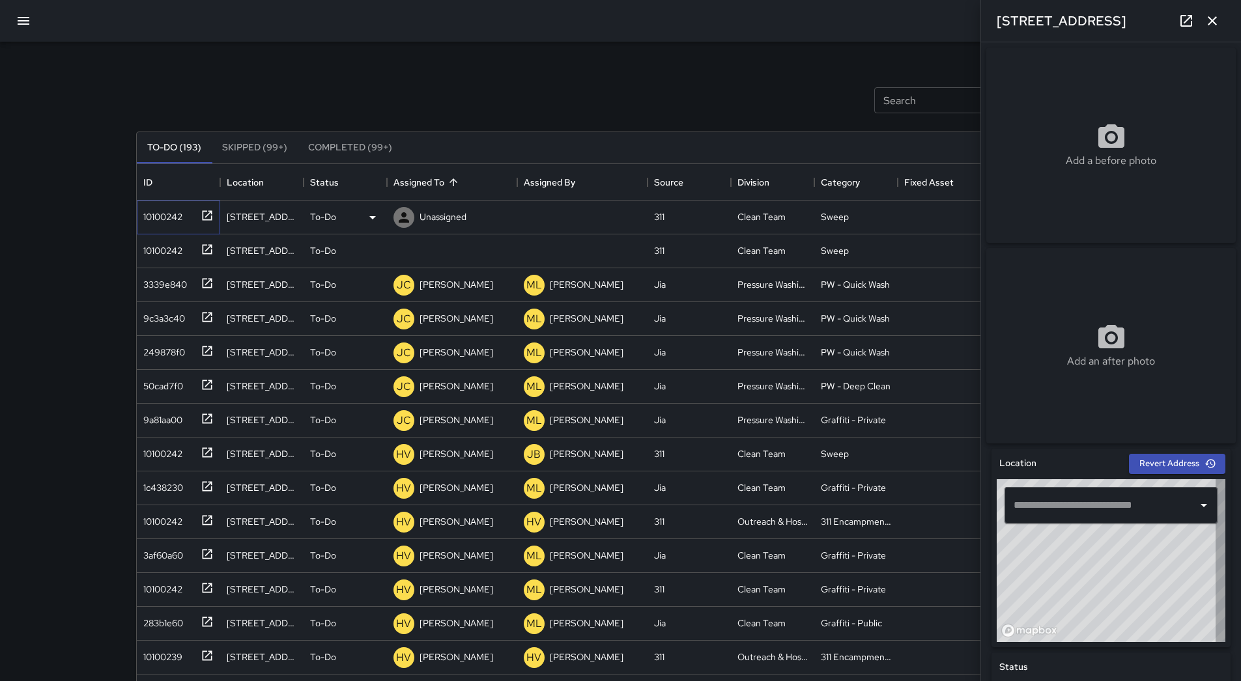
type input "**********"
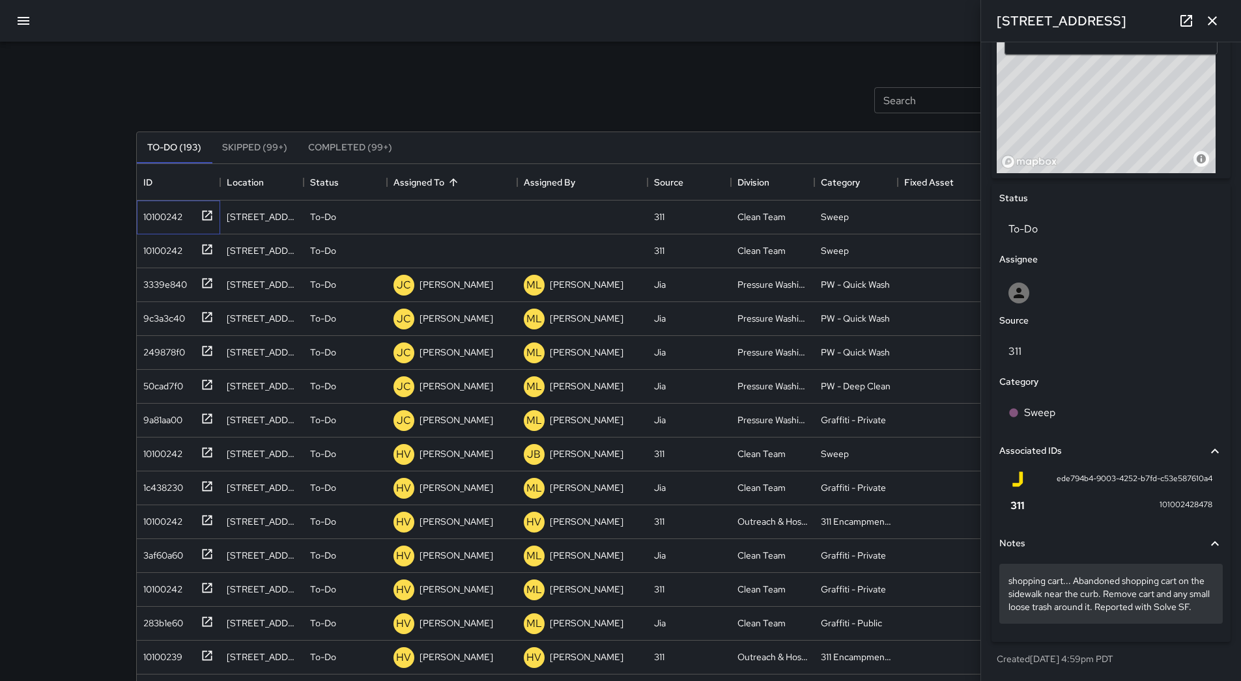
scroll to position [487, 0]
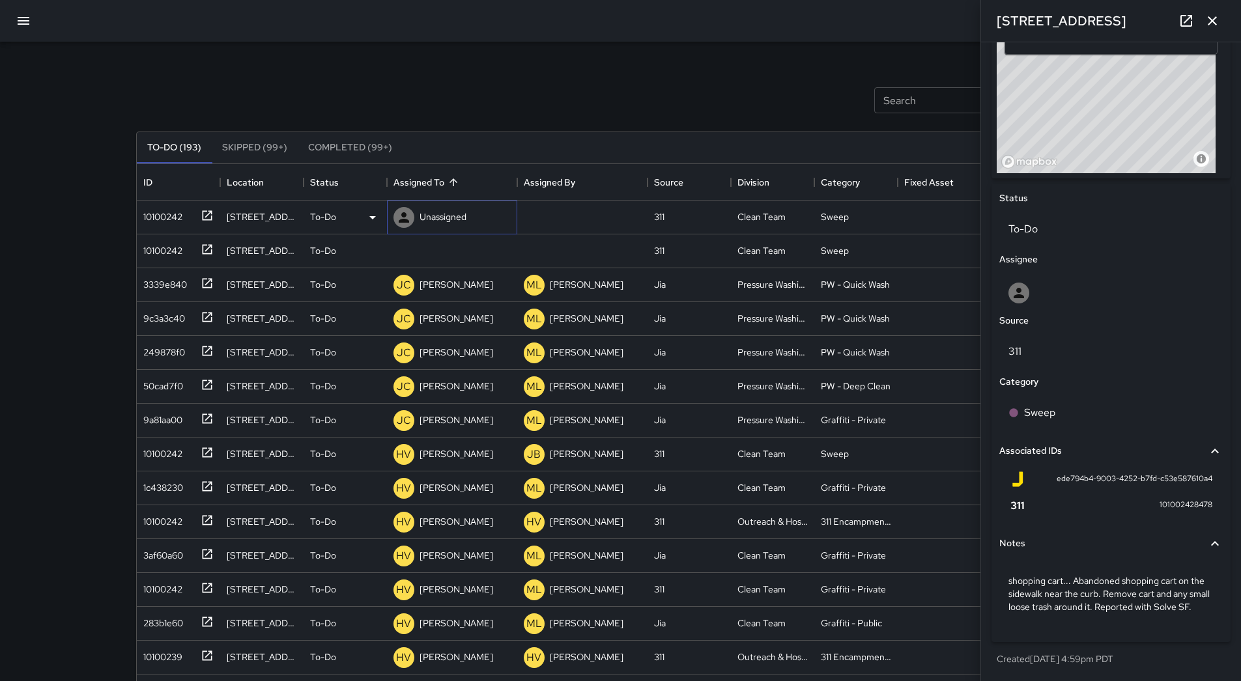
click at [437, 225] on div "Unassigned" at bounding box center [443, 217] width 52 height 18
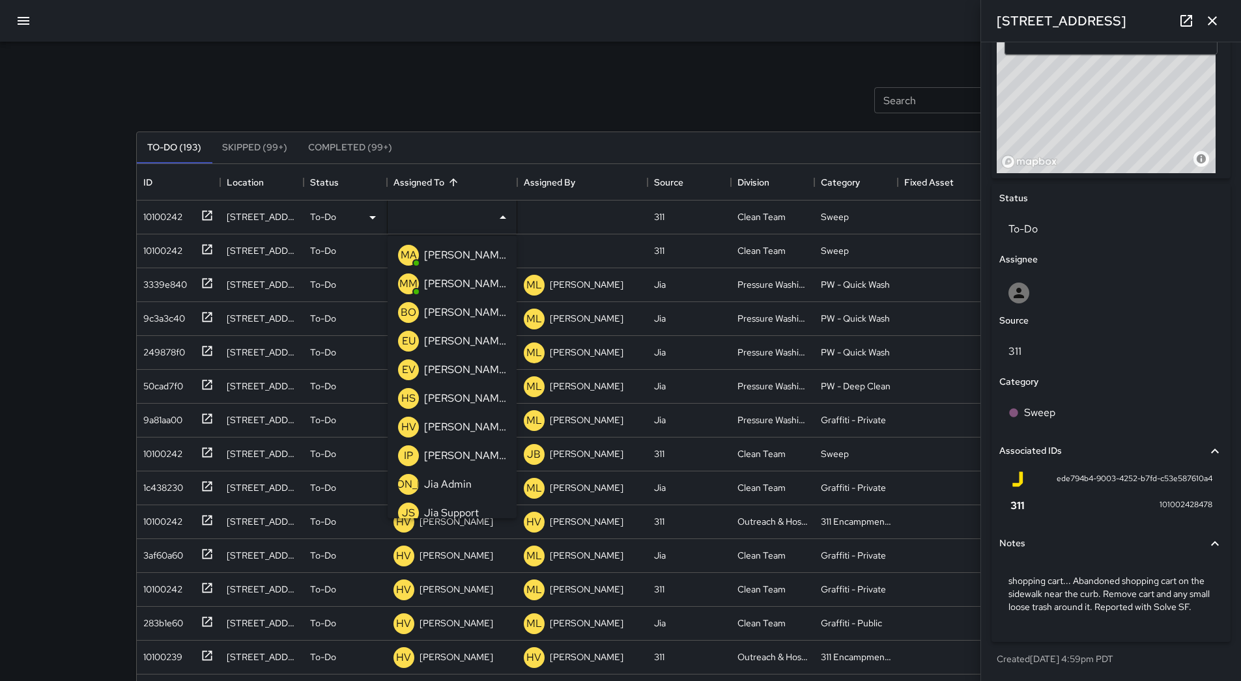
click at [443, 253] on p "[PERSON_NAME]" at bounding box center [465, 255] width 82 height 16
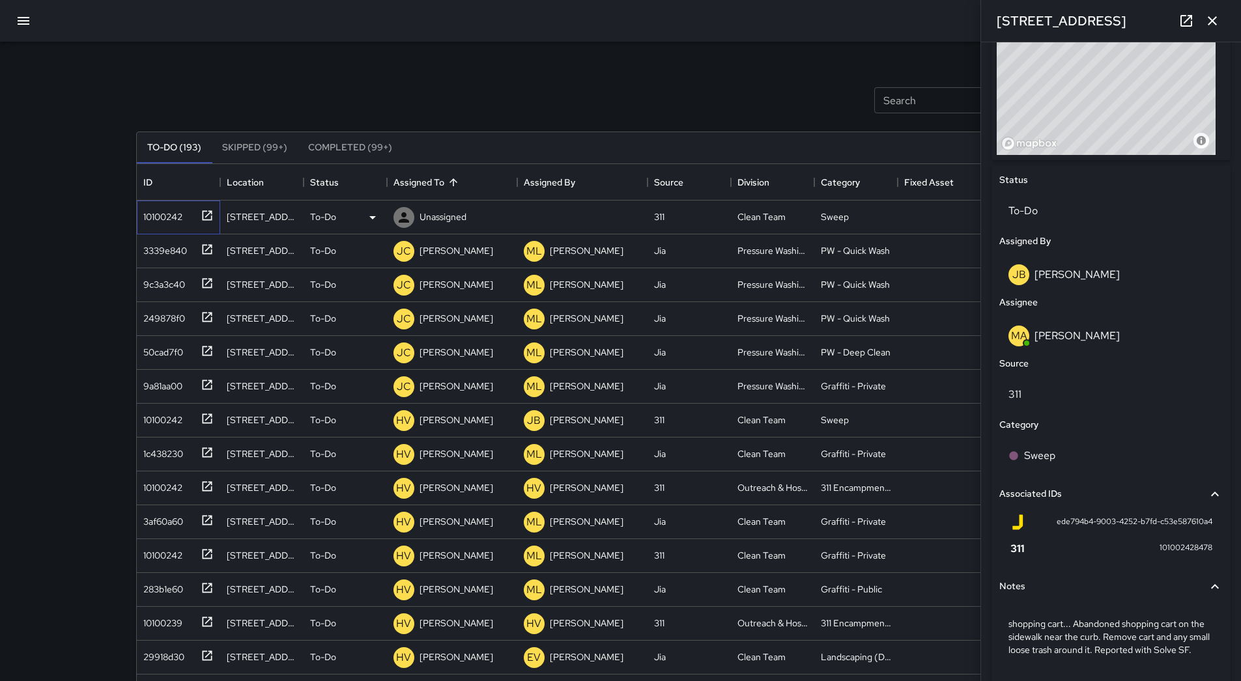
click at [171, 212] on div "10100242" at bounding box center [160, 214] width 44 height 18
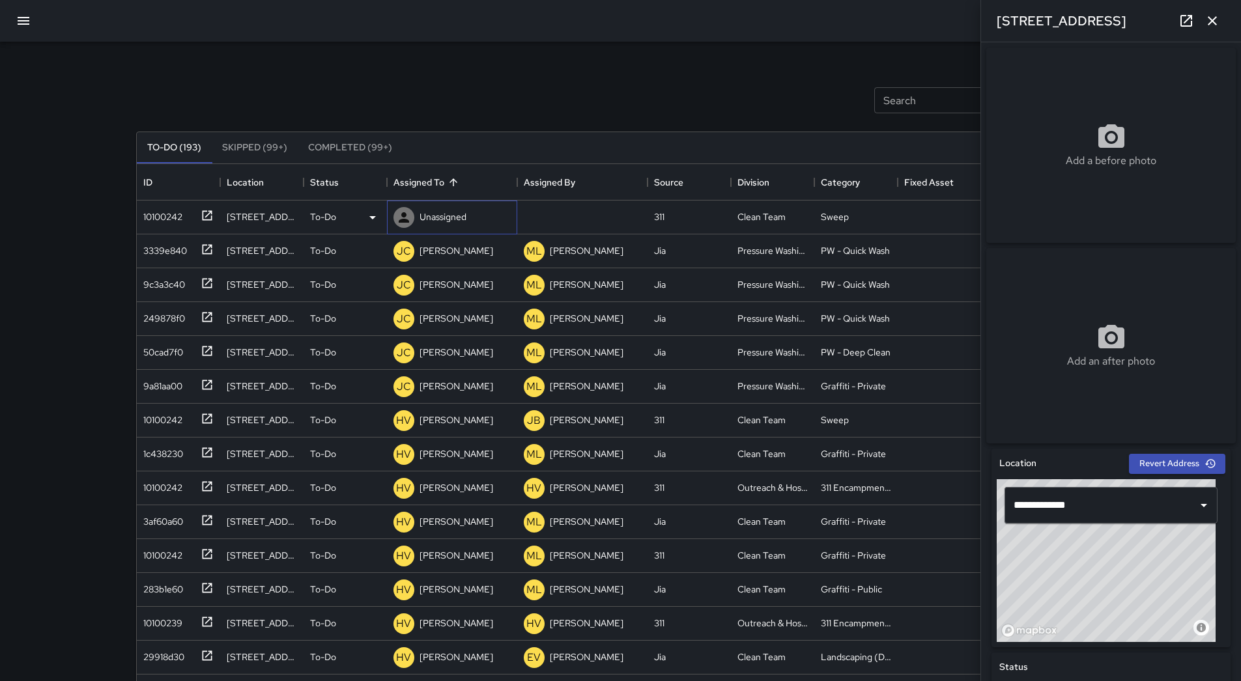
click at [458, 218] on p "Unassigned" at bounding box center [442, 216] width 47 height 13
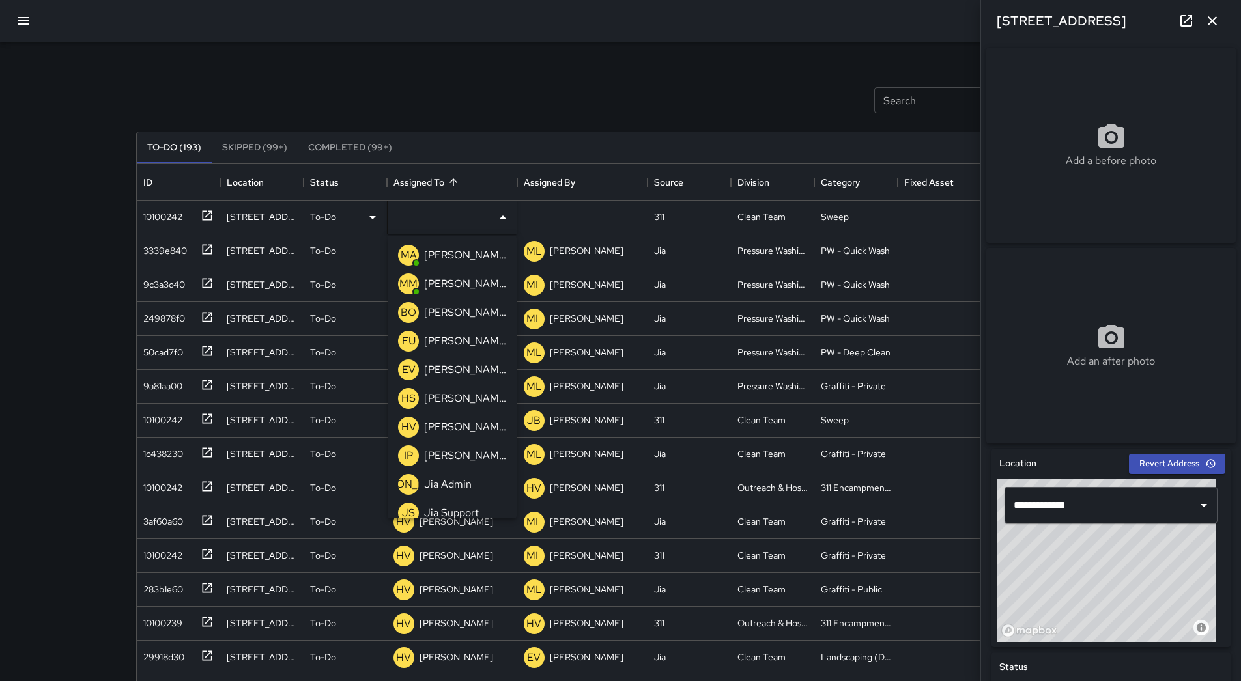
click at [488, 433] on p "[PERSON_NAME]" at bounding box center [465, 427] width 82 height 16
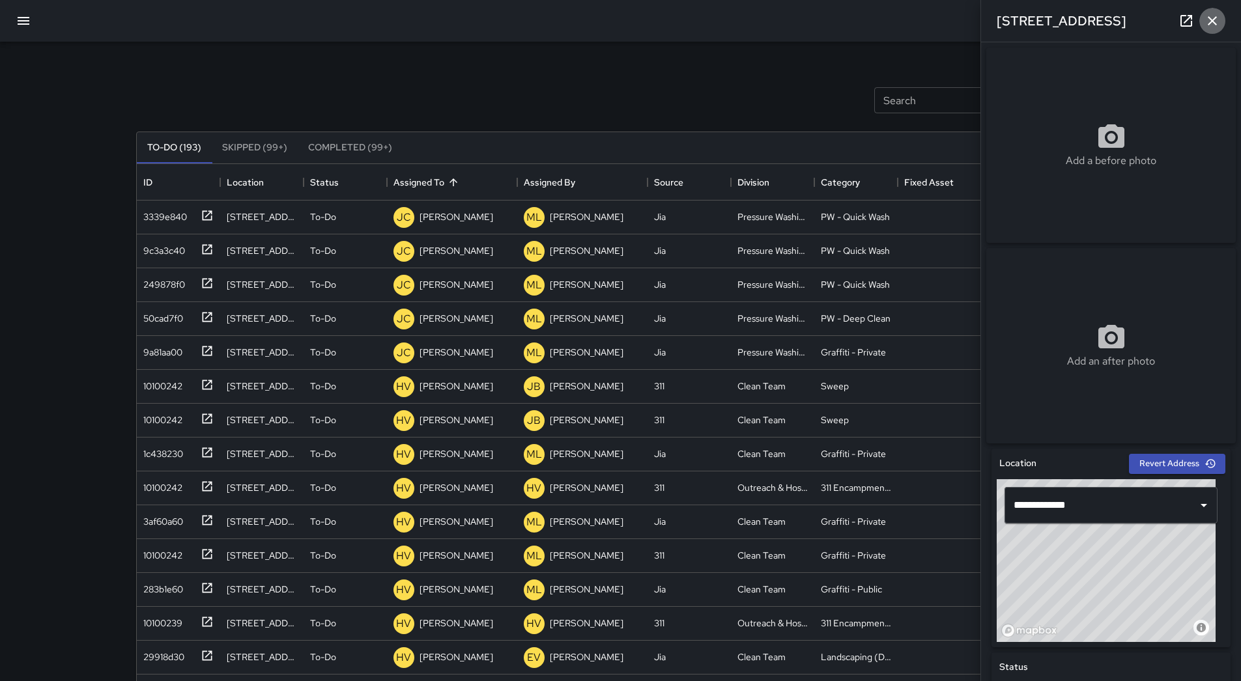
click at [1223, 19] on button "button" at bounding box center [1212, 21] width 26 height 26
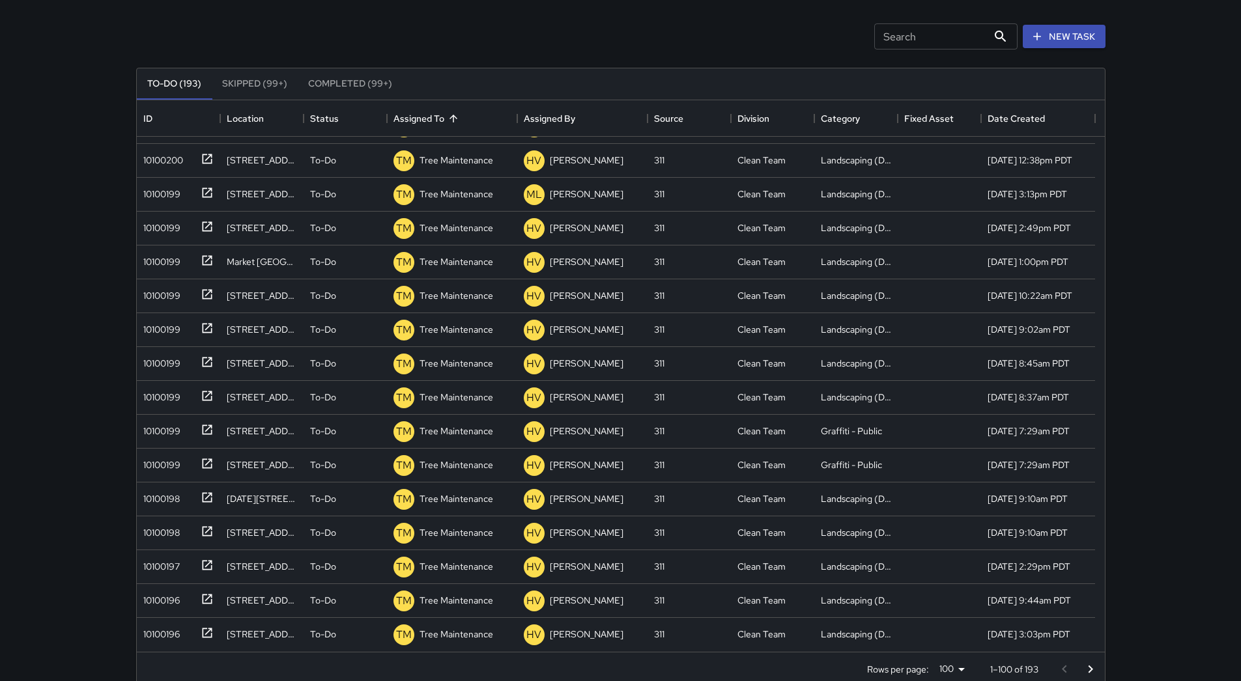
scroll to position [88, 0]
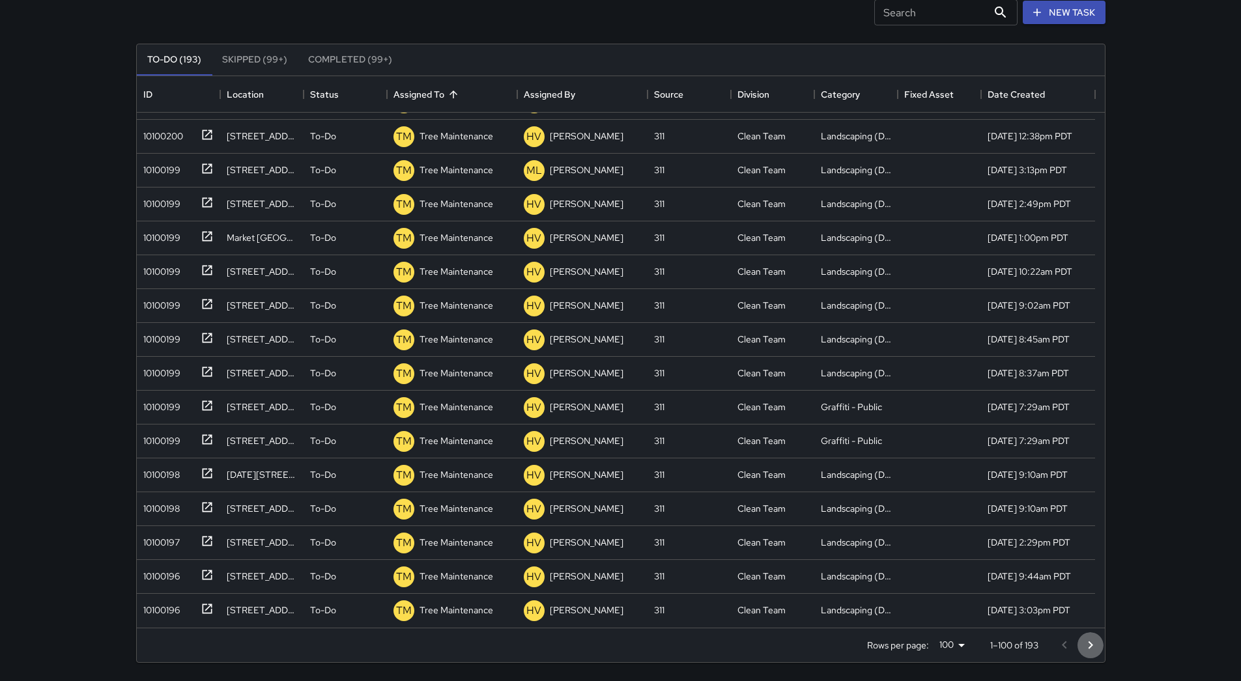
click at [1084, 641] on icon "Go to next page" at bounding box center [1090, 646] width 16 height 16
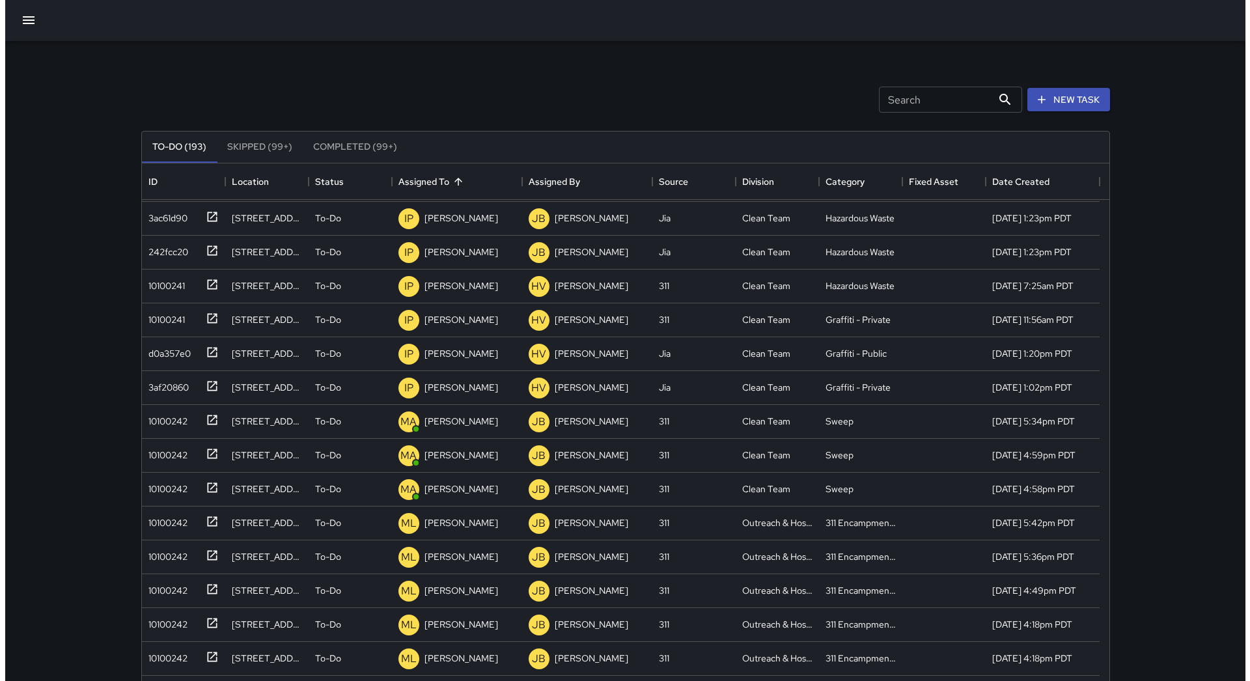
scroll to position [0, 0]
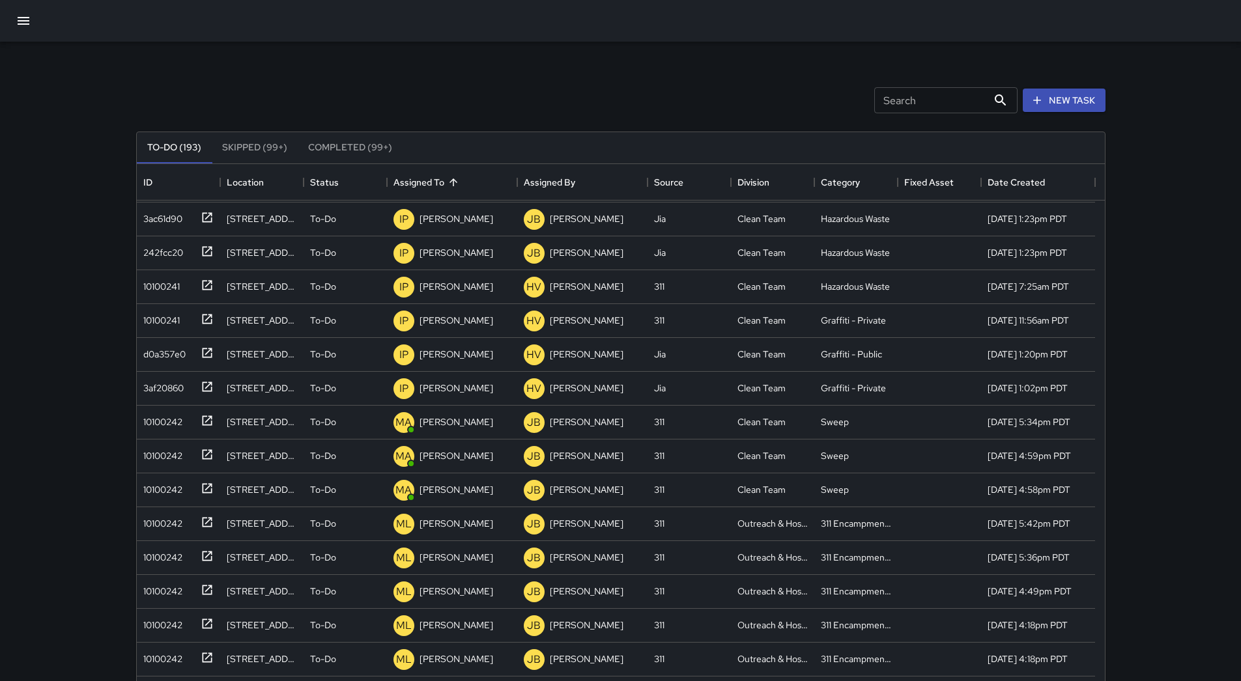
click at [35, 18] on button "button" at bounding box center [23, 20] width 31 height 31
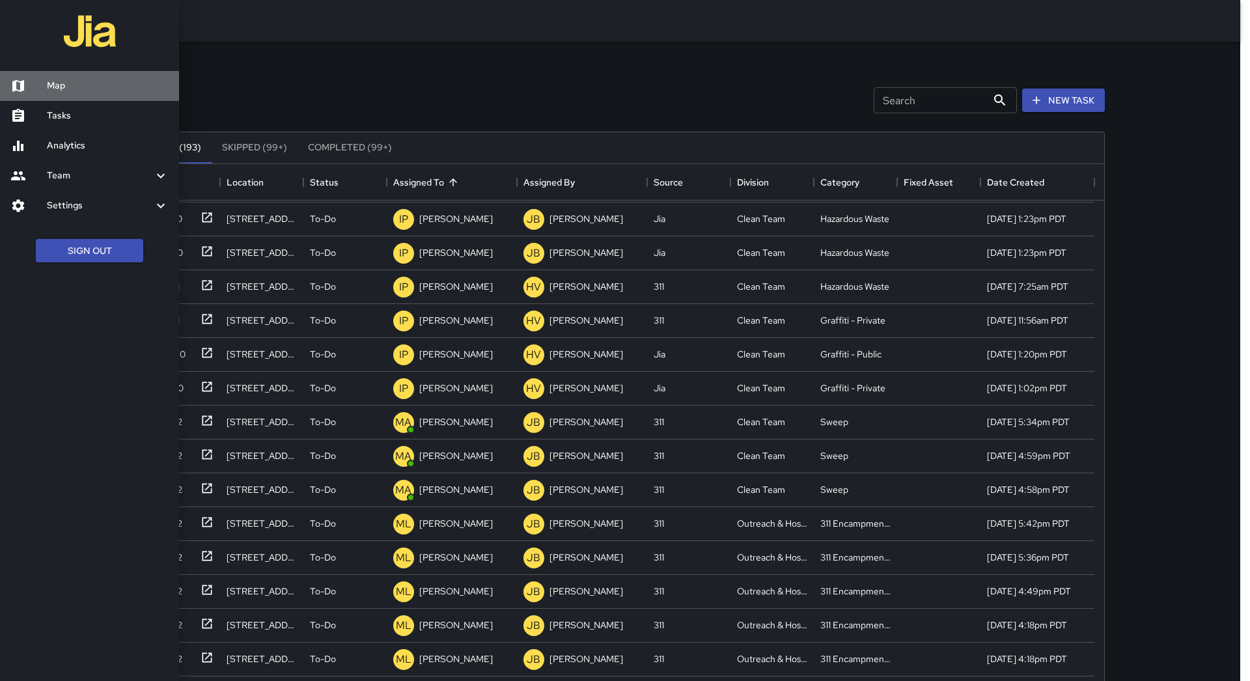
click at [68, 84] on h6 "Map" at bounding box center [108, 86] width 122 height 14
